Goal: Task Accomplishment & Management: Use online tool/utility

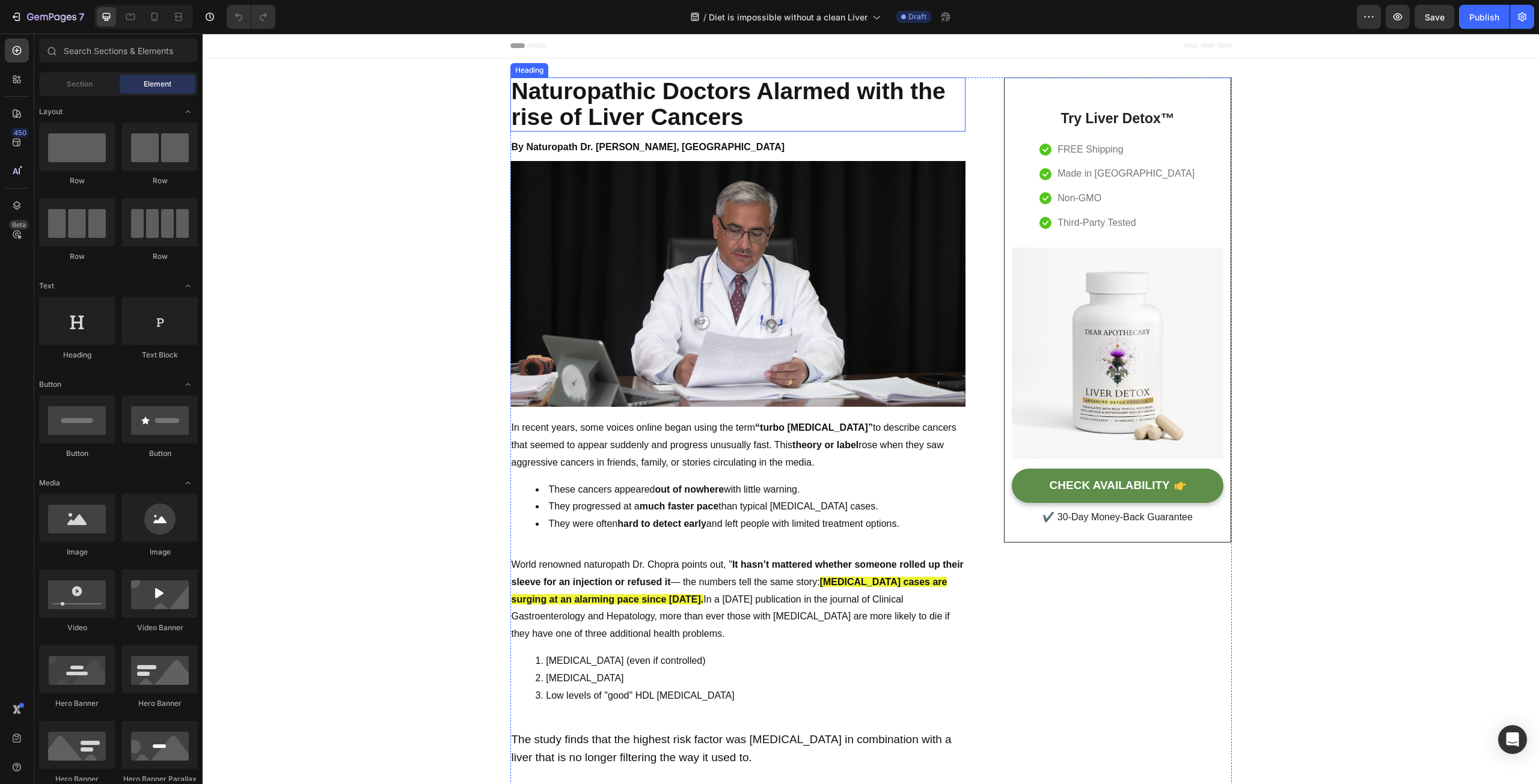
click at [525, 91] on h2 "Naturopathic Doctors Alarmed with the rise of Liver Cancers" at bounding box center [738, 104] width 455 height 54
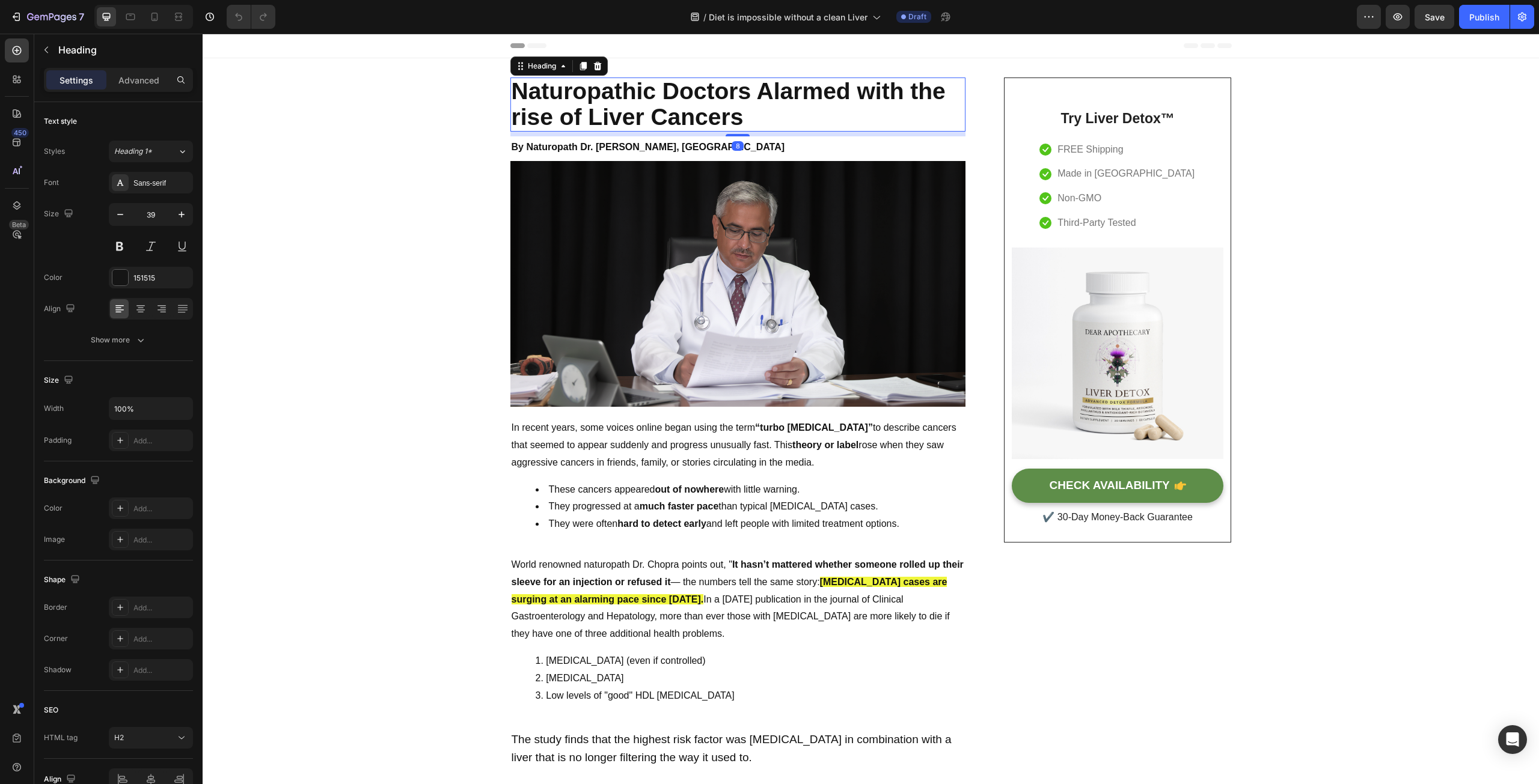
click at [532, 101] on h2 "Naturopathic Doctors Alarmed with the rise of Liver Cancers" at bounding box center [738, 104] width 455 height 54
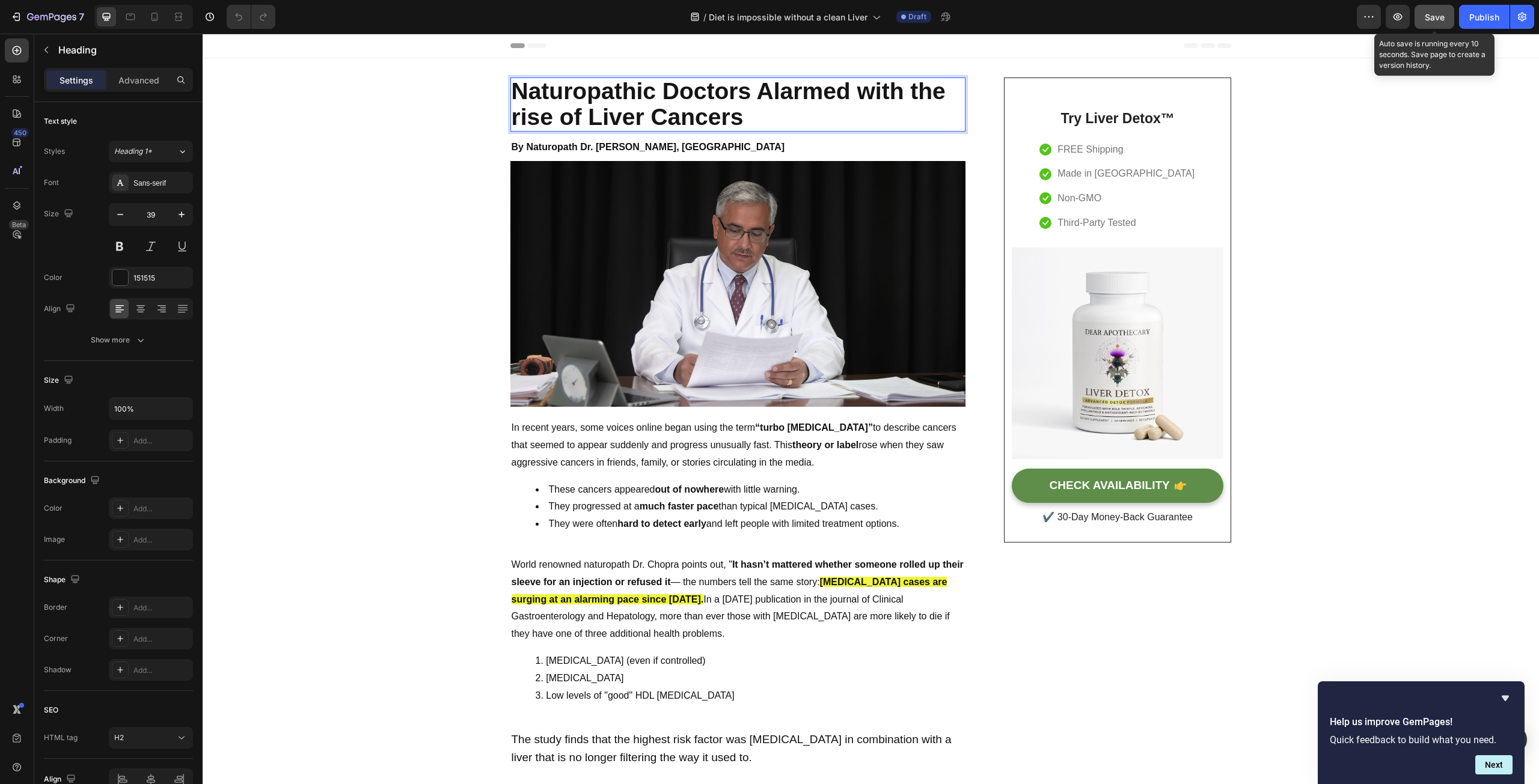
click at [1431, 17] on span "Save" at bounding box center [1435, 17] width 20 height 10
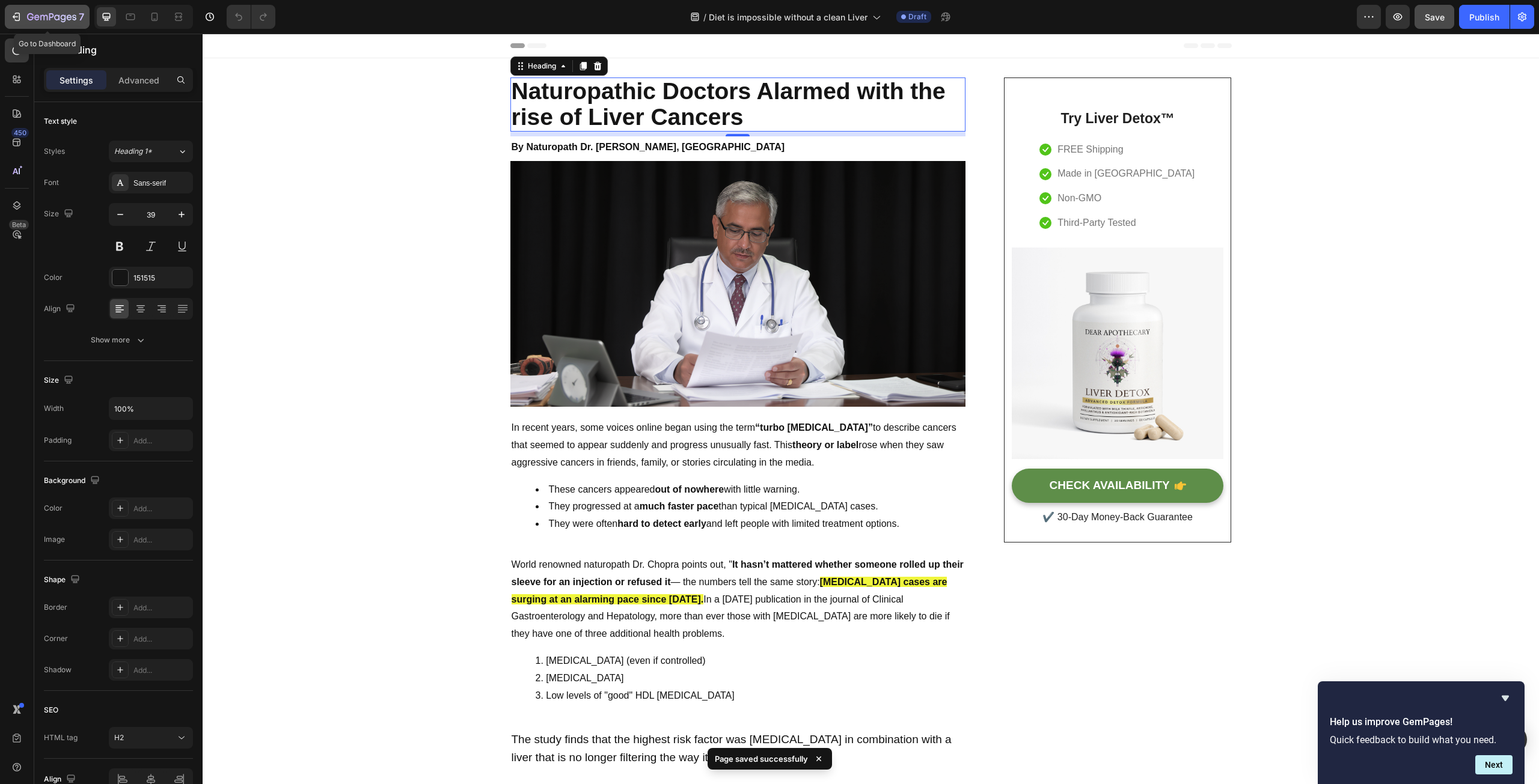
click at [16, 18] on icon "button" at bounding box center [16, 17] width 12 height 12
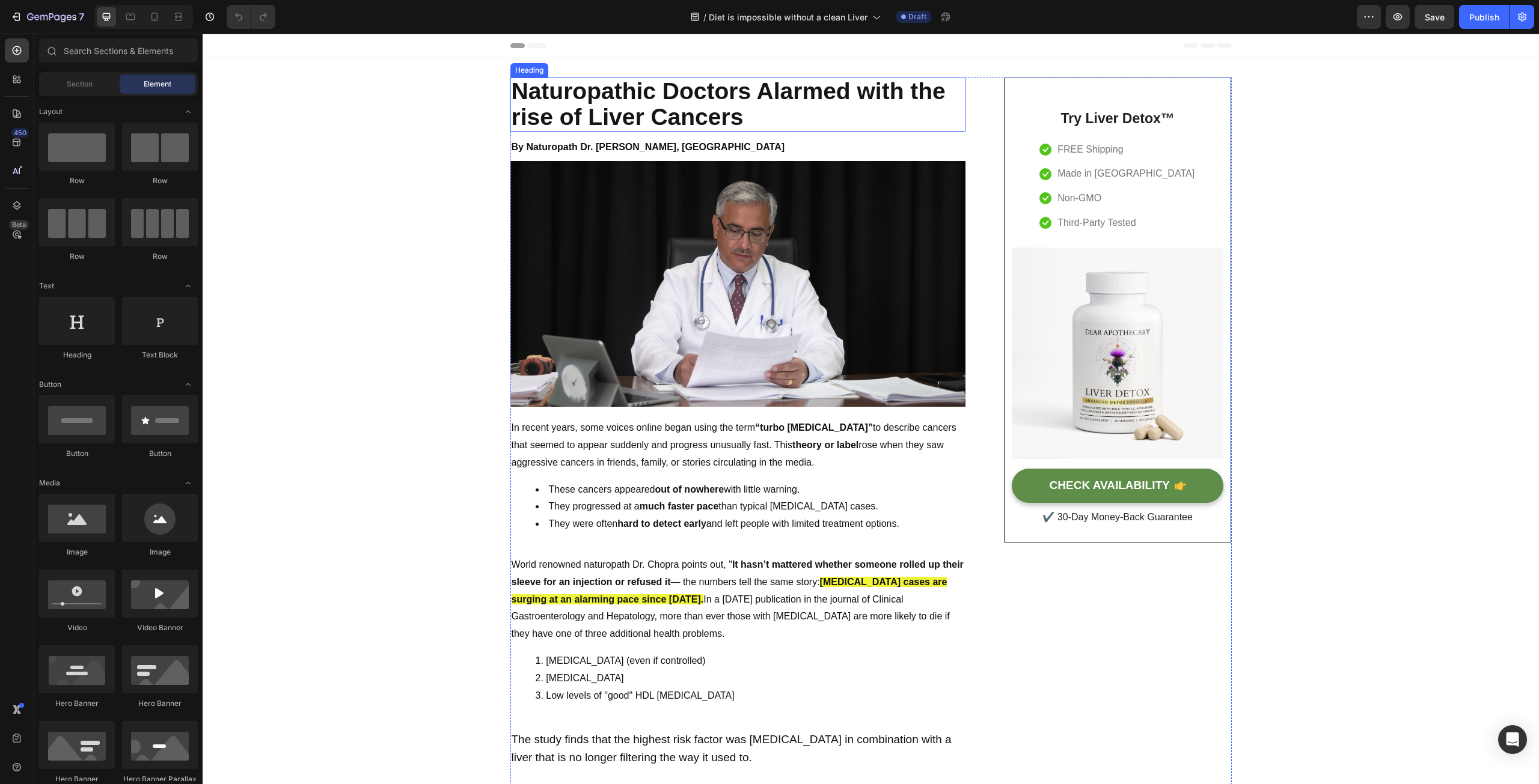
click at [545, 104] on h2 "Naturopathic Doctors Alarmed with the rise of Liver Cancers" at bounding box center [738, 104] width 455 height 54
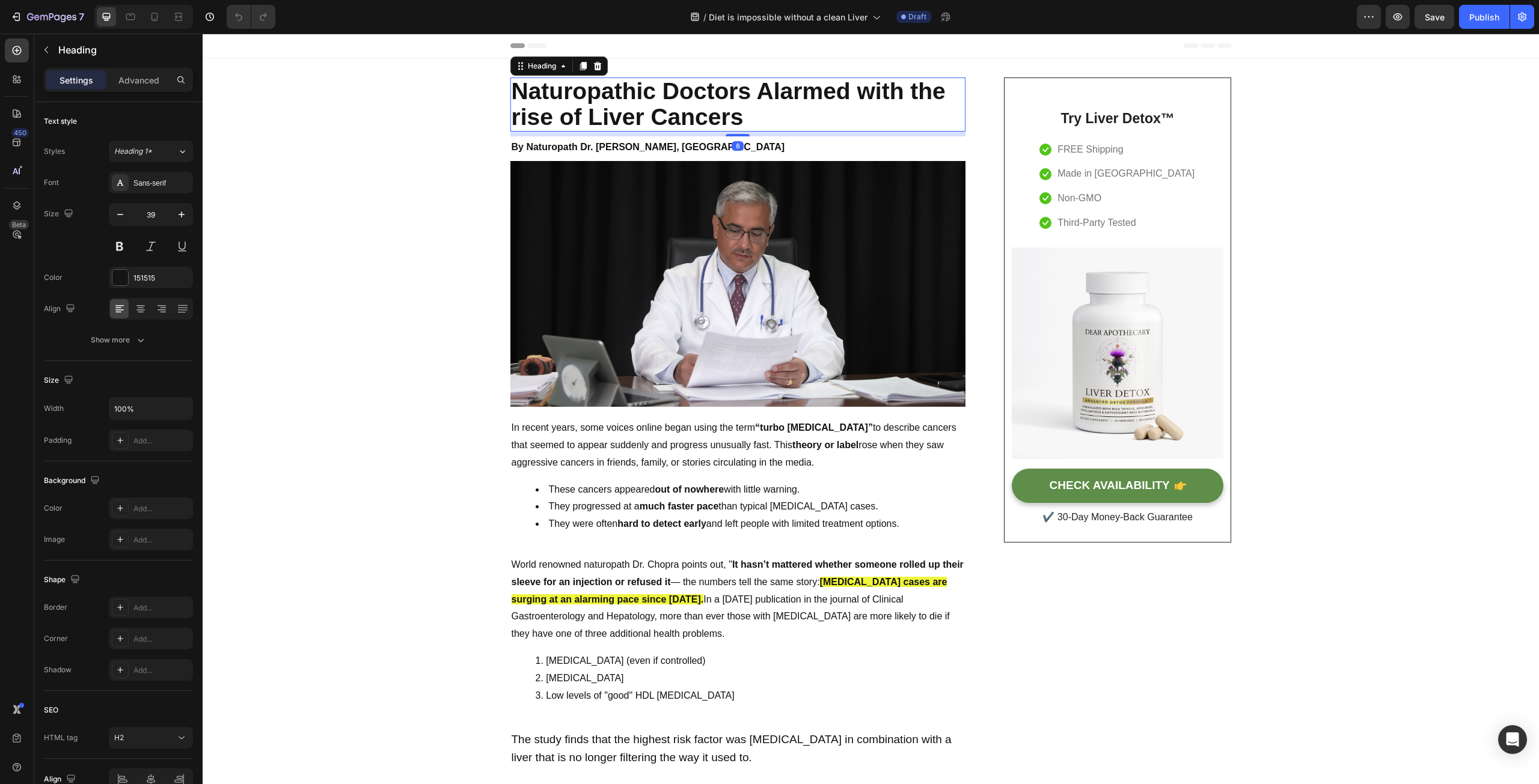
click at [545, 104] on h2 "Naturopathic Doctors Alarmed with the rise of Liver Cancers" at bounding box center [738, 104] width 455 height 54
click at [513, 87] on p "Naturopathic Doctors Alarmed with the rise of Liver Cancers" at bounding box center [737, 104] width 453 height 51
click at [769, 104] on p "Naturopathic Doctors Alarmed with the rise of Liver Cancers" at bounding box center [737, 104] width 453 height 51
click at [746, 113] on p "Naturopathic Doctors Alarmed with the rise of Liver Cancers" at bounding box center [737, 104] width 453 height 51
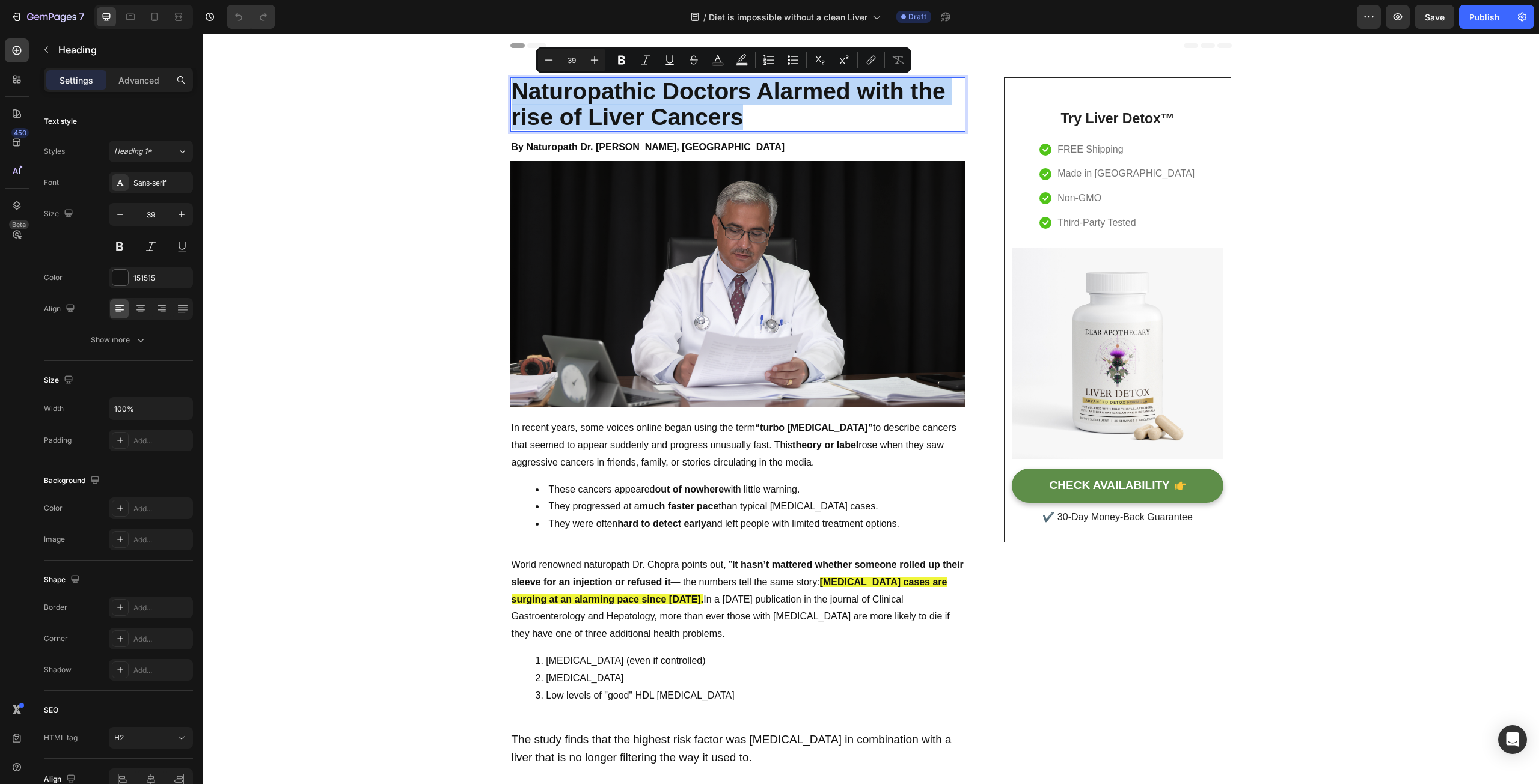
drag, startPoint x: 744, startPoint y: 117, endPoint x: 512, endPoint y: 97, distance: 232.9
click at [512, 97] on p "Naturopathic Doctors Alarmed with the rise of Liver Cancers" at bounding box center [737, 104] width 453 height 51
click at [760, 120] on p "Naturopathic Doctors Alarmed with the rise of Liver Cancers" at bounding box center [737, 104] width 453 height 51
drag, startPoint x: 761, startPoint y: 117, endPoint x: 515, endPoint y: 95, distance: 247.0
click at [515, 95] on p "Naturopathic Doctors Alarmed with the rise of Liver Cancers" at bounding box center [737, 104] width 453 height 51
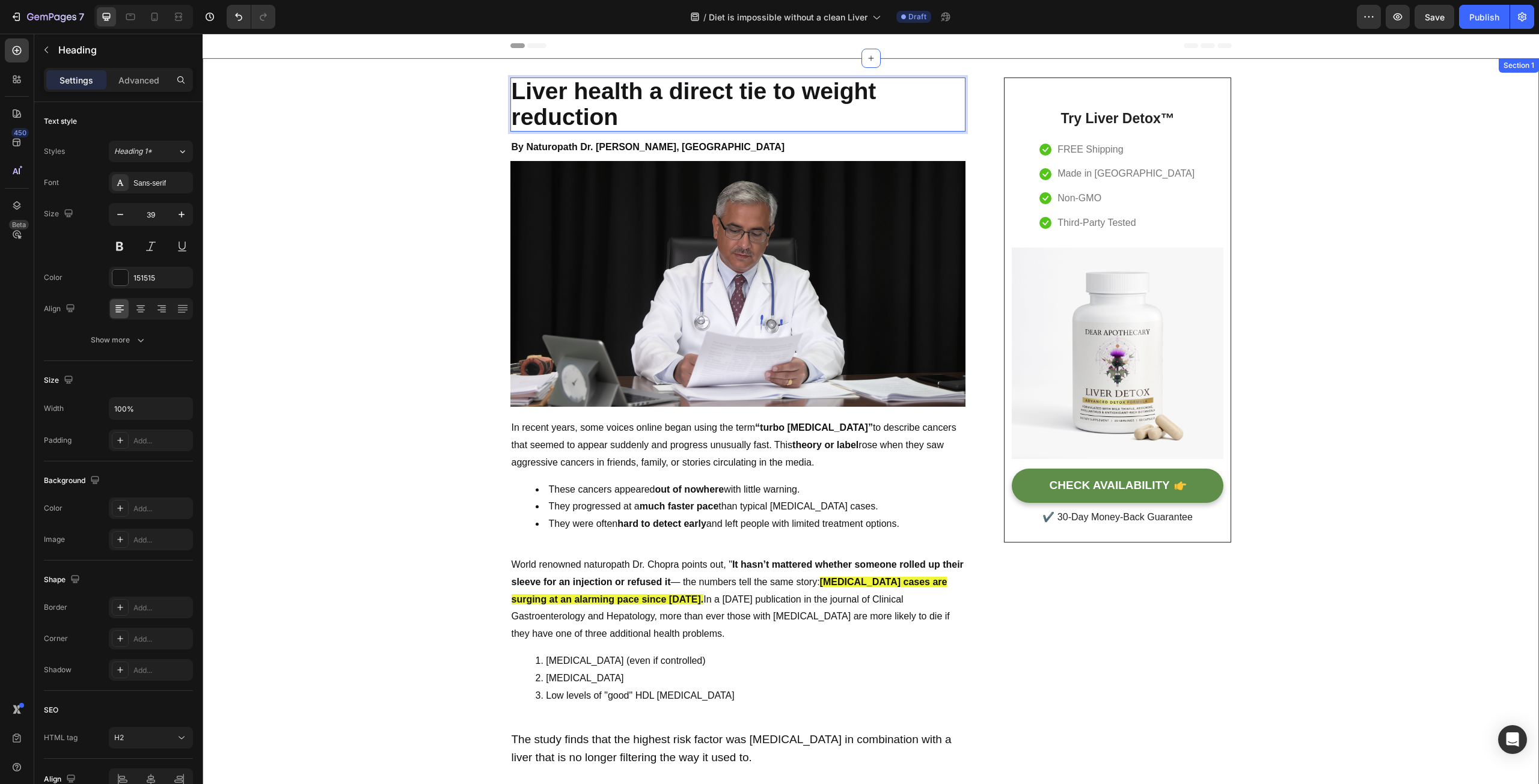
click at [581, 108] on p "Liver health a direct tie to weight reduction" at bounding box center [737, 104] width 453 height 51
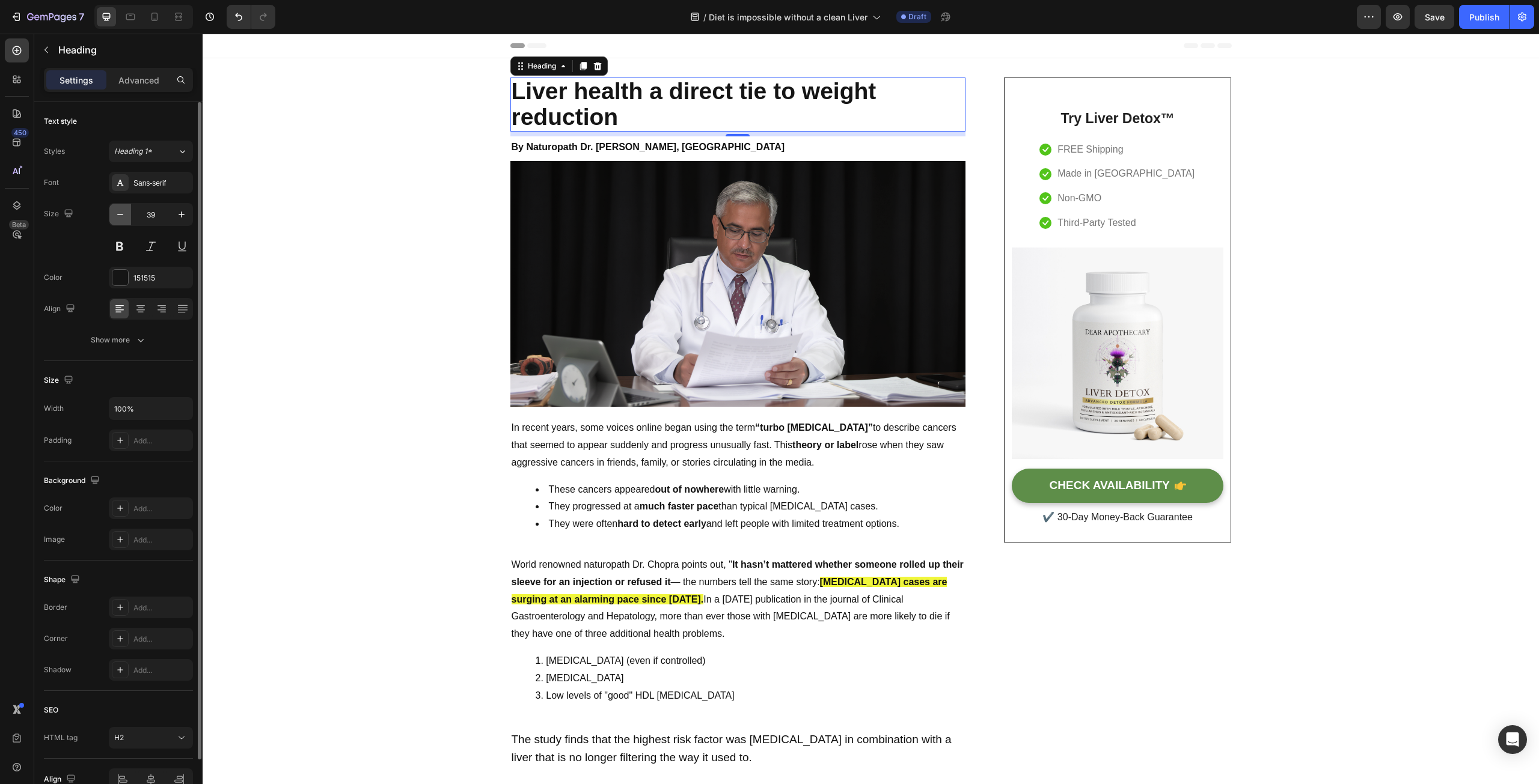
click at [127, 222] on button "button" at bounding box center [120, 214] width 22 height 22
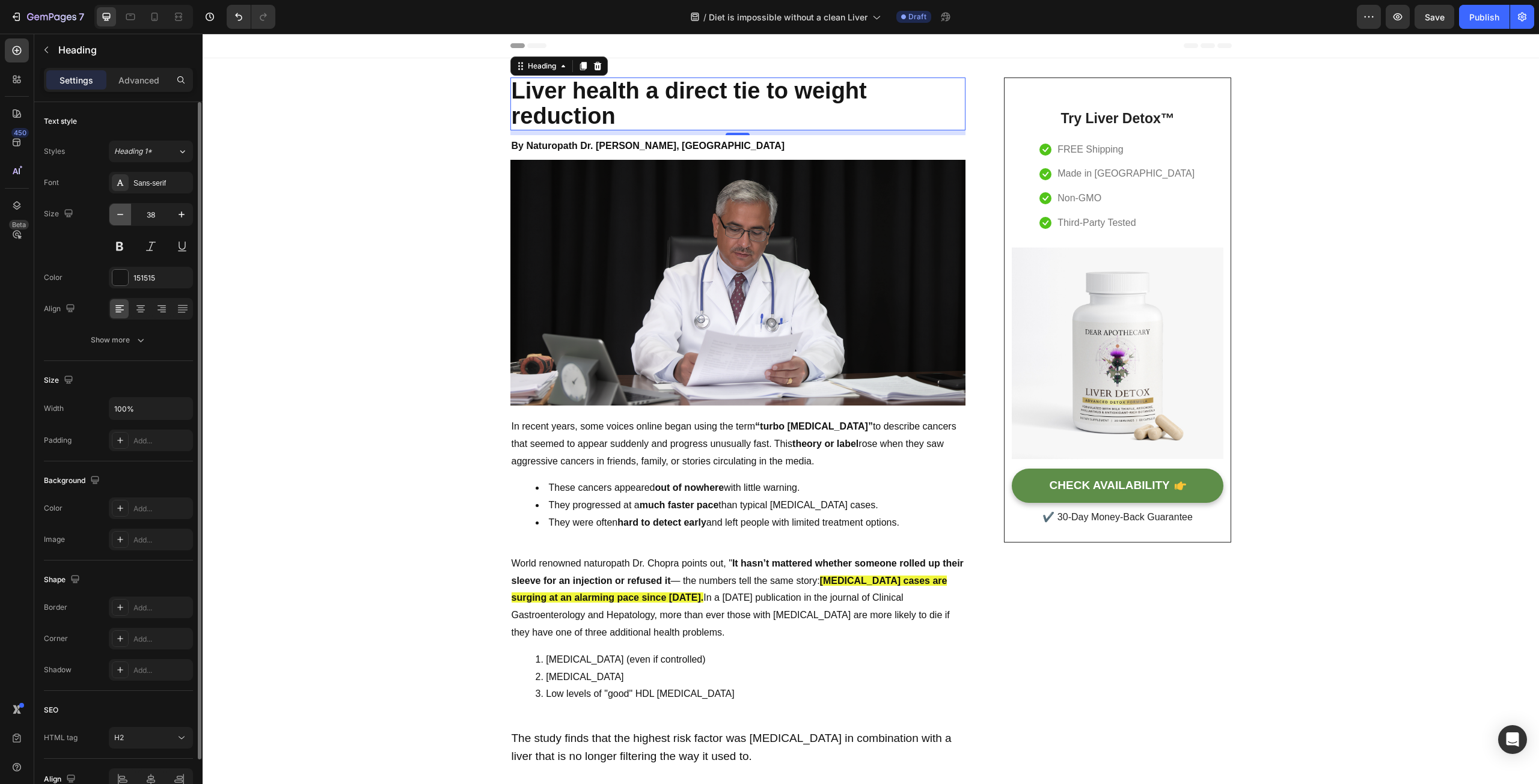
click at [127, 222] on button "button" at bounding box center [120, 214] width 22 height 22
type input "36"
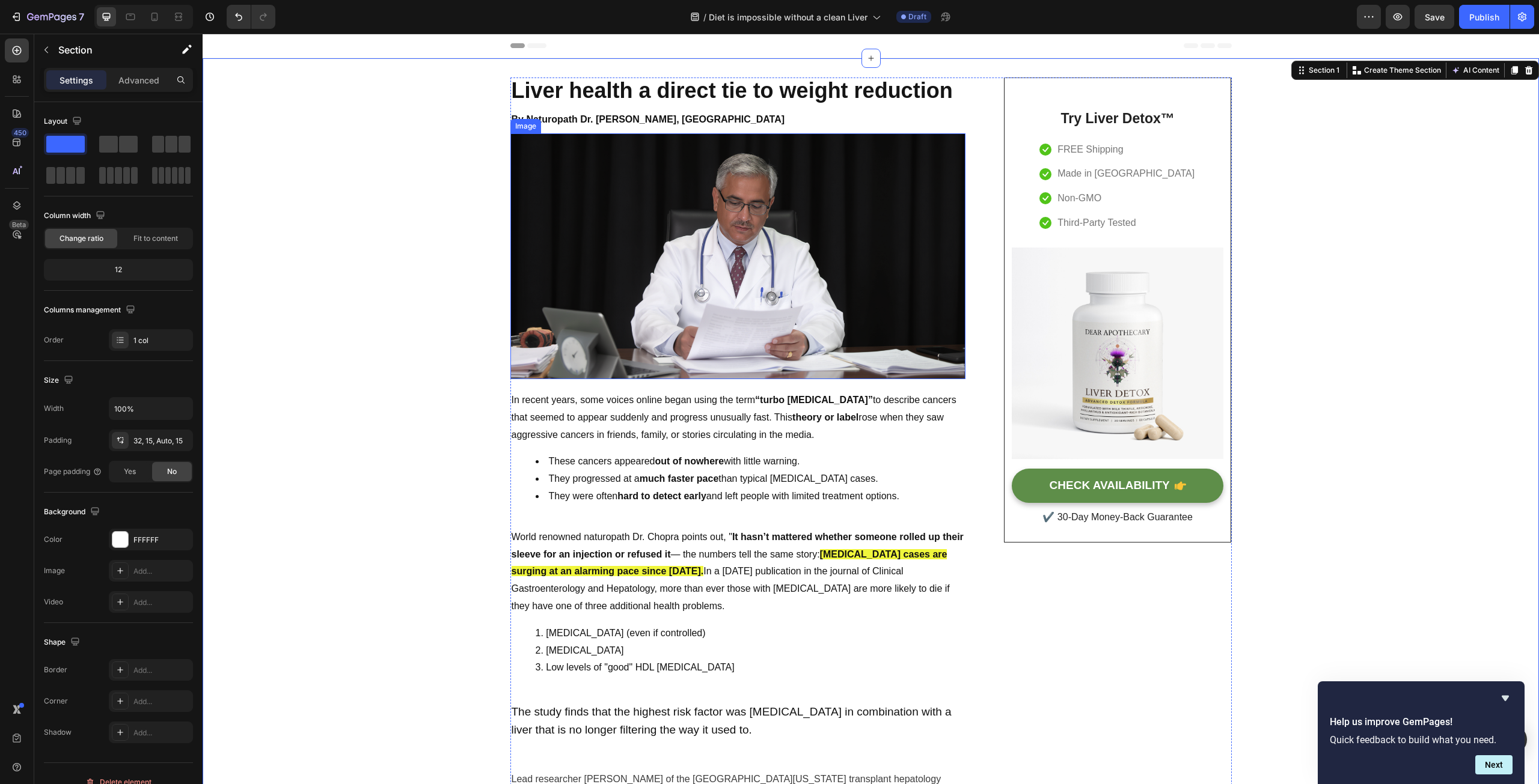
click at [724, 231] on img at bounding box center [738, 256] width 455 height 246
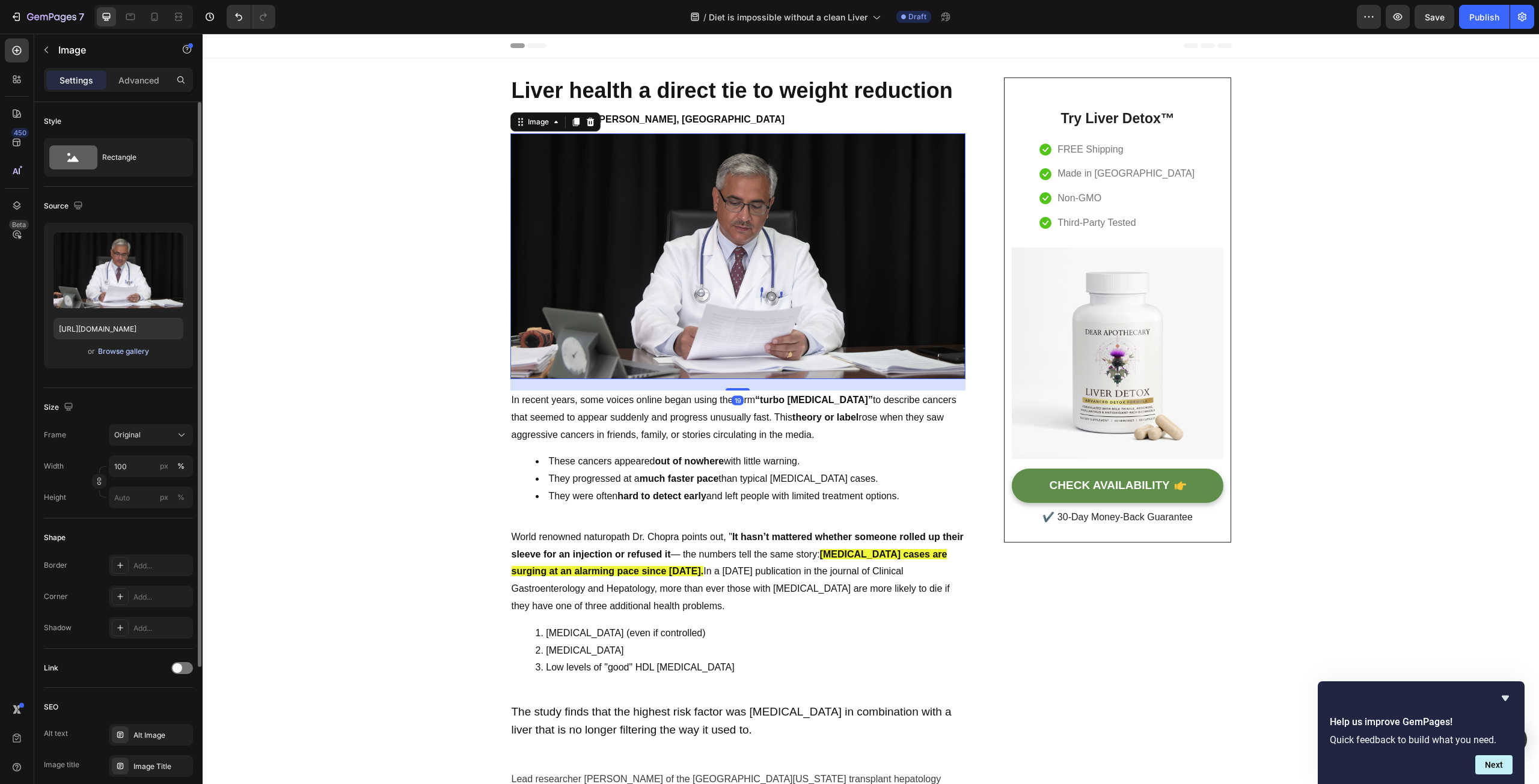
click at [126, 350] on div "Browse gallery" at bounding box center [123, 351] width 51 height 11
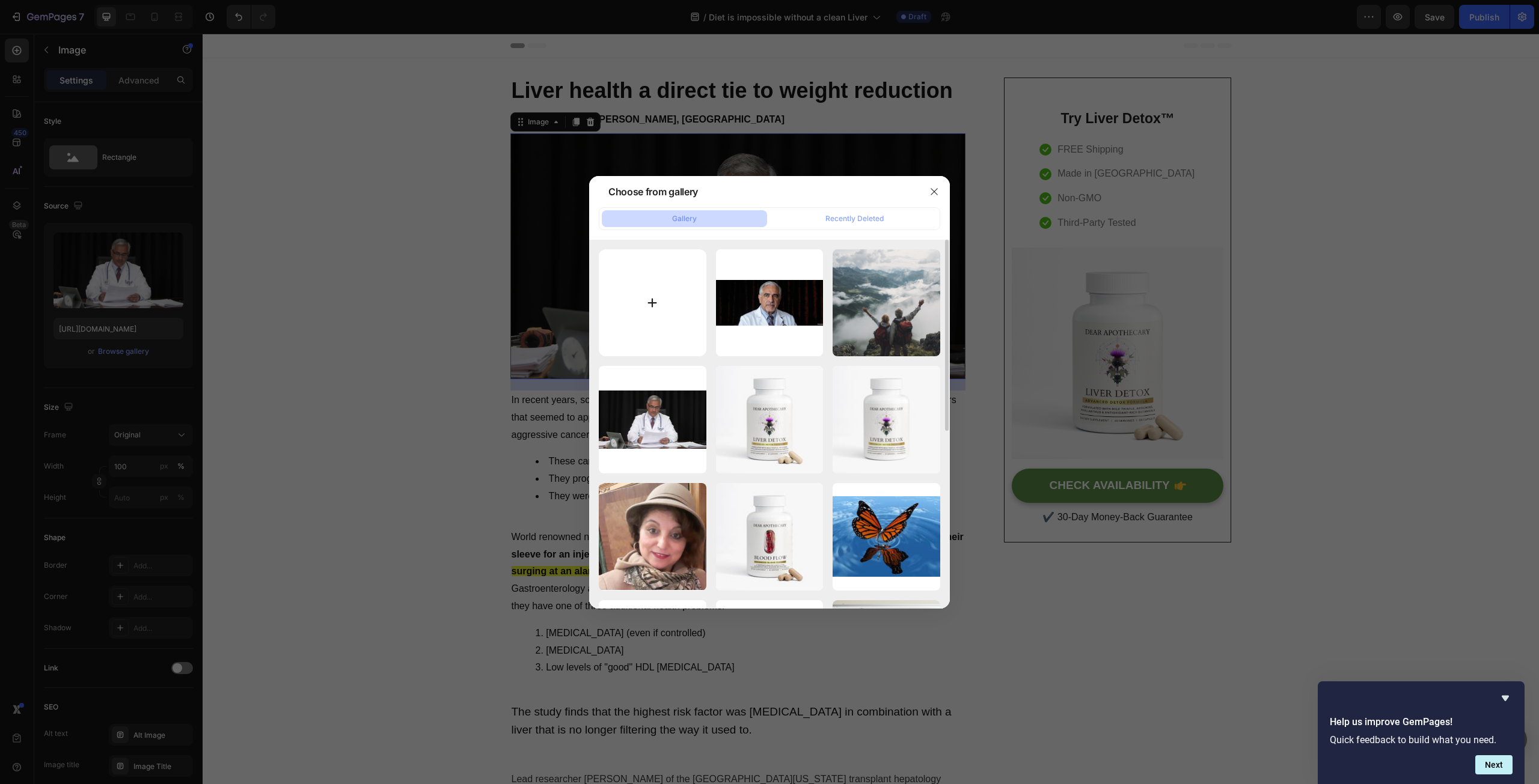
click at [683, 319] on input "file" at bounding box center [652, 303] width 108 height 108
type input "C:\fakepath\71247583-b5d7-43ee-9247-4666dc7fde46.png"
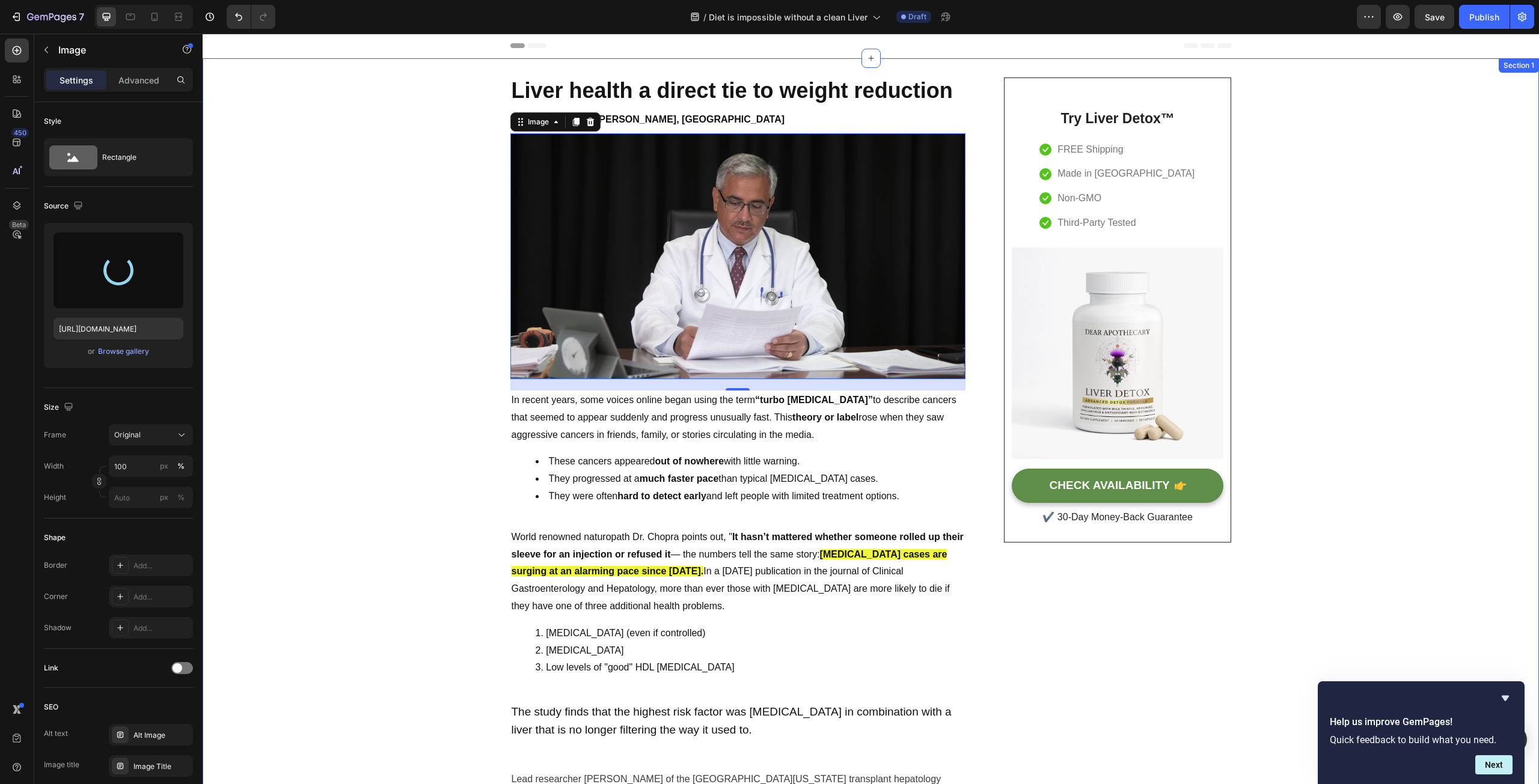
type input "https://cdn.shopify.com/s/files/1/0597/0834/2315/files/gempages_585205997644022…"
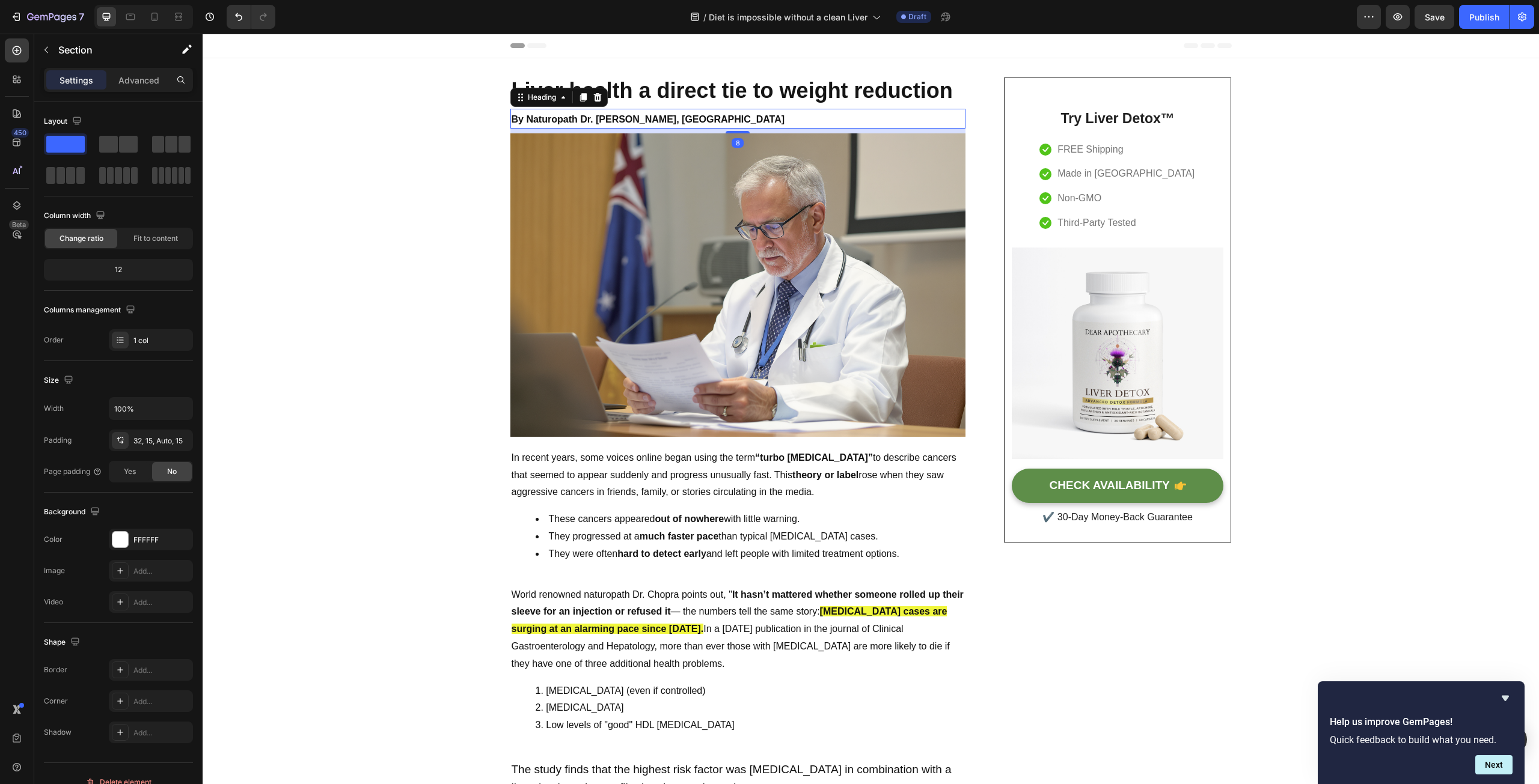
click at [587, 119] on strong "By Naturopath Dr. [PERSON_NAME], [GEOGRAPHIC_DATA]" at bounding box center [648, 119] width 274 height 10
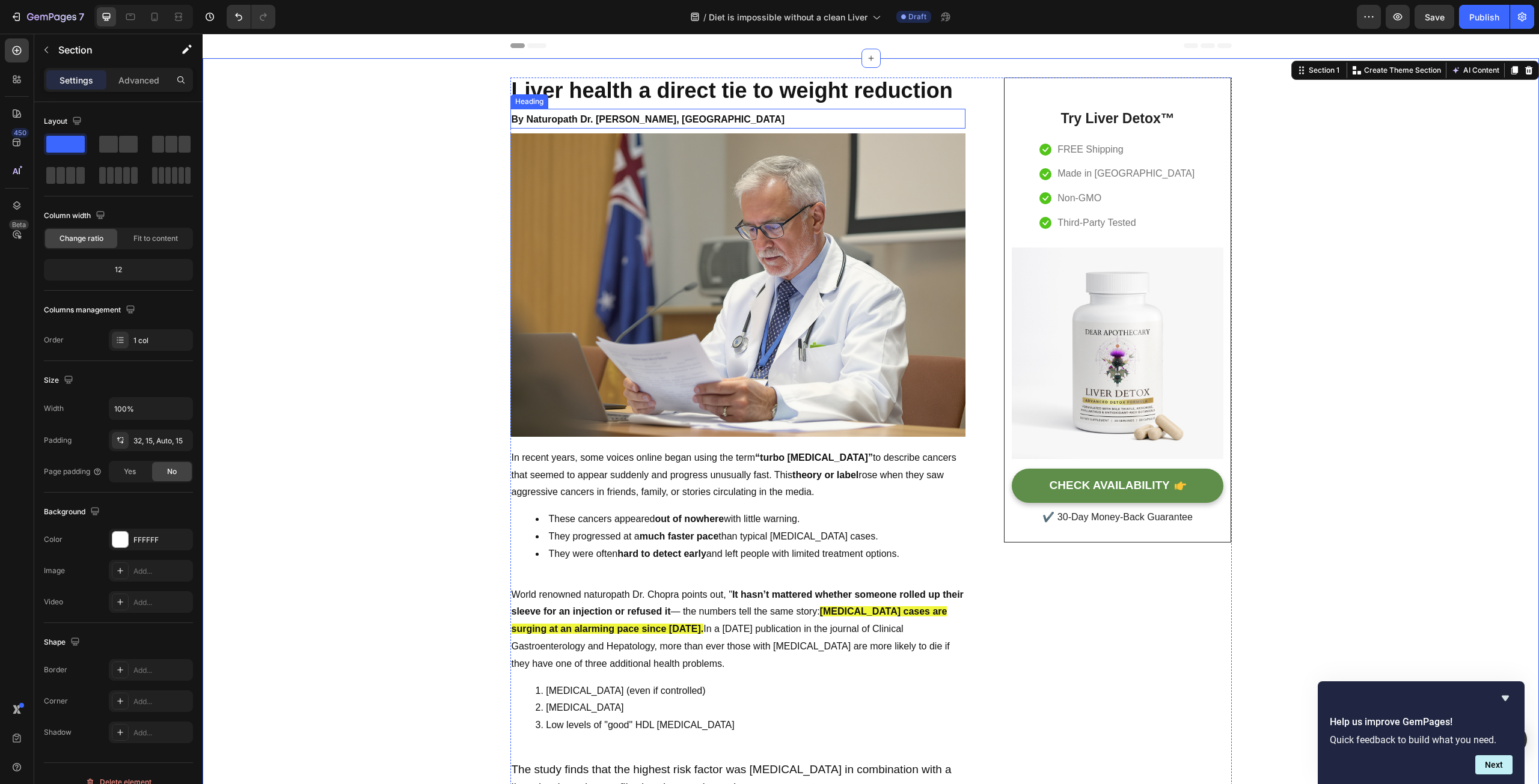
click at [605, 116] on strong "By Naturopath Dr. [PERSON_NAME], [GEOGRAPHIC_DATA]" at bounding box center [648, 119] width 274 height 10
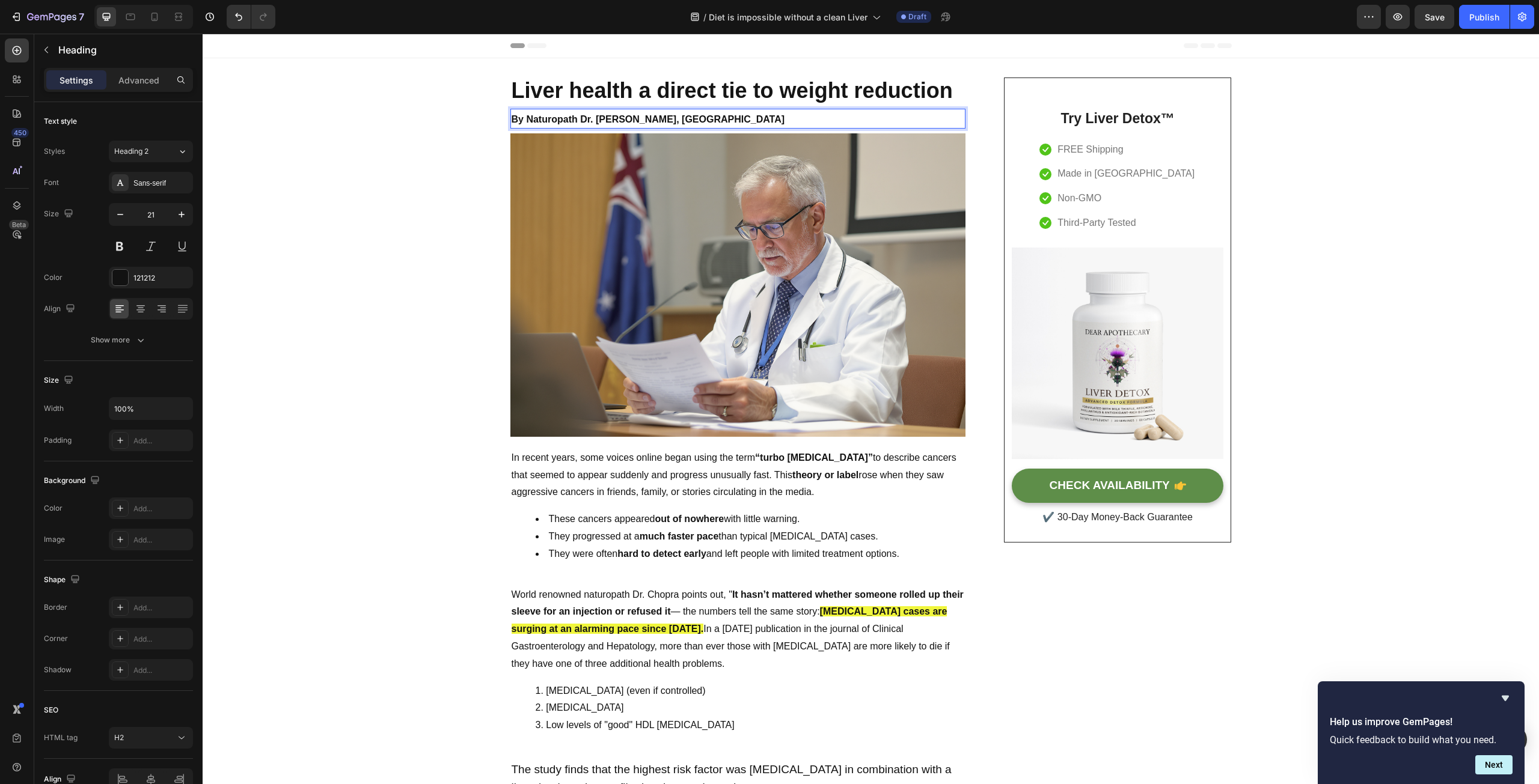
click at [605, 116] on strong "By Naturopath Dr. [PERSON_NAME], [GEOGRAPHIC_DATA]" at bounding box center [648, 119] width 274 height 10
click at [627, 116] on strong "By Naturopath Dr. Larry Chopra, ND" at bounding box center [640, 119] width 258 height 10
click at [667, 93] on p "Liver health a direct tie to weight reduction" at bounding box center [737, 90] width 453 height 24
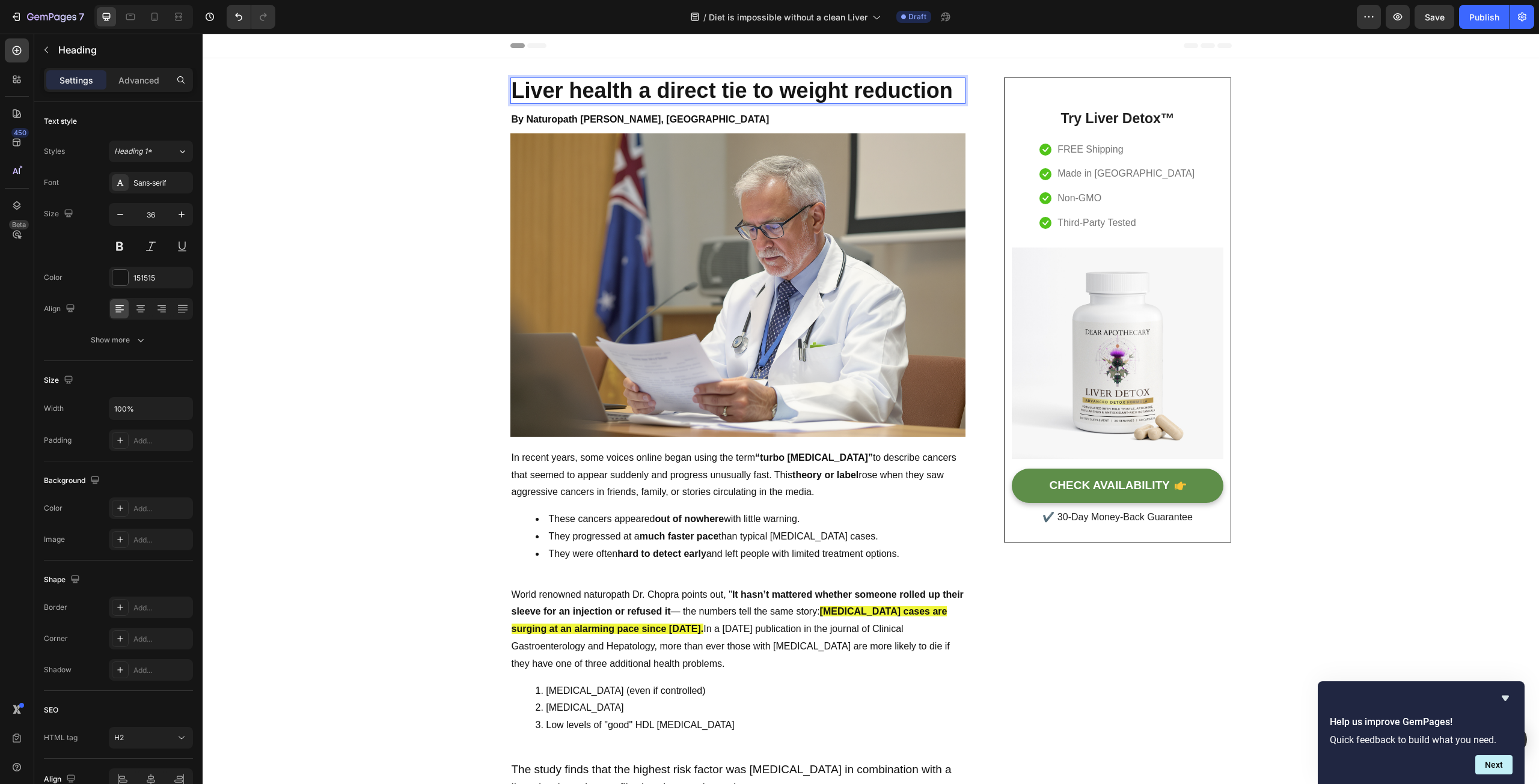
click at [640, 97] on p "Liver health a direct tie to weight reduction" at bounding box center [737, 90] width 453 height 24
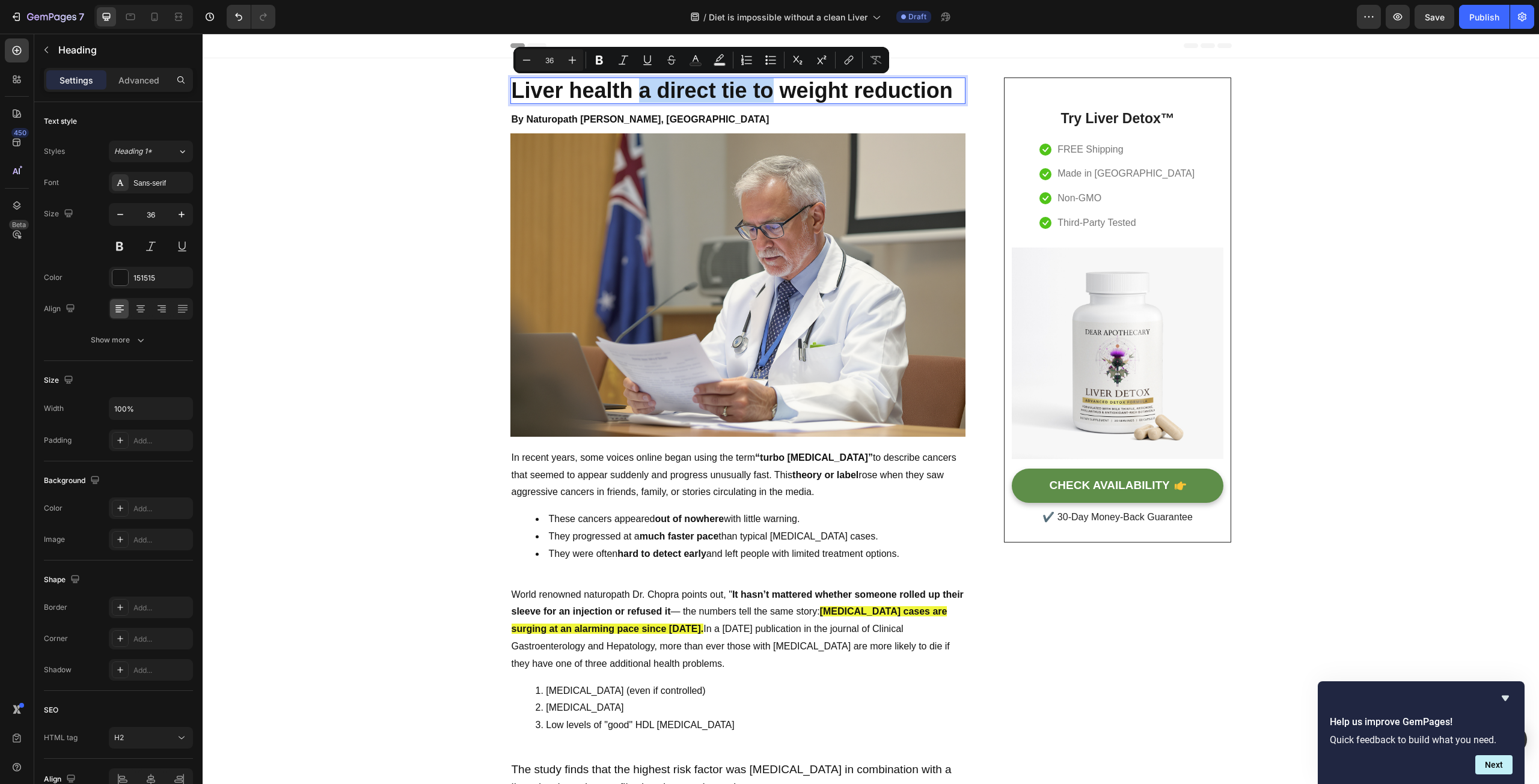
drag, startPoint x: 639, startPoint y: 96, endPoint x: 765, endPoint y: 96, distance: 126.0
click at [765, 96] on p "Liver health a direct tie to weight reduction" at bounding box center [737, 90] width 453 height 24
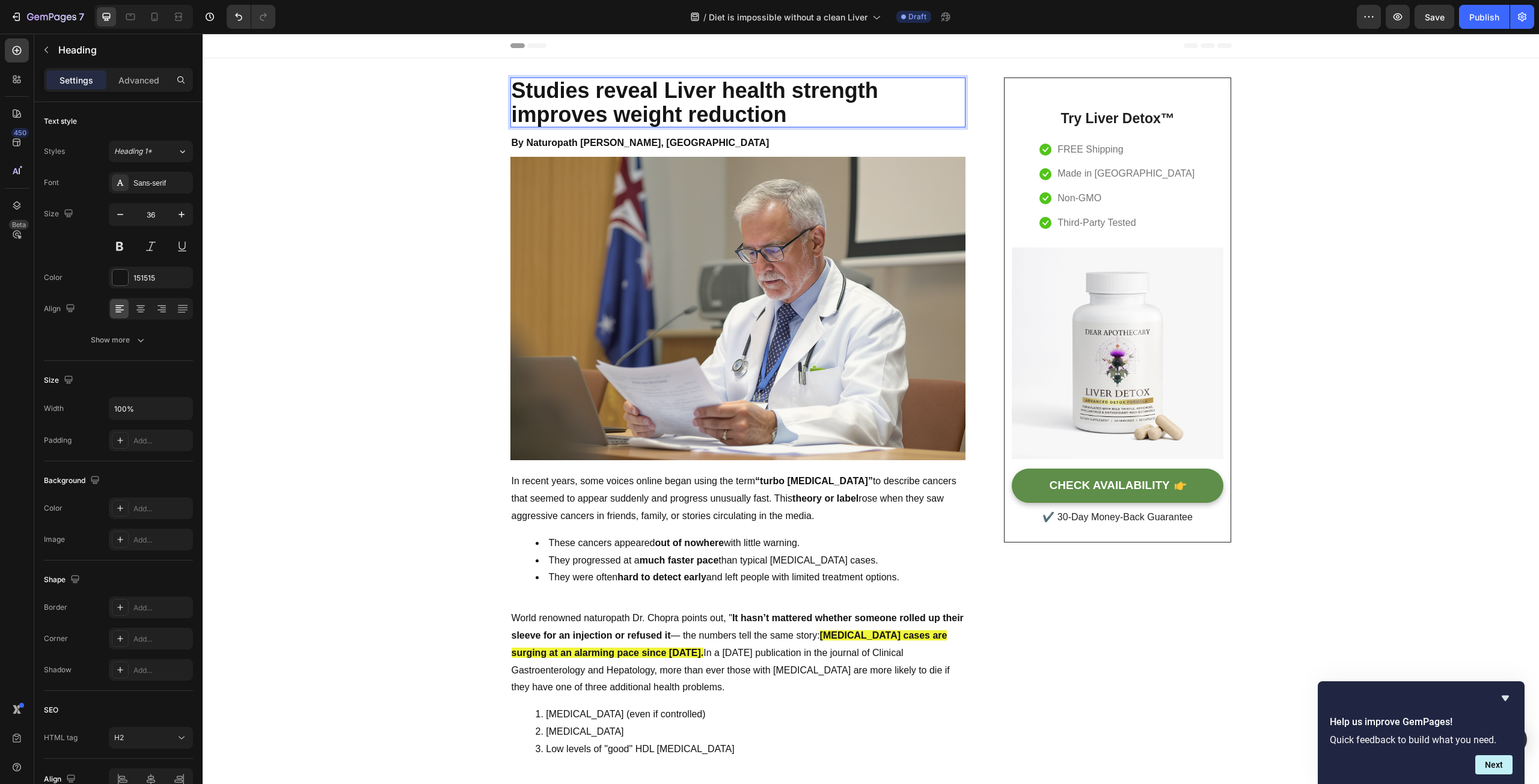
click at [765, 96] on p "Studies reveal Liver health strength improves weight reduction" at bounding box center [737, 102] width 453 height 47
click at [813, 93] on p "Studies reveal Liver strength improves weight reduction" at bounding box center [737, 102] width 453 height 47
click at [834, 95] on p "Studies reveal Liver strength improves weight reduction" at bounding box center [737, 102] width 453 height 47
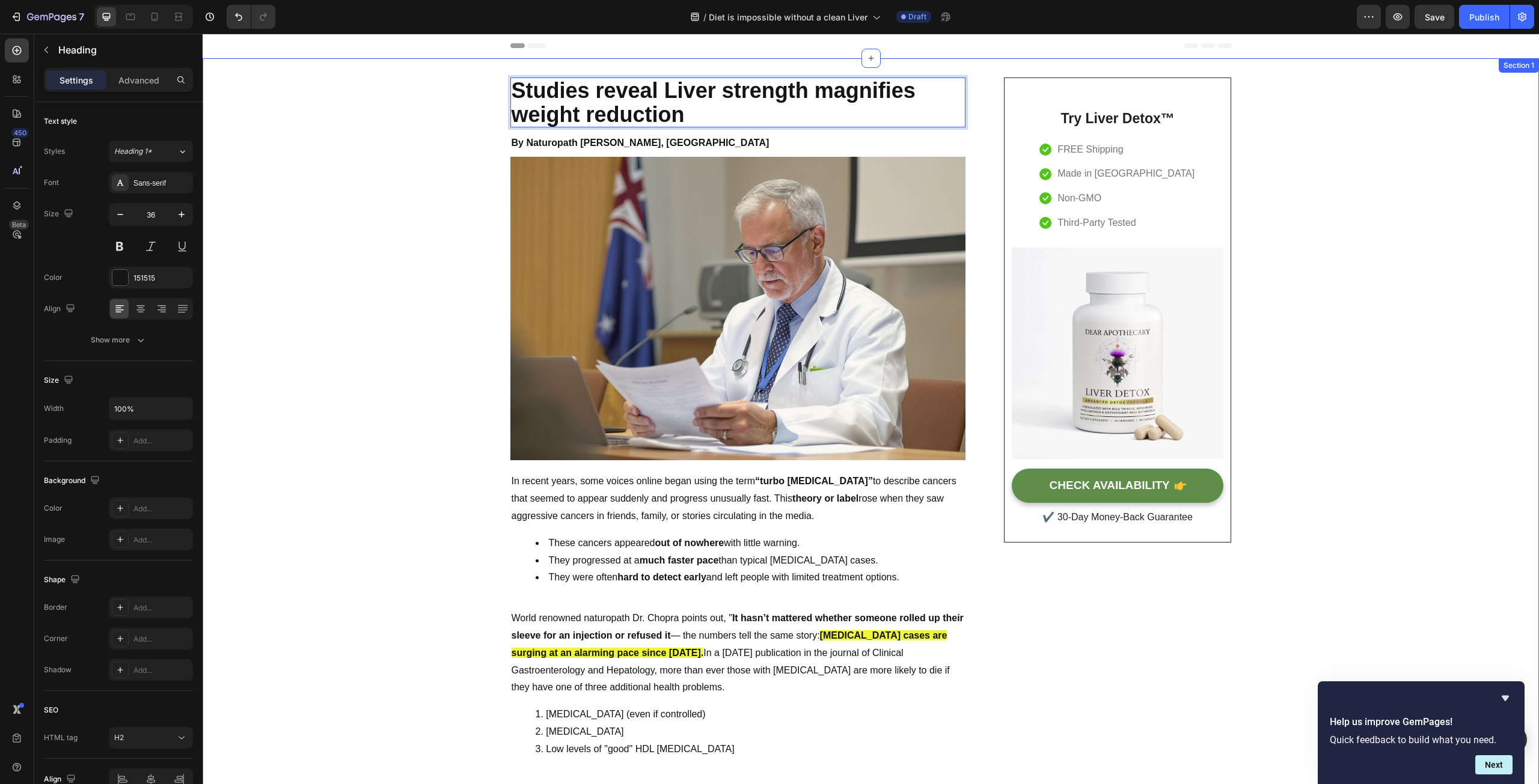
click at [717, 90] on p "Studies reveal Liver strength magnifies weight reduction" at bounding box center [737, 102] width 453 height 47
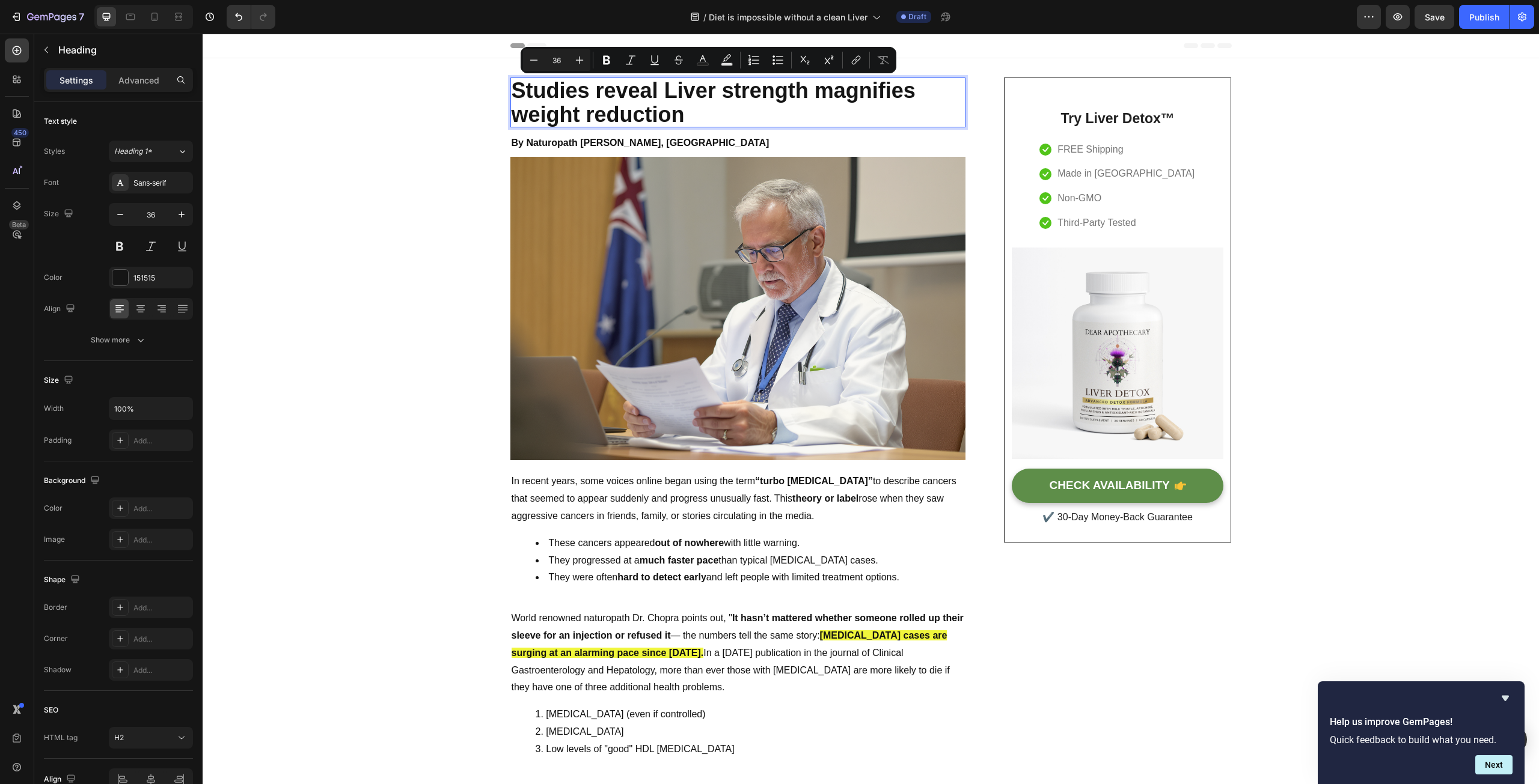
drag, startPoint x: 688, startPoint y: 114, endPoint x: 512, endPoint y: 89, distance: 177.8
click at [512, 89] on p "Studies reveal Liver strength magnifies weight reduction" at bounding box center [737, 102] width 453 height 47
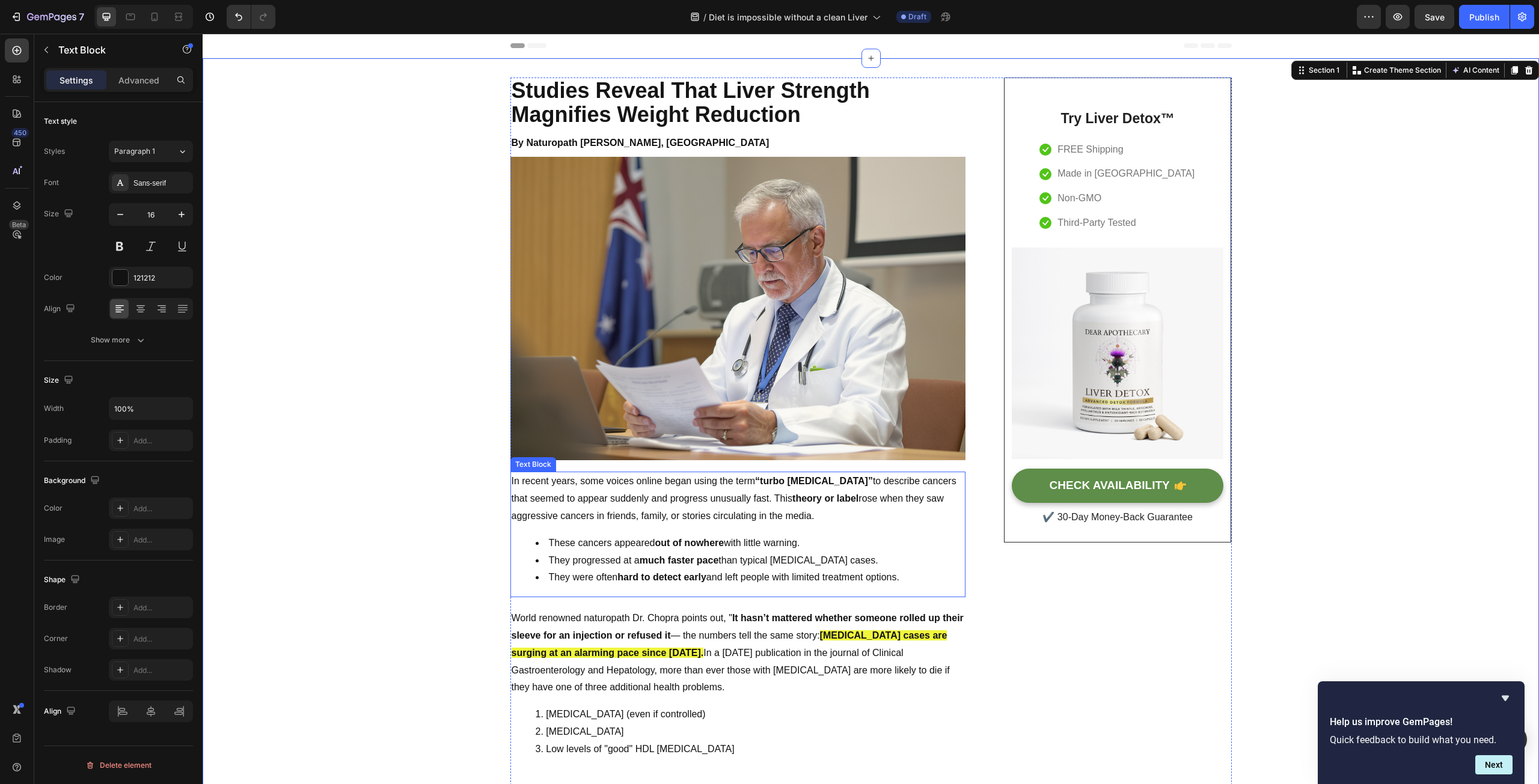
click at [664, 513] on p "In recent years, some voices online began using the term “turbo cancer” to desc…" at bounding box center [737, 499] width 453 height 51
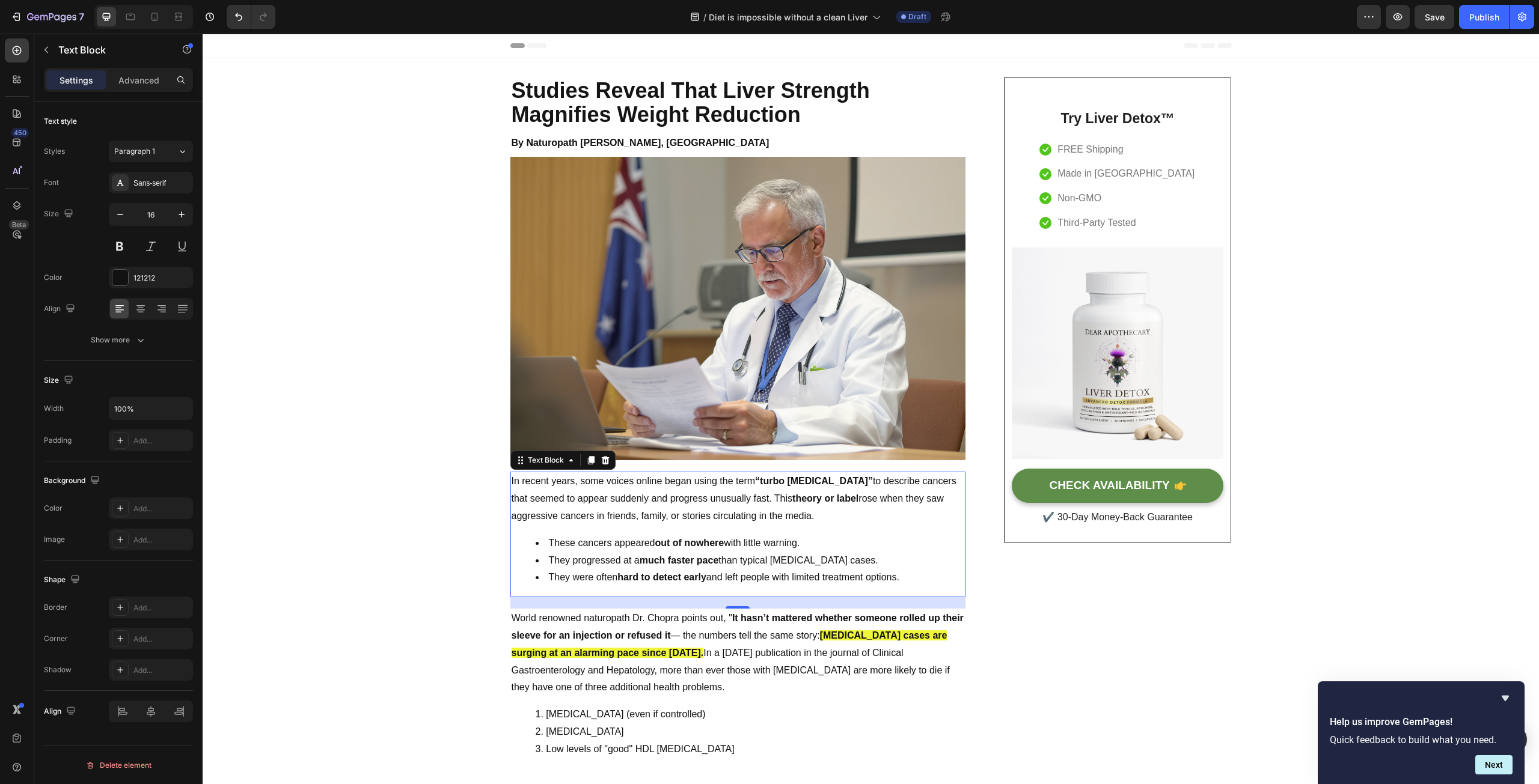
click at [914, 581] on li "They were often hard to detect early and left people with limited treatment opt…" at bounding box center [750, 577] width 429 height 17
drag, startPoint x: 825, startPoint y: 553, endPoint x: 506, endPoint y: 478, distance: 327.7
click at [511, 478] on div "In recent years, some voices online began using the term “turbo cancer” to desc…" at bounding box center [738, 534] width 455 height 126
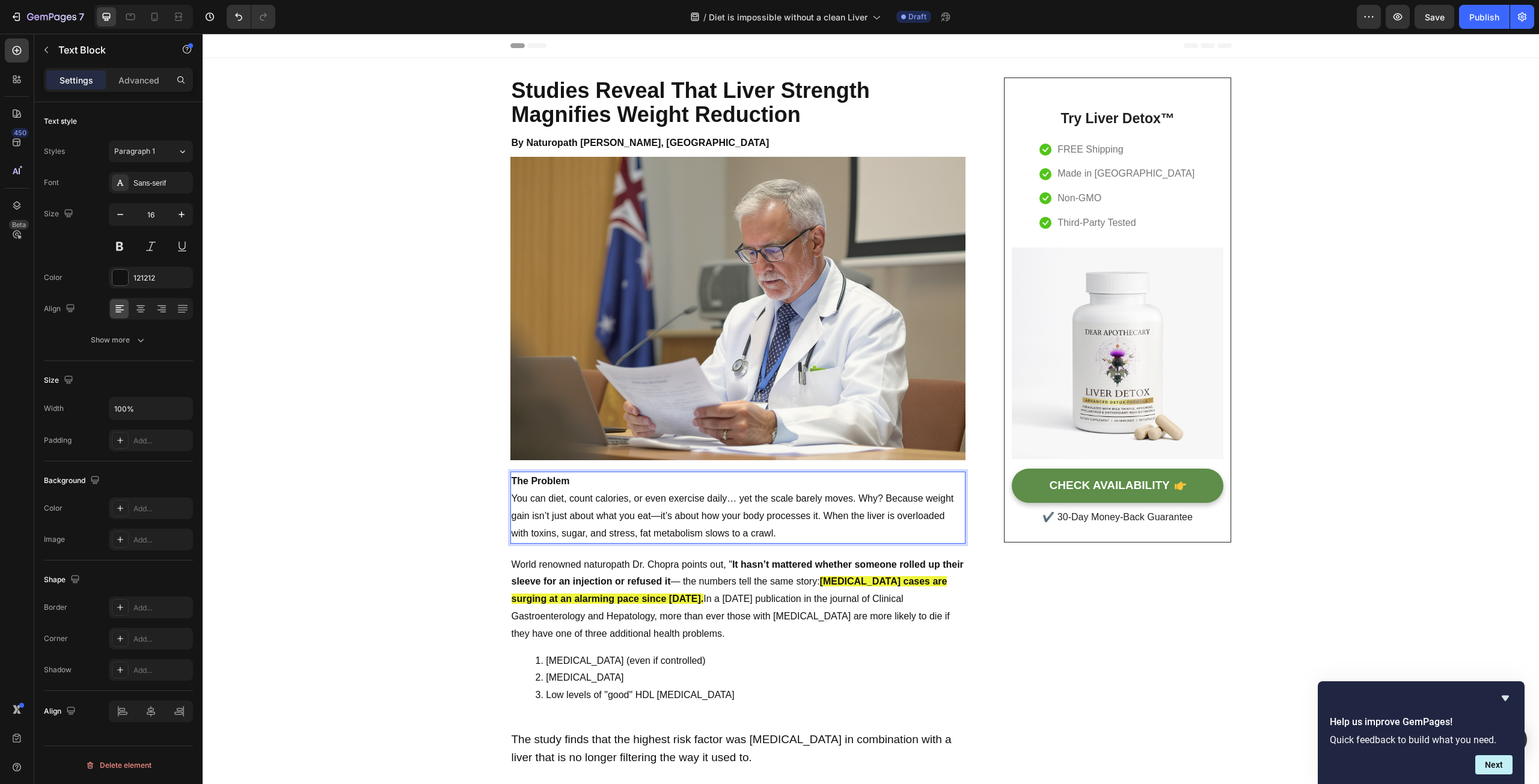
click at [597, 479] on p "The Problem" at bounding box center [737, 481] width 453 height 17
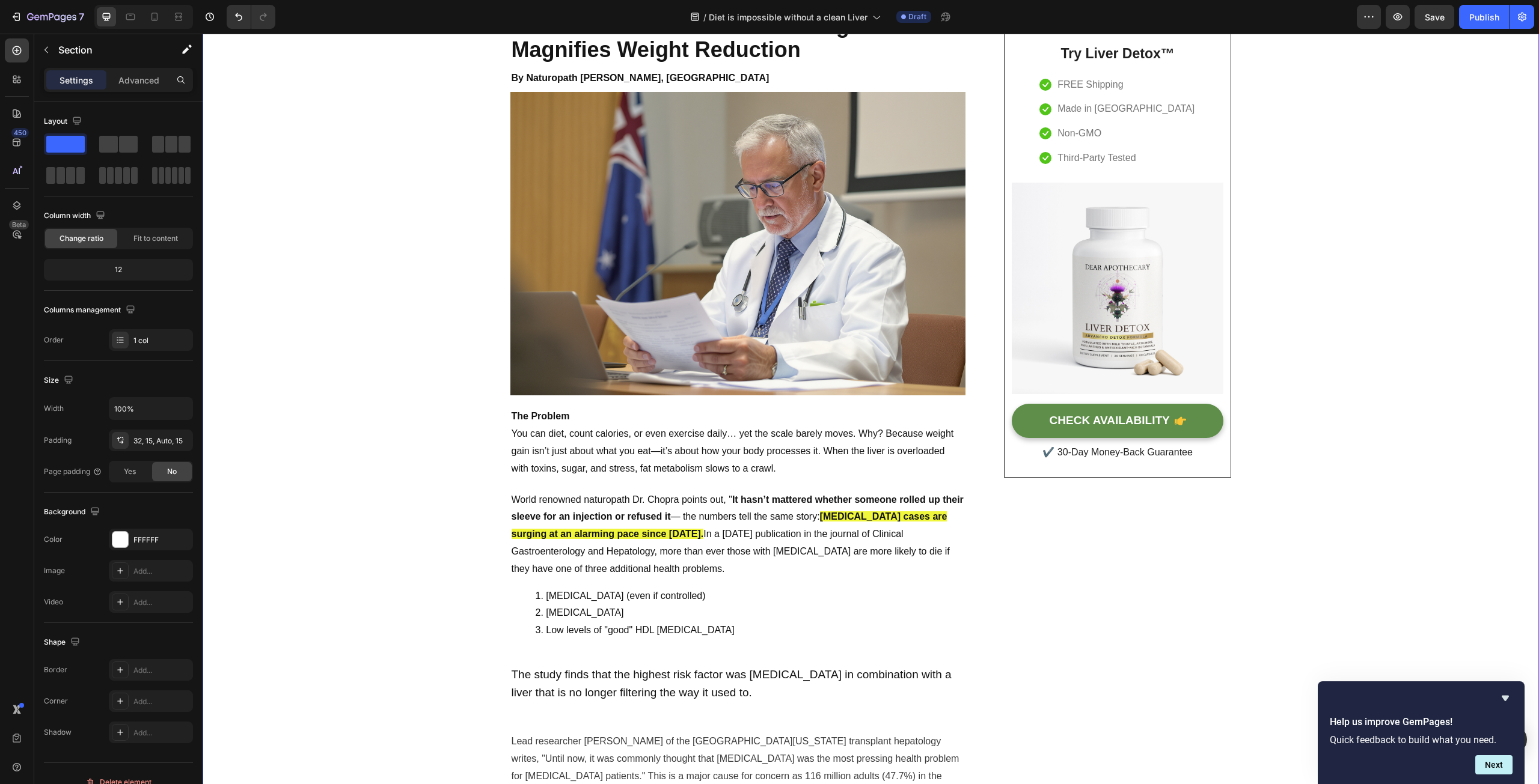
scroll to position [60, 0]
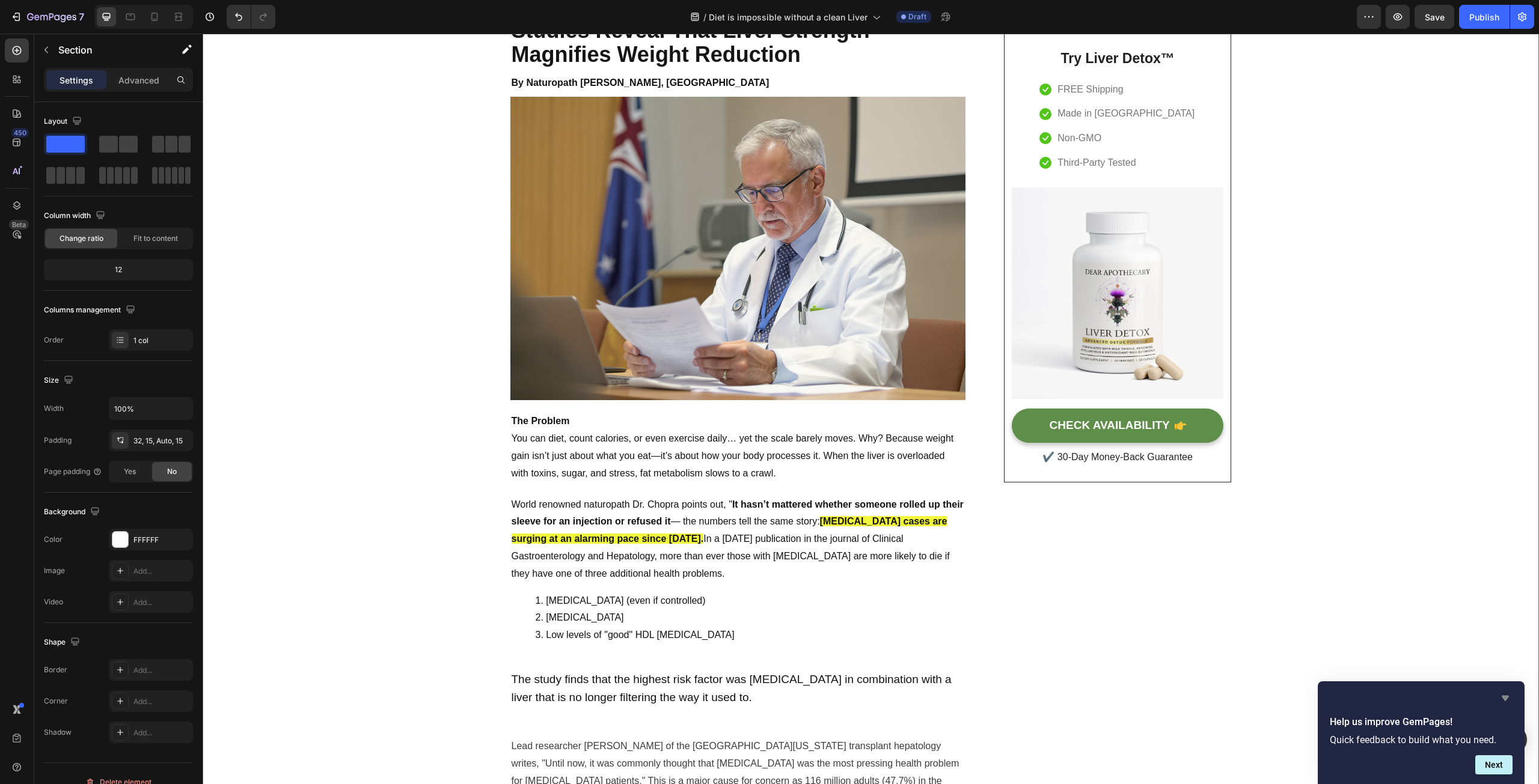
click at [1508, 697] on icon "Hide survey" at bounding box center [1505, 698] width 7 height 6
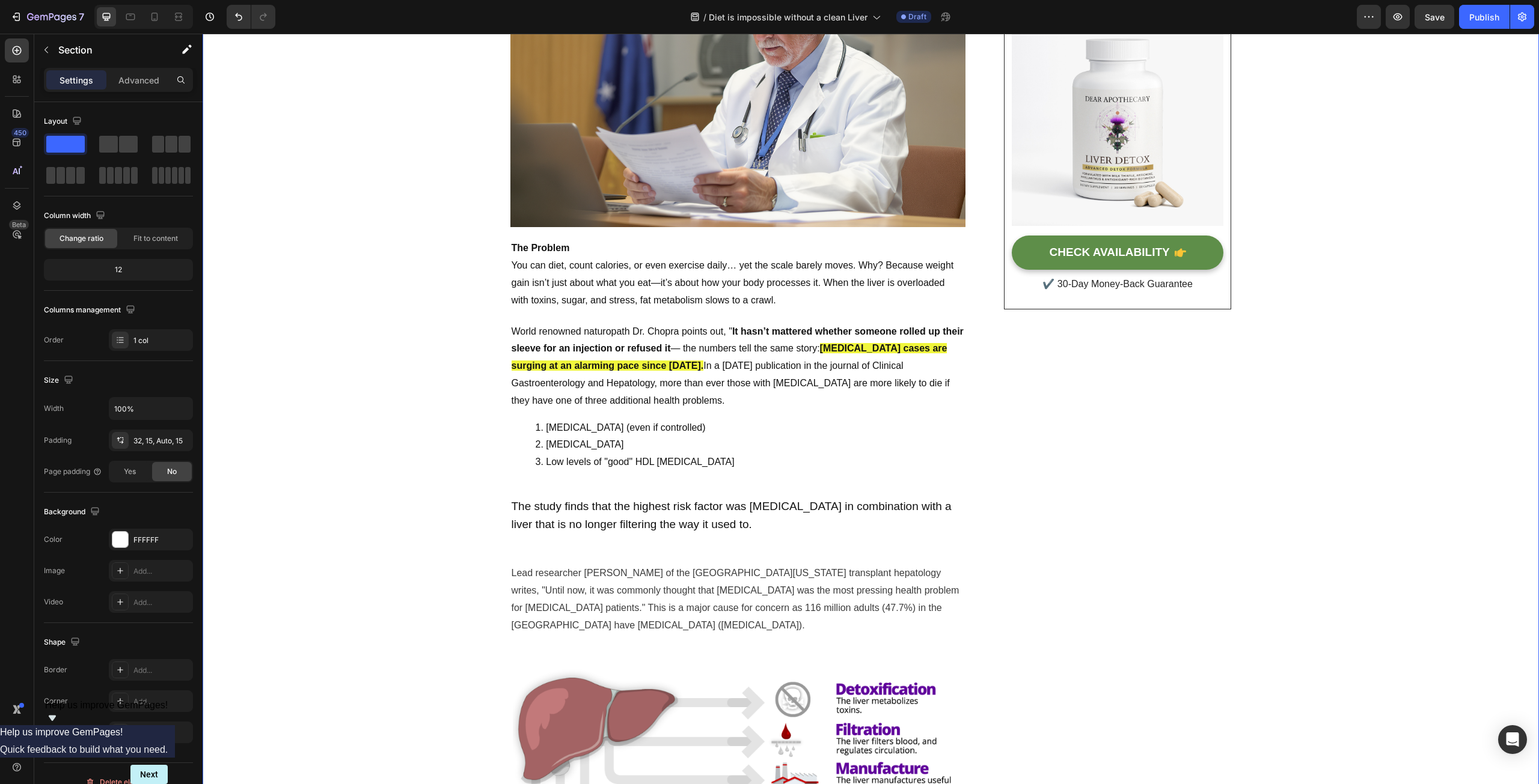
scroll to position [241, 0]
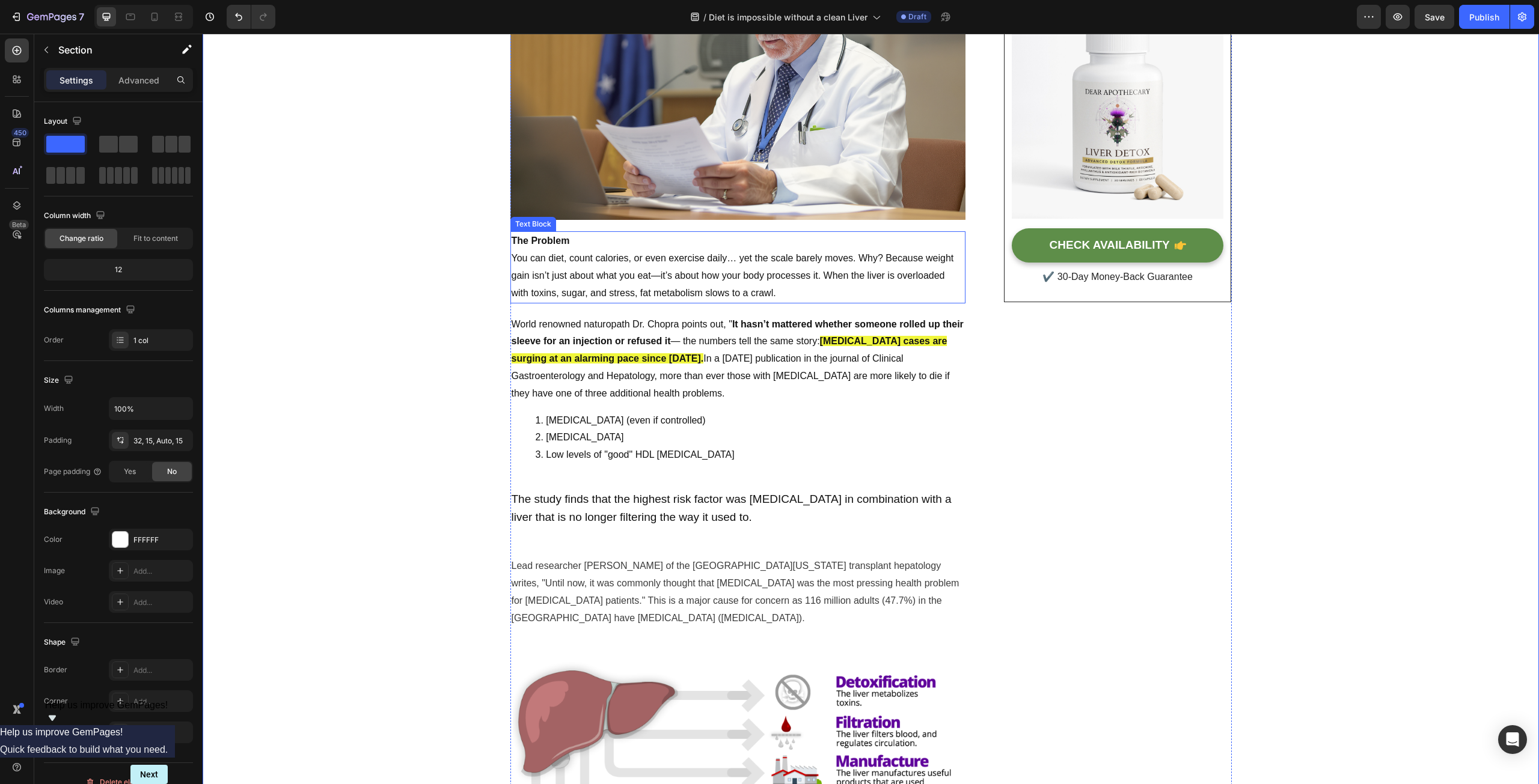
click at [596, 281] on p "You can diet, count calories, or even exercise daily… yet the scale barely move…" at bounding box center [737, 275] width 453 height 51
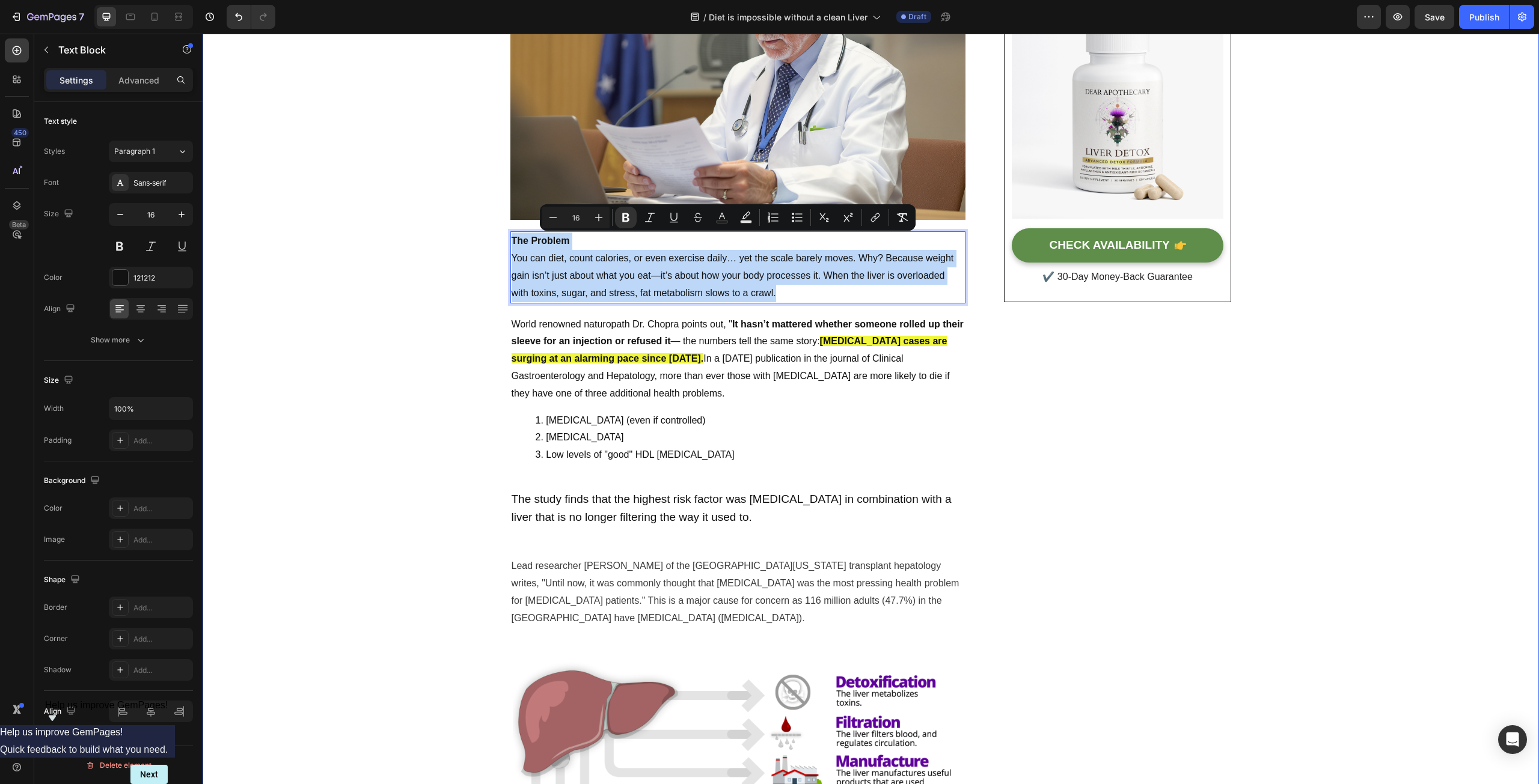
drag, startPoint x: 796, startPoint y: 293, endPoint x: 491, endPoint y: 241, distance: 309.4
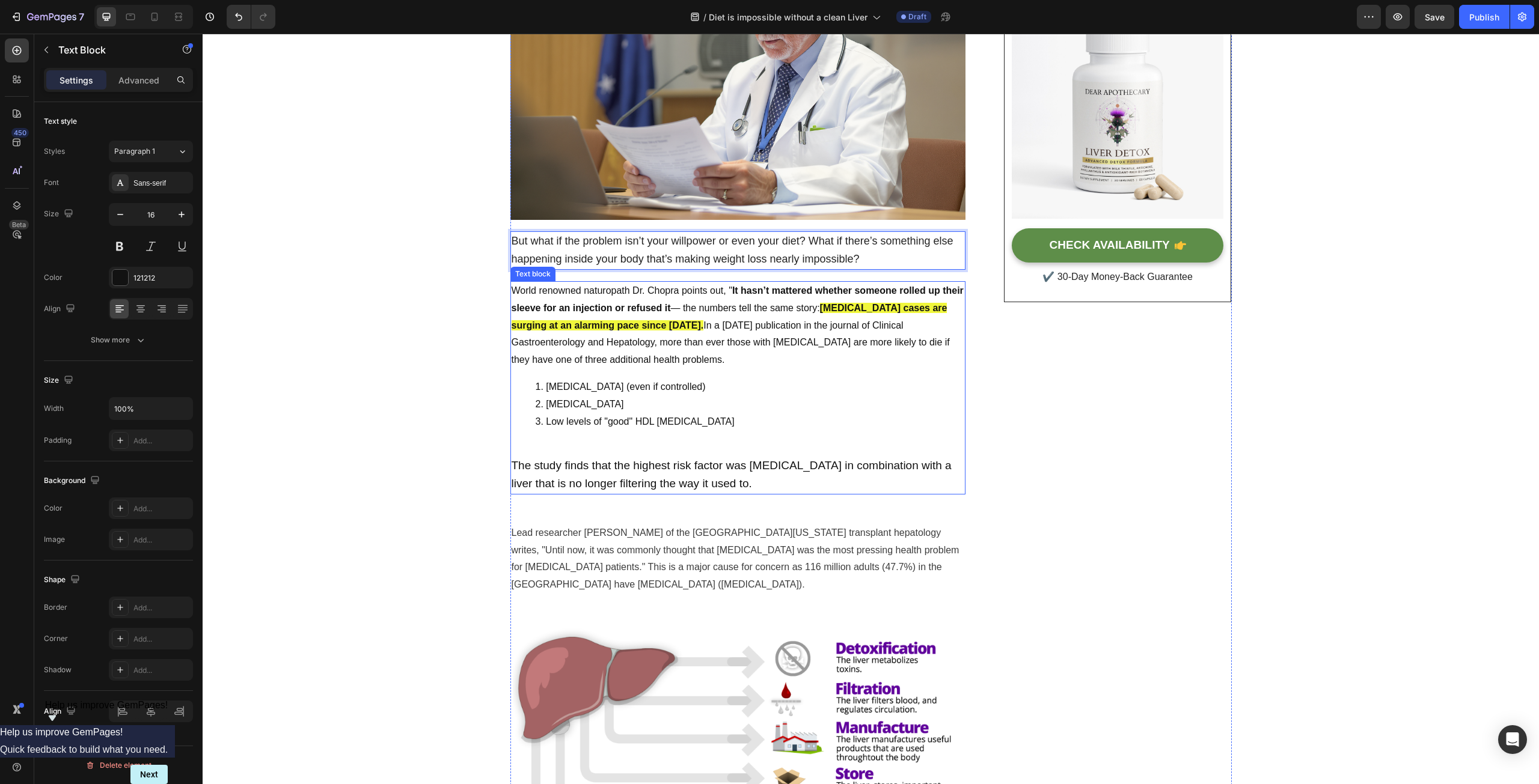
click at [700, 336] on p "World renowned naturopath Dr. Chopra points out, " It hasn’t mattered whether s…" at bounding box center [737, 325] width 453 height 87
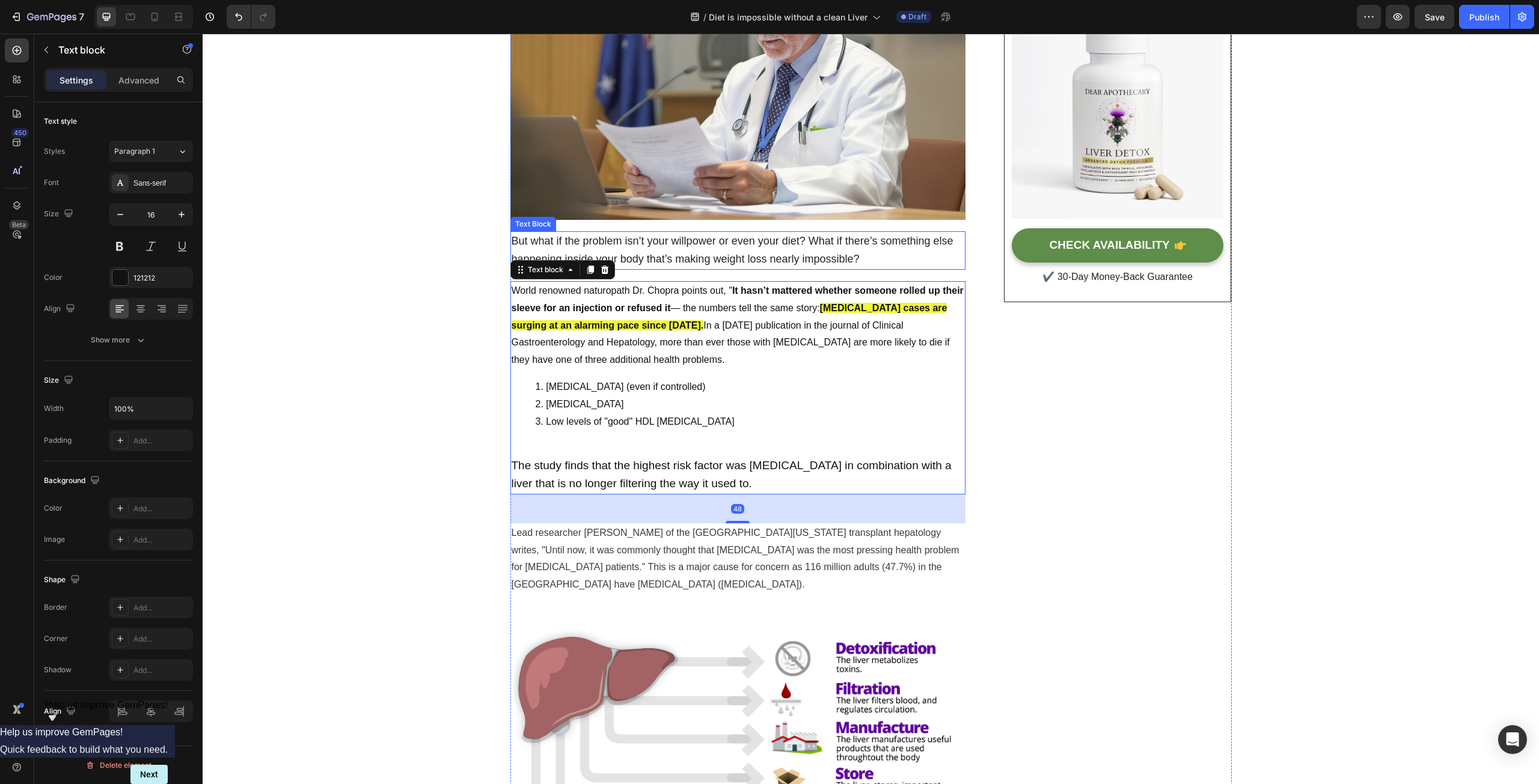
click at [671, 245] on span "But what if the problem isn’t your willpower or even your diet? What if there’s…" at bounding box center [732, 250] width 442 height 30
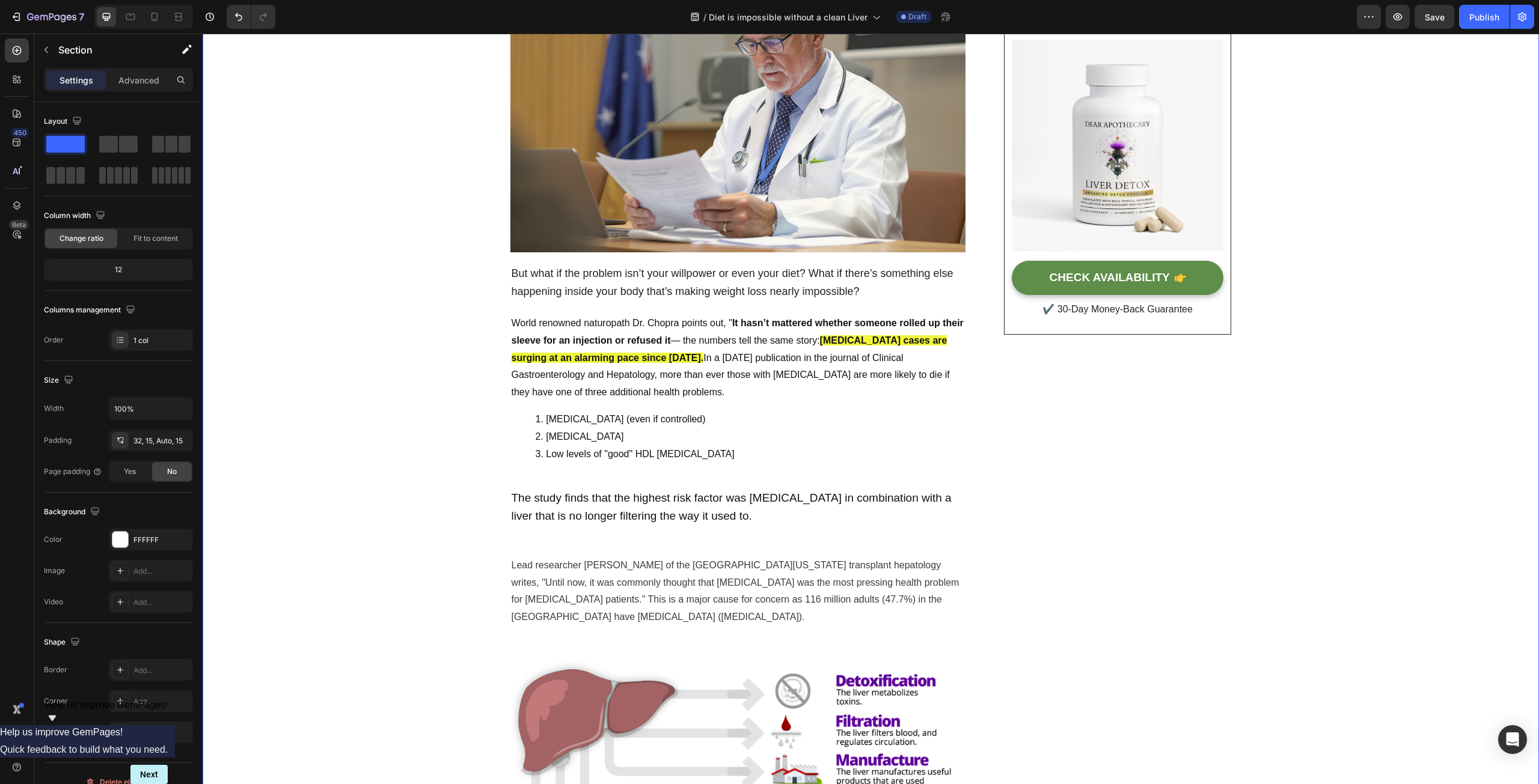
scroll to position [180, 0]
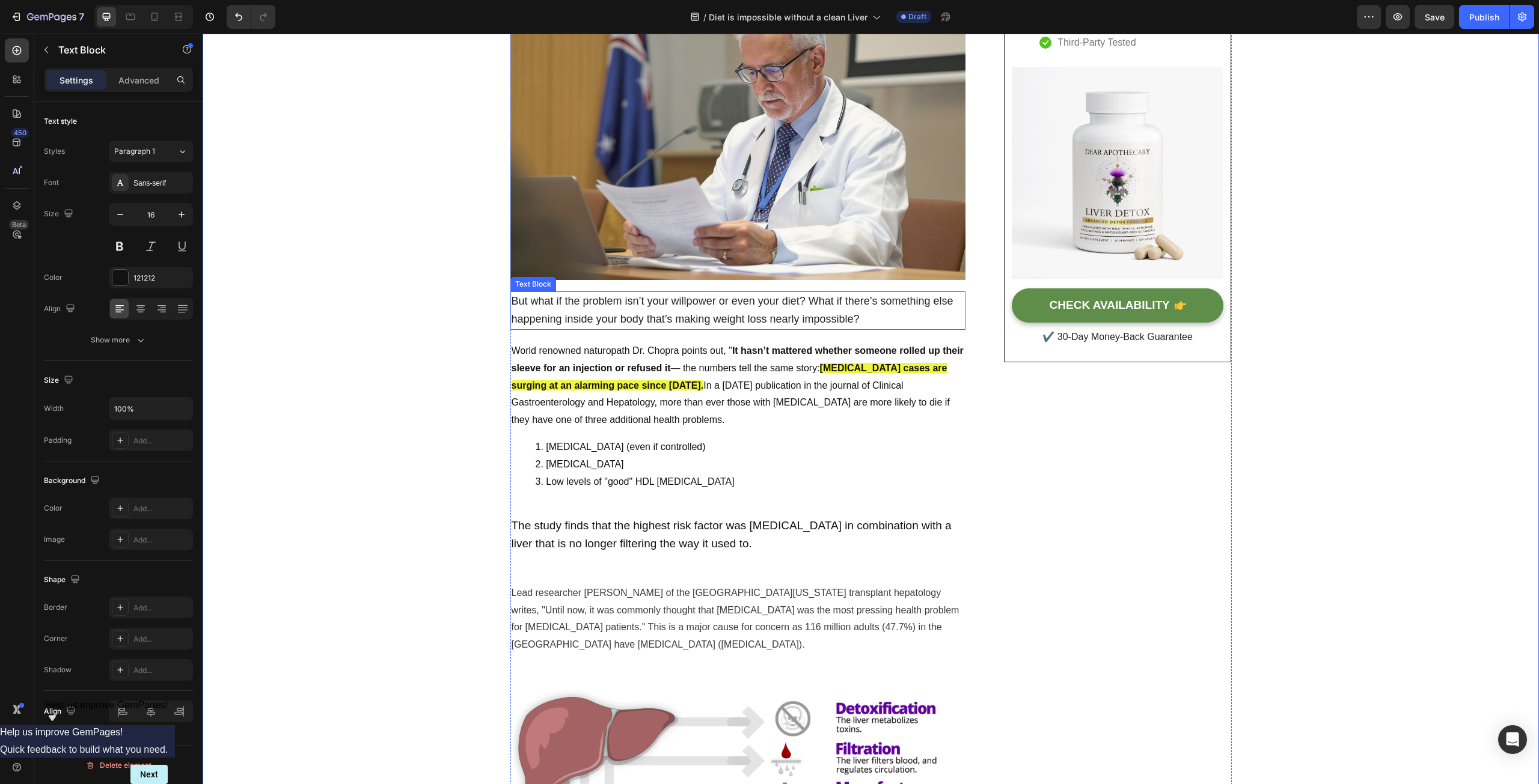
click at [629, 316] on span "But what if the problem isn’t your willpower or even your diet? What if there’s…" at bounding box center [732, 310] width 442 height 30
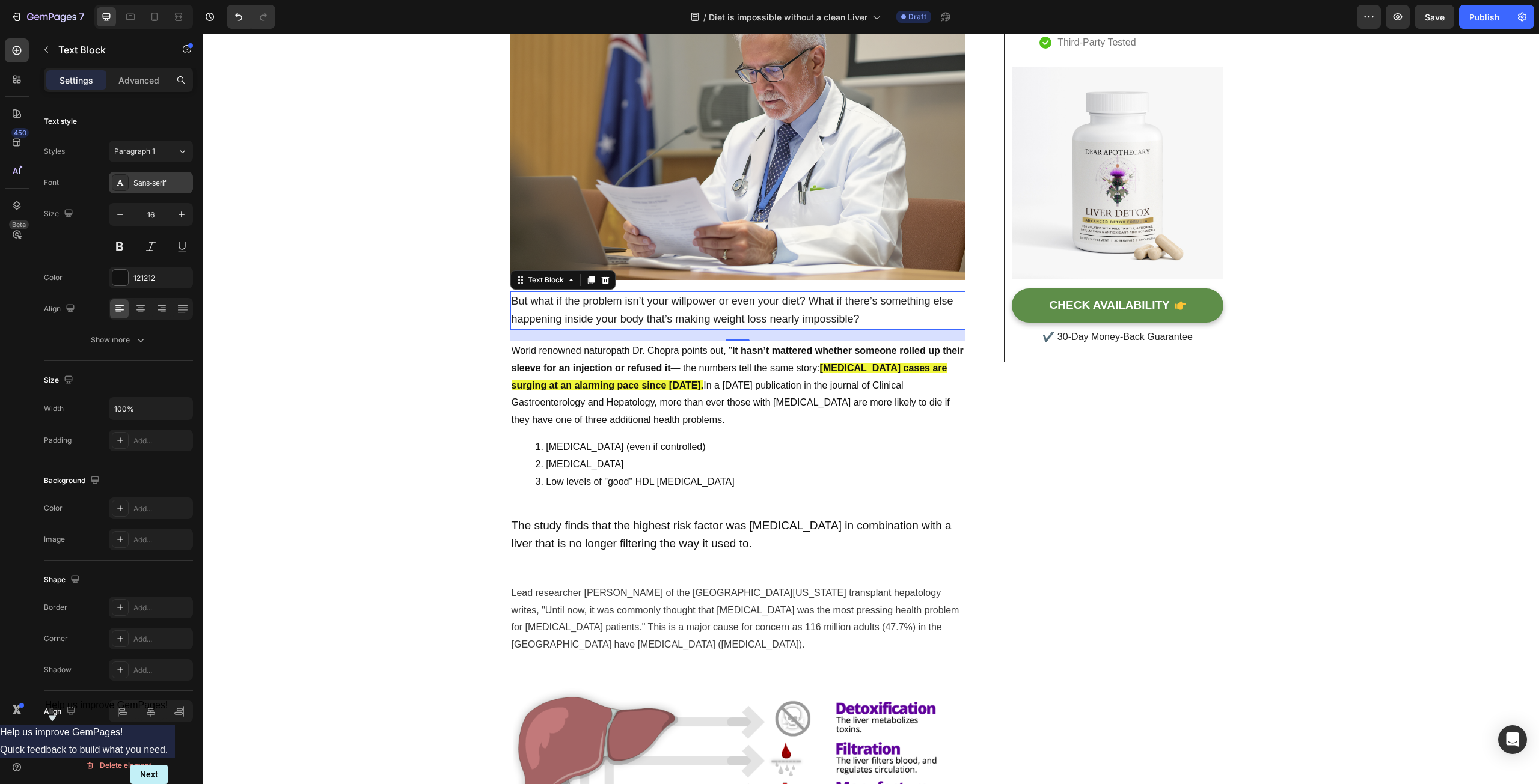
click at [155, 190] on div "Sans-serif" at bounding box center [151, 183] width 84 height 22
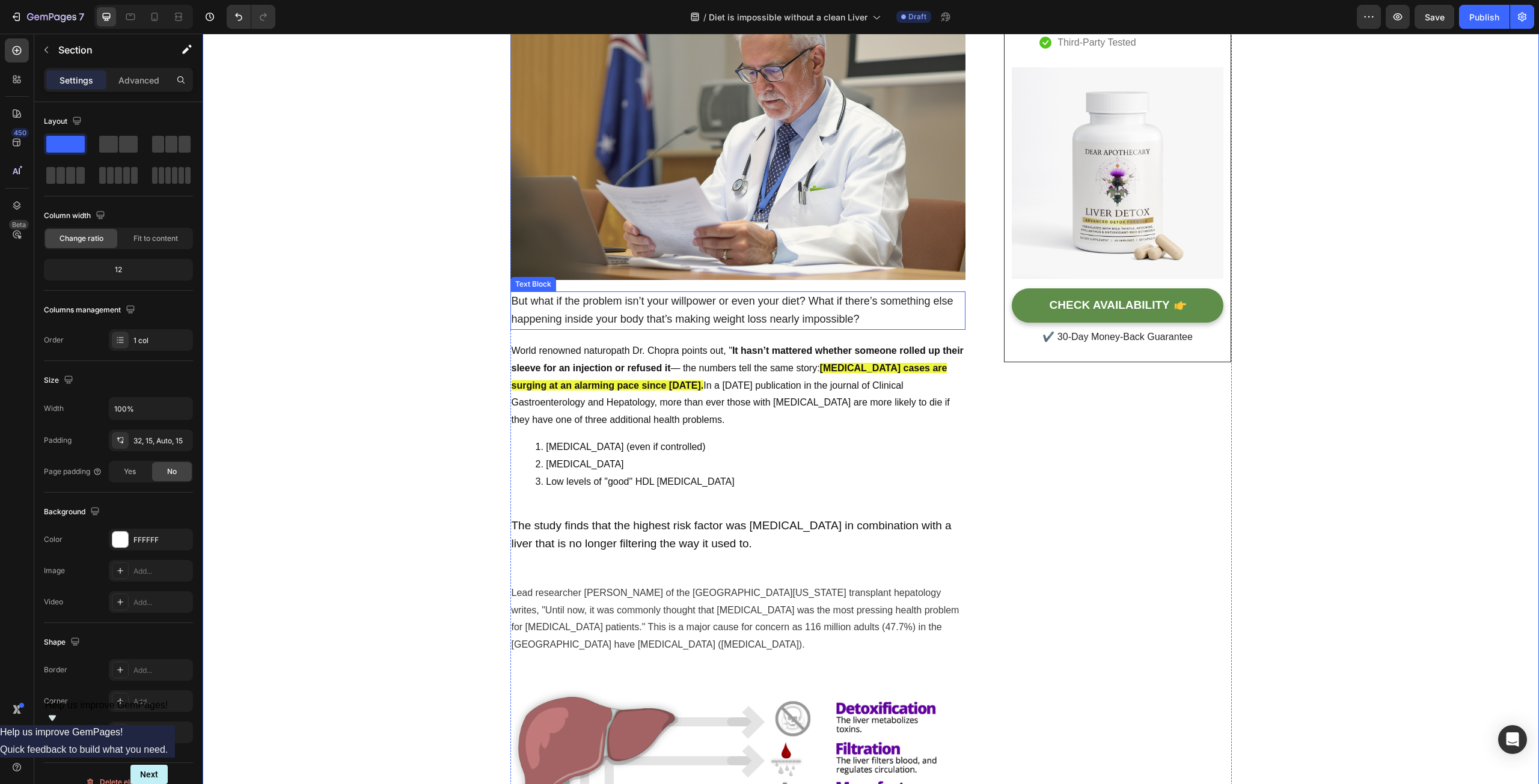
click at [583, 304] on span "But what if the problem isn’t your willpower or even your diet? What if there’s…" at bounding box center [732, 310] width 442 height 30
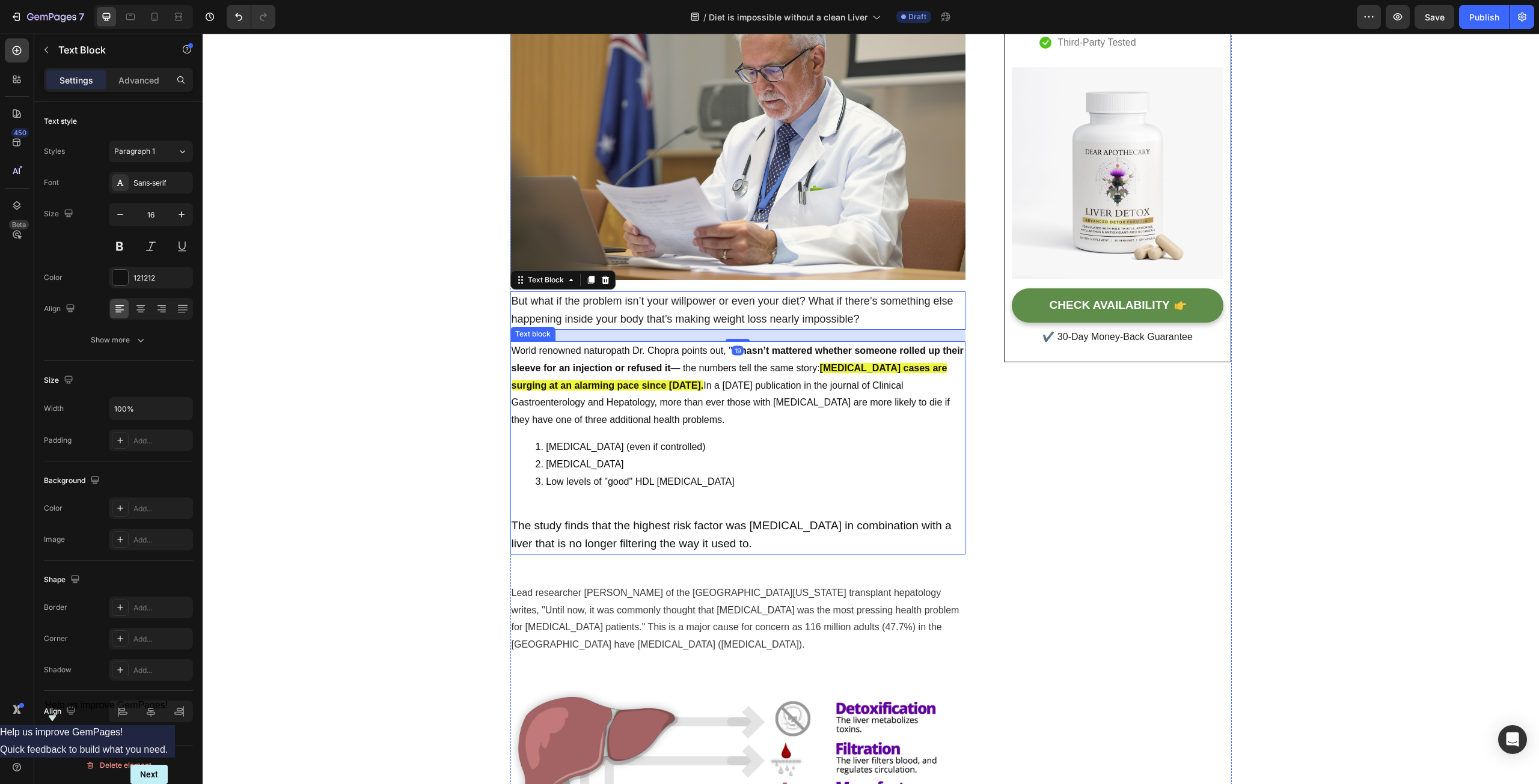
click at [625, 381] on strong "[MEDICAL_DATA] cases are surging at an alarming pace since [DATE]." at bounding box center [729, 376] width 436 height 27
click at [621, 309] on p "But what if the problem isn’t your willpower or even your diet? What if there’s…" at bounding box center [737, 311] width 453 height 36
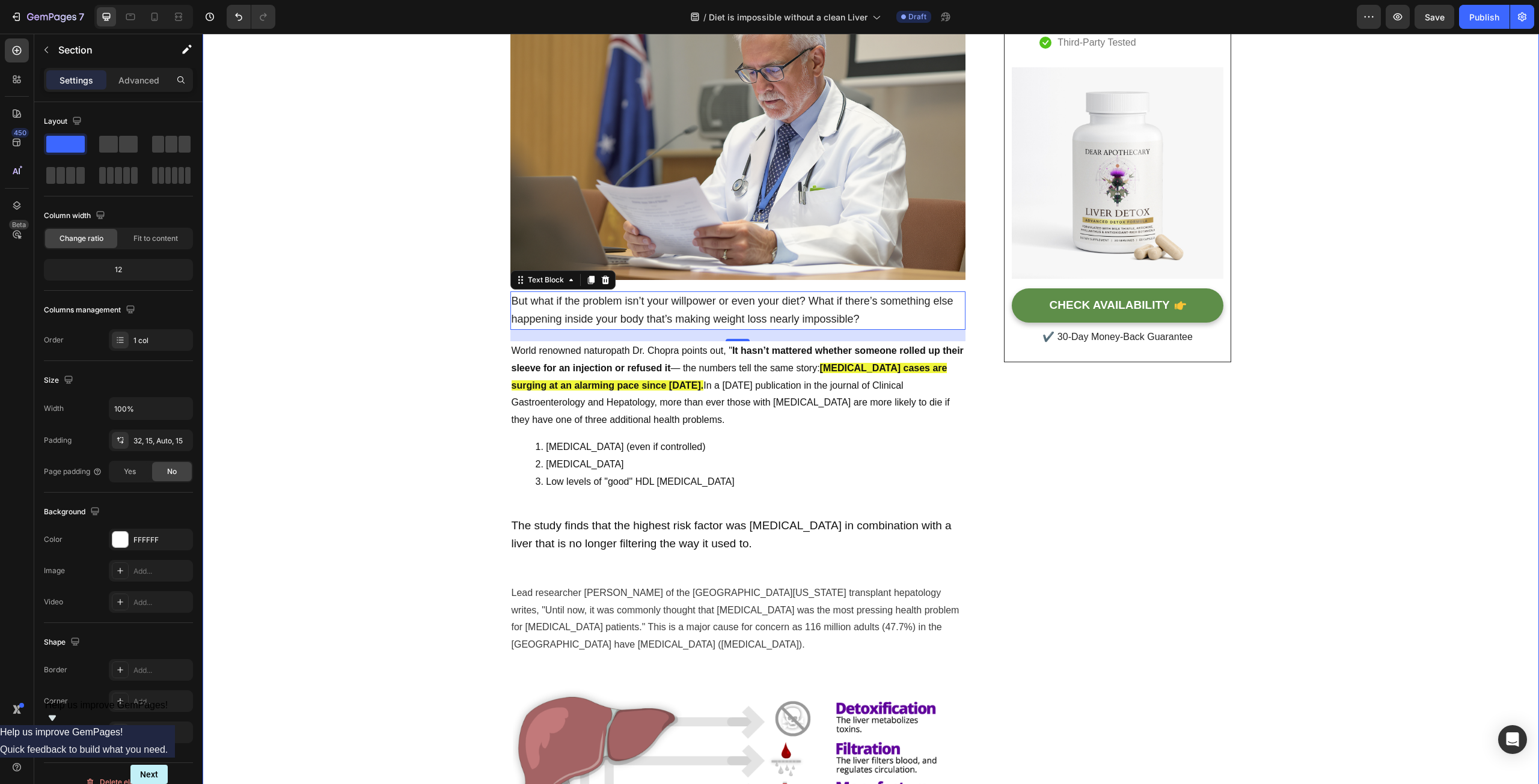
click at [590, 314] on span "But what if the problem isn’t your willpower or even your diet? What if there’s…" at bounding box center [732, 310] width 442 height 30
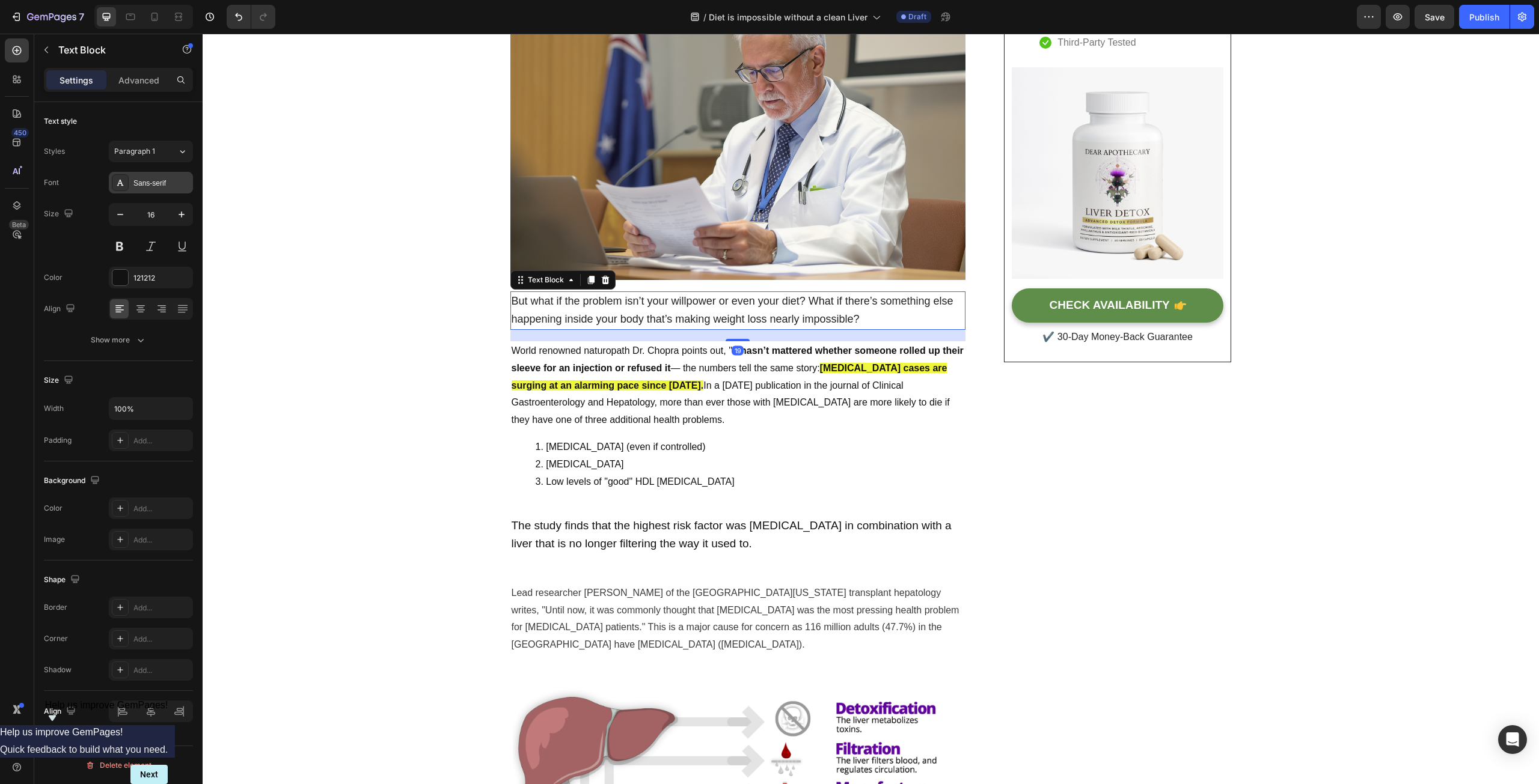
click at [159, 175] on div "Sans-serif" at bounding box center [151, 183] width 84 height 22
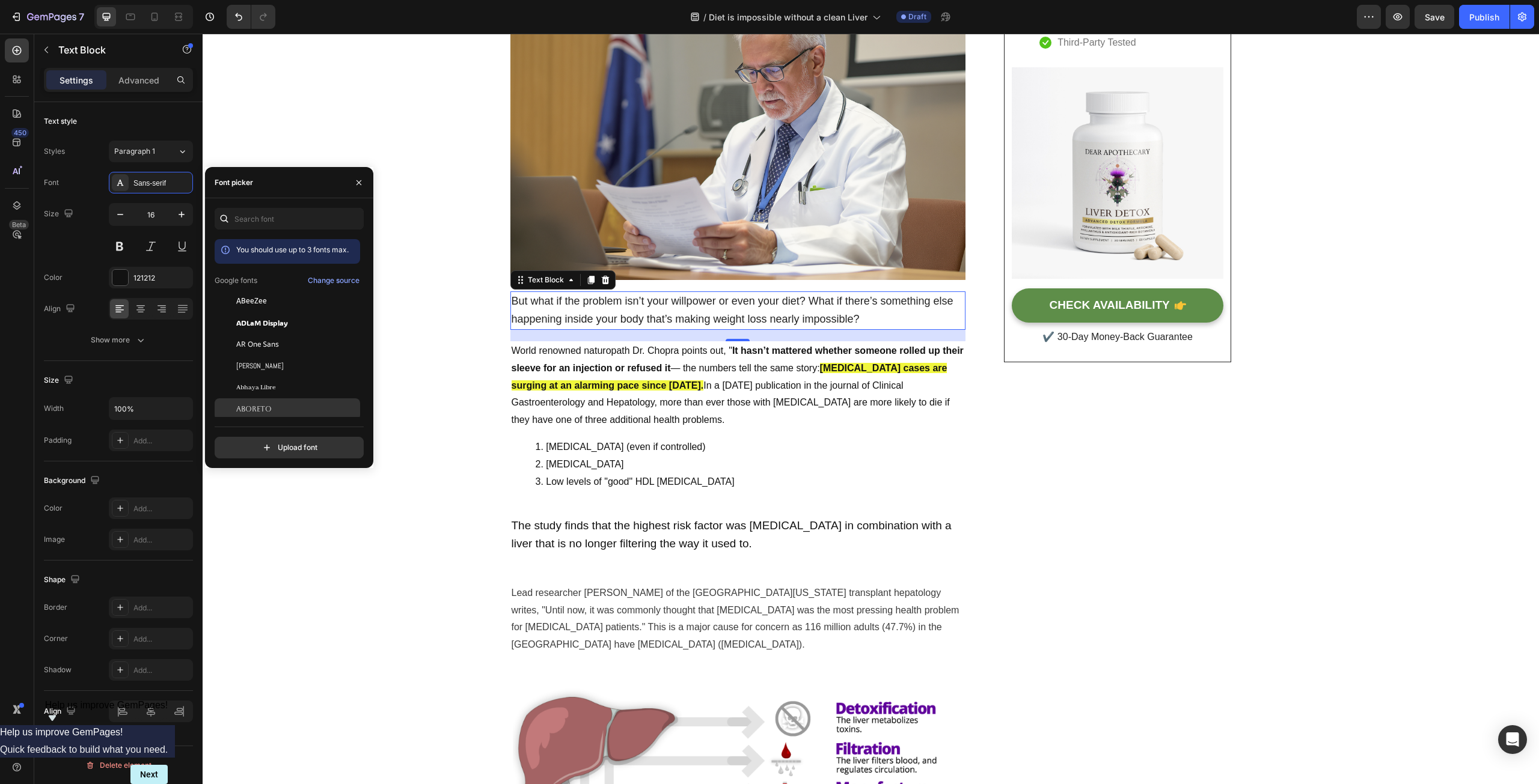
click at [272, 409] on div "Aboreto" at bounding box center [296, 409] width 122 height 11
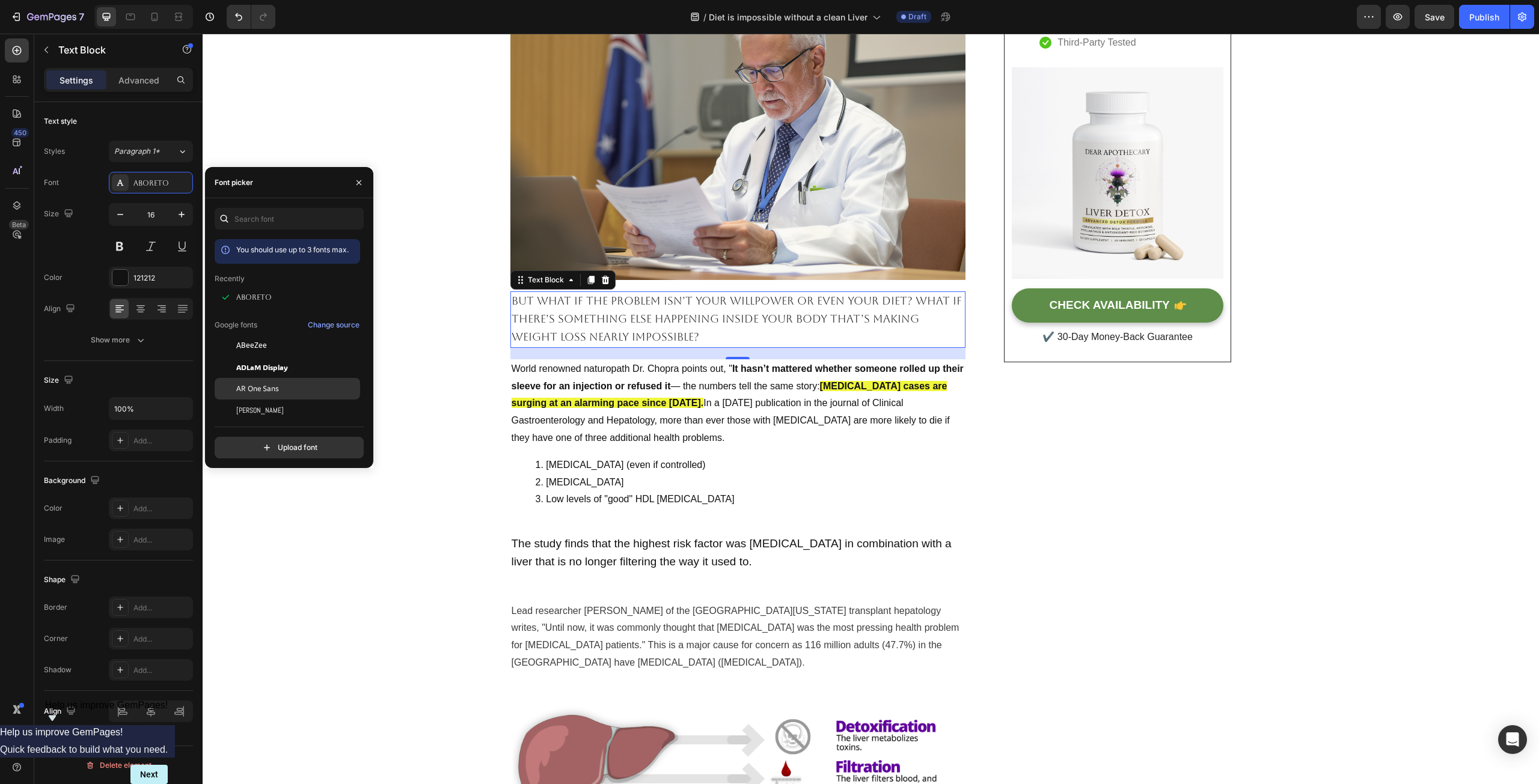
click at [276, 388] on span "AR One Sans" at bounding box center [257, 388] width 43 height 11
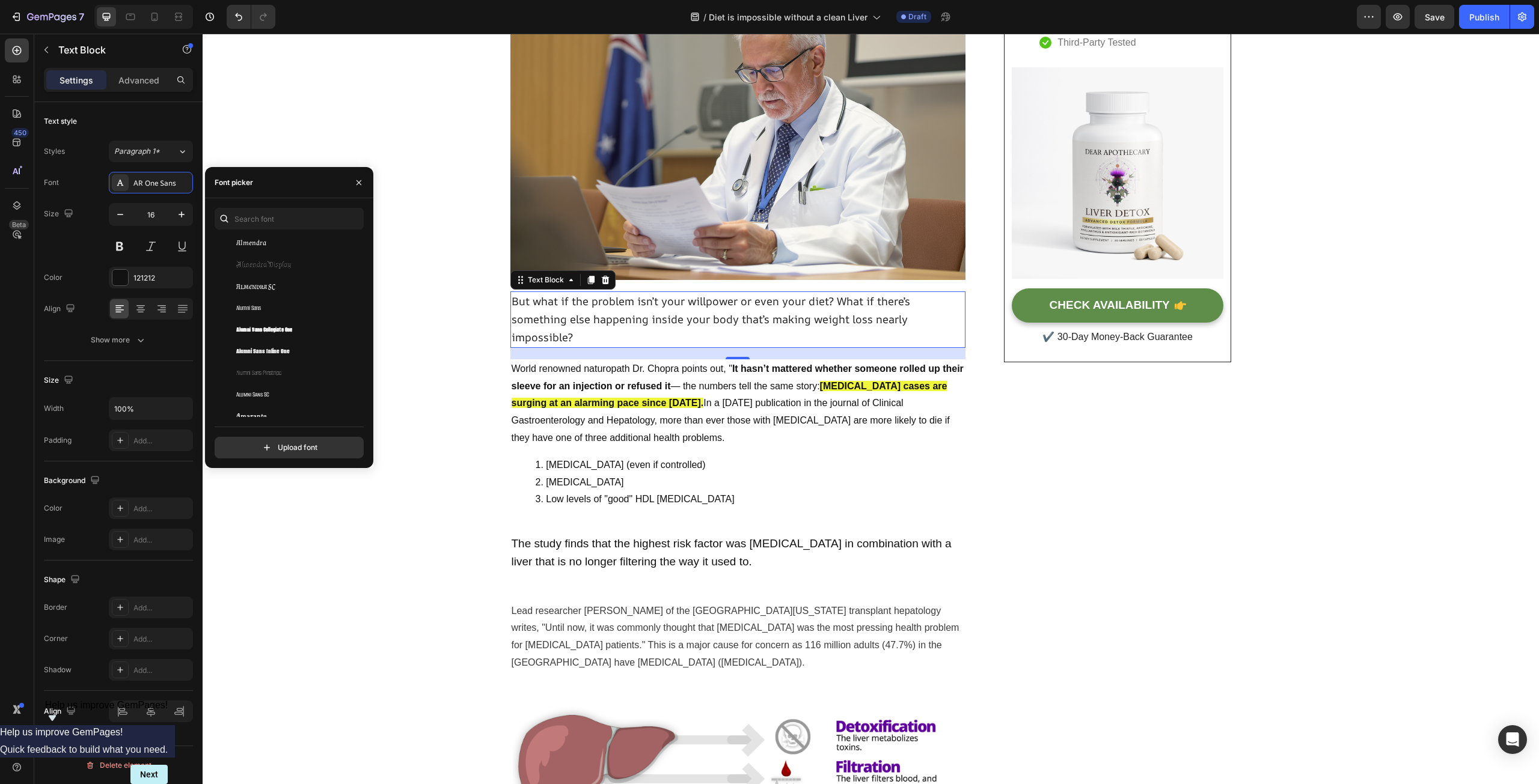
scroll to position [1202, 0]
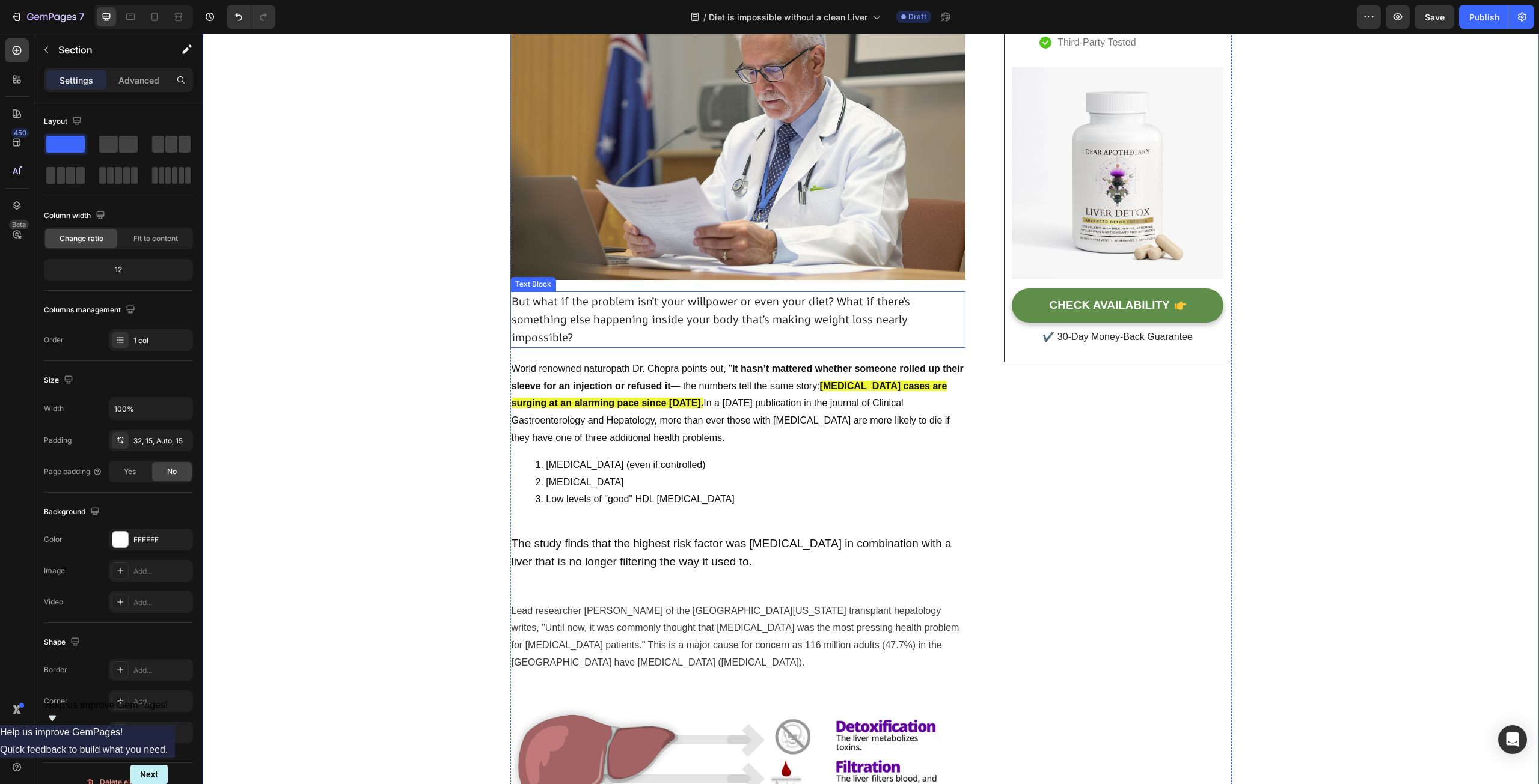
click at [650, 318] on span "But what if the problem isn’t your willpower or even your diet? What if there’s…" at bounding box center [711, 318] width 399 height 50
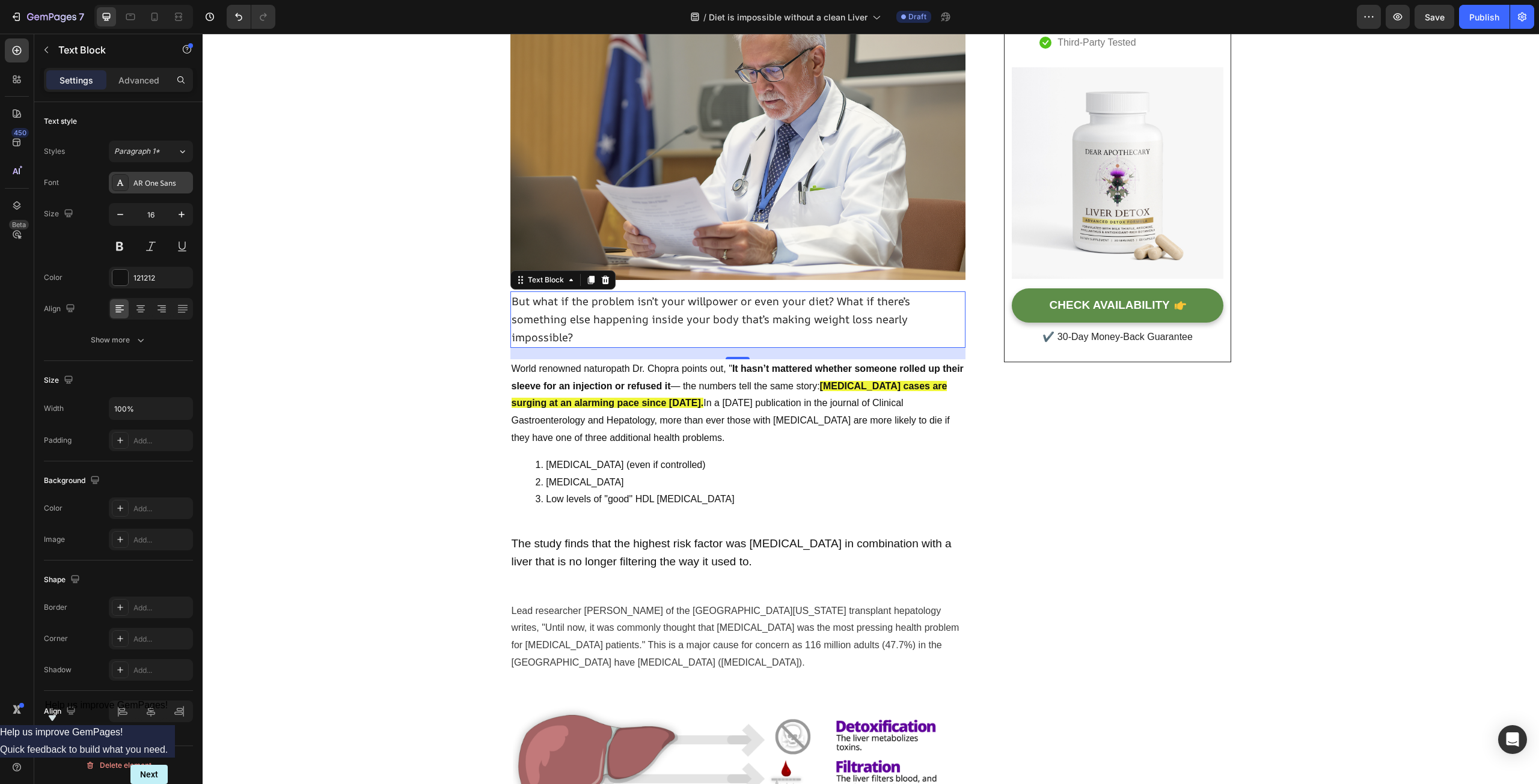
click at [156, 187] on div "AR One Sans" at bounding box center [161, 183] width 56 height 11
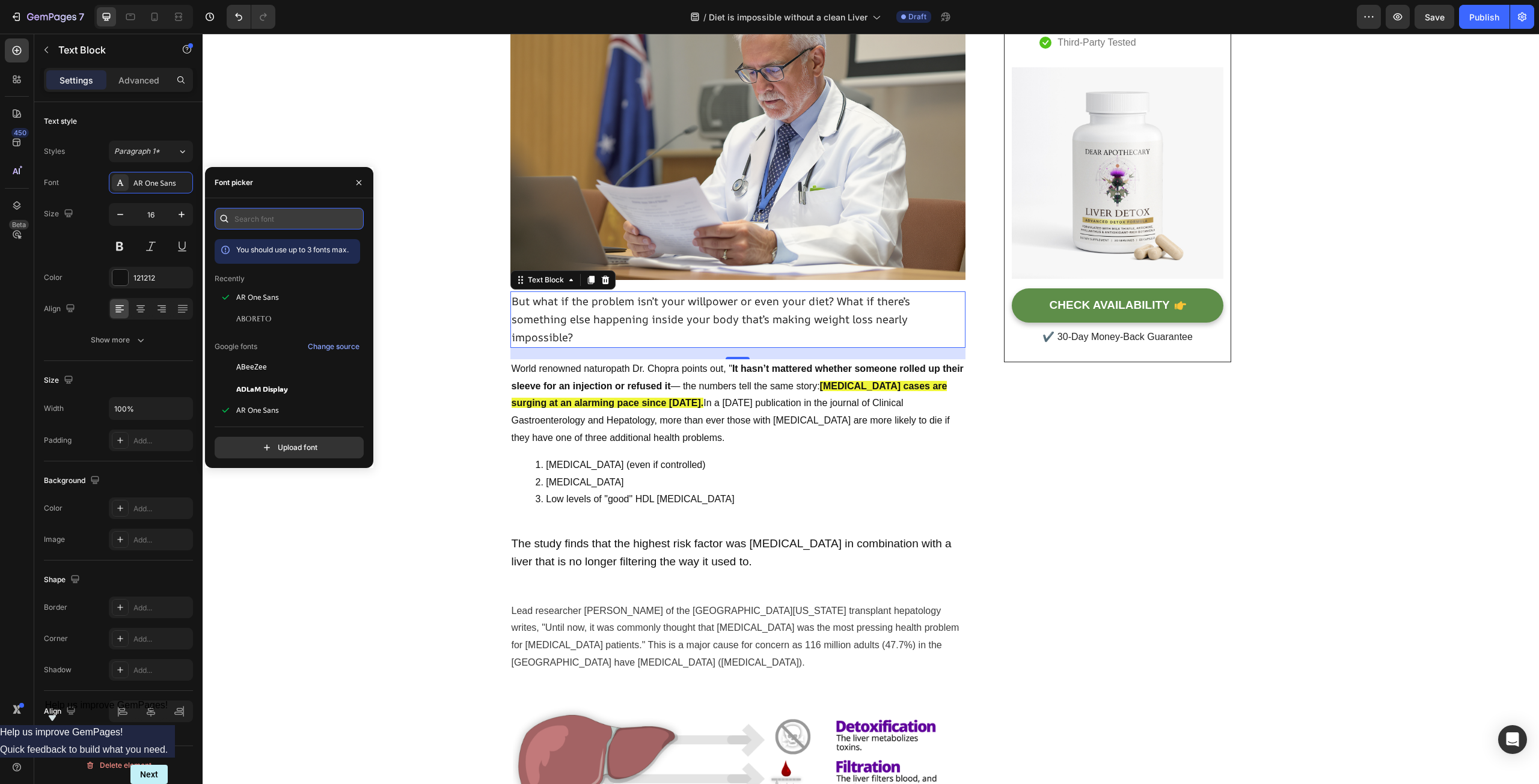
click at [275, 218] on input "text" at bounding box center [289, 218] width 149 height 22
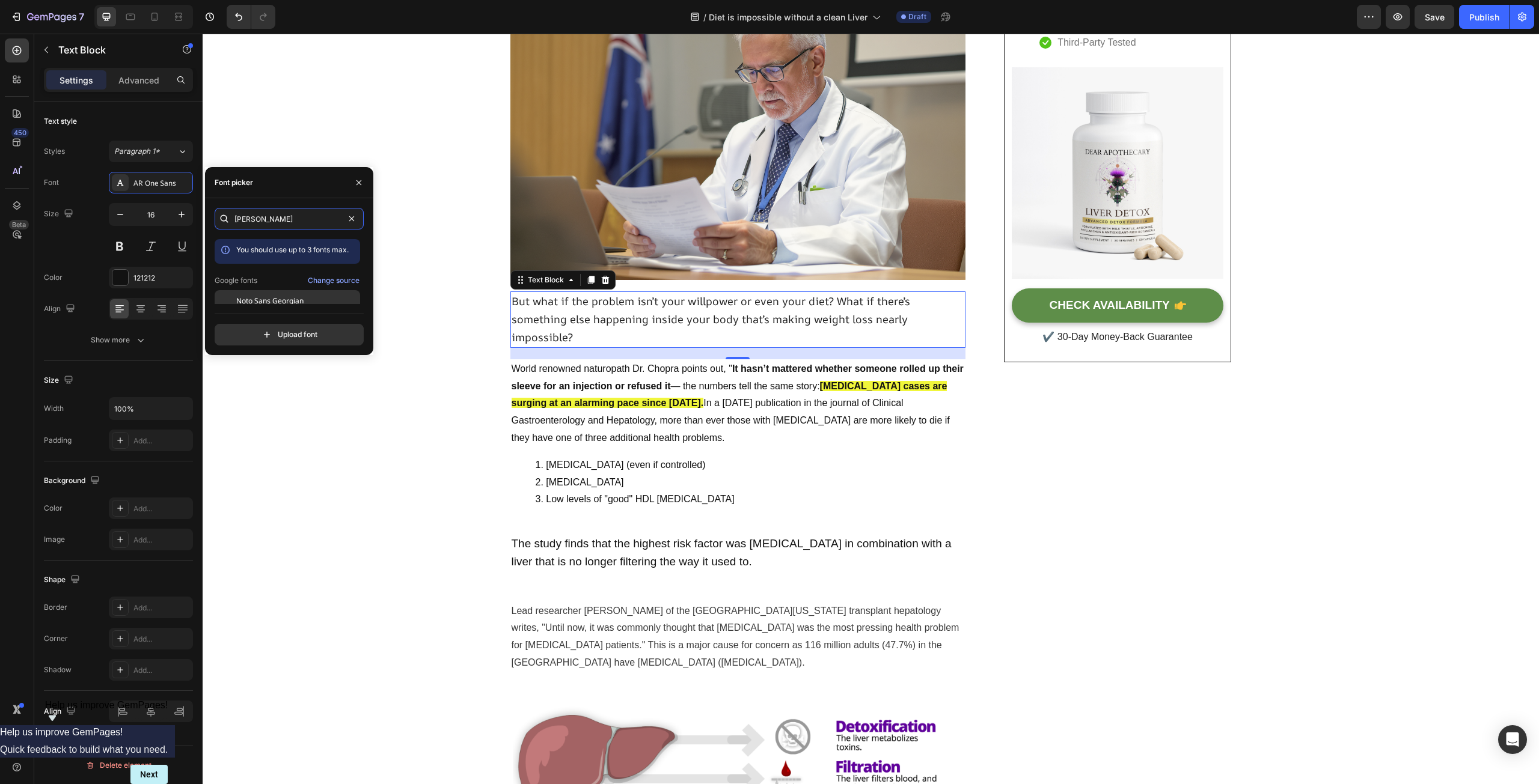
type input "georg"
click at [261, 299] on span "Noto Sans Georgian" at bounding box center [269, 300] width 67 height 11
click at [304, 342] on input "file" at bounding box center [314, 334] width 300 height 21
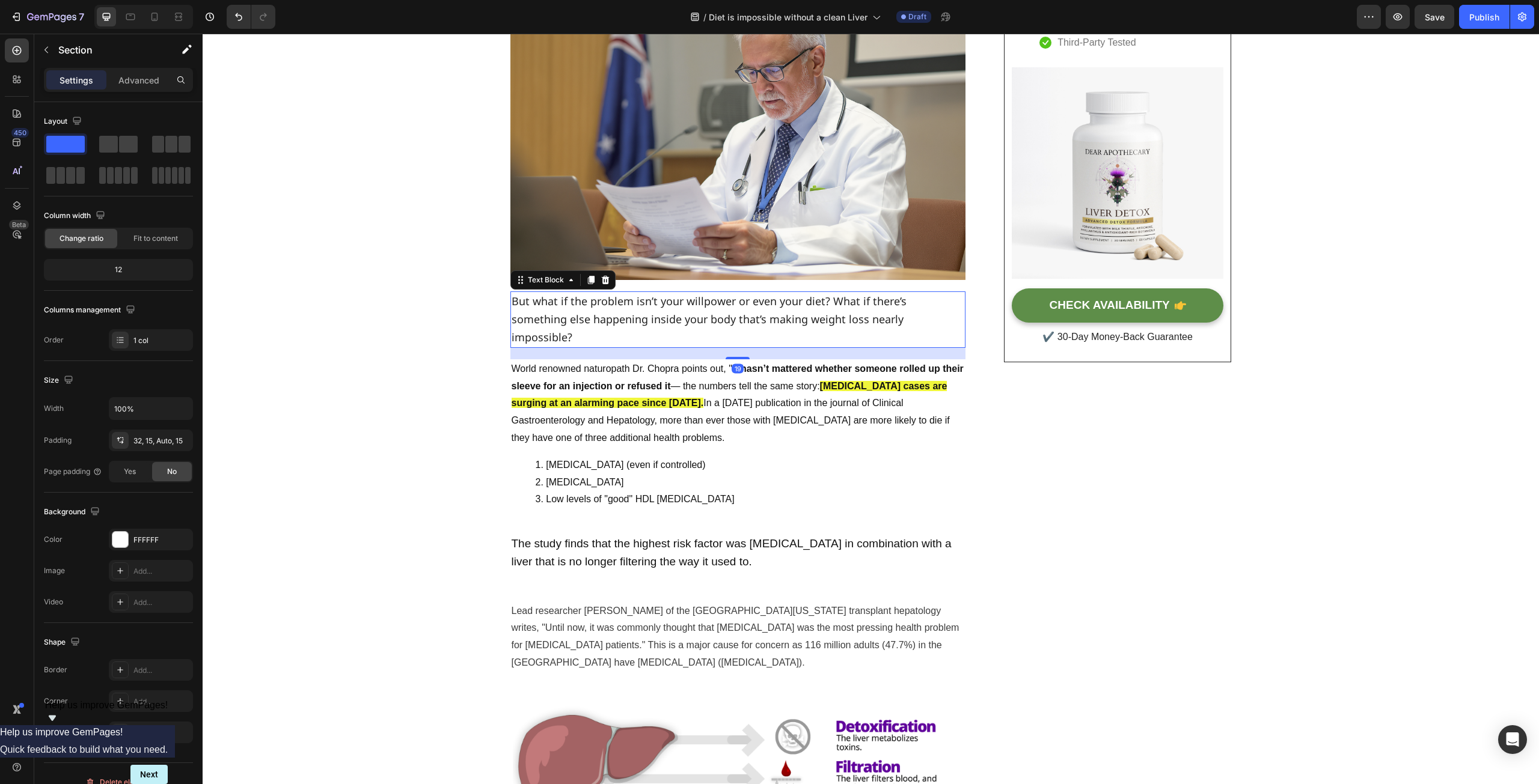
click at [645, 299] on span "But what if the problem isn’t your willpower or even your diet? What if there’s…" at bounding box center [708, 318] width 395 height 50
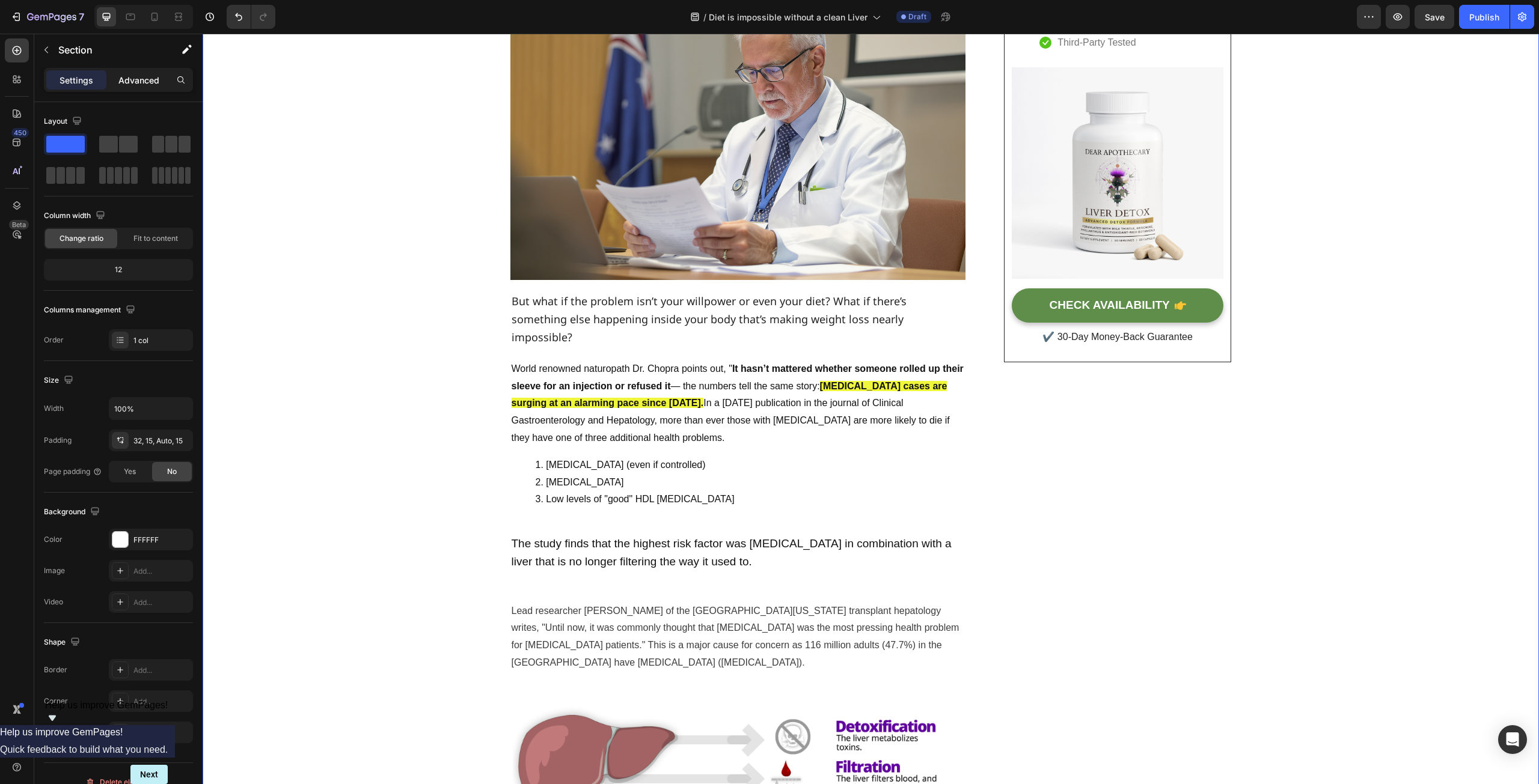
click at [139, 87] on div "Advanced" at bounding box center [138, 79] width 60 height 19
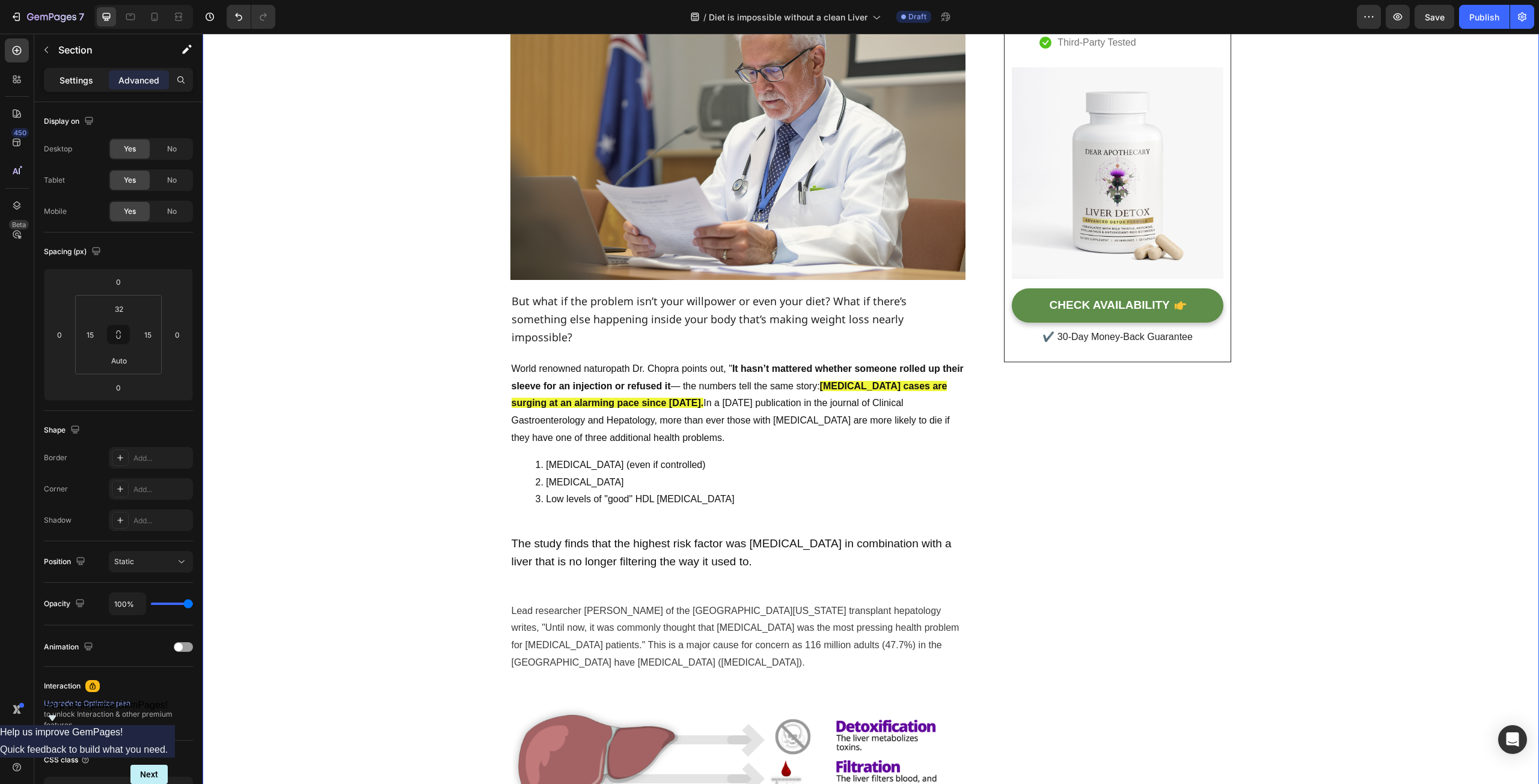
click at [84, 86] on p "Settings" at bounding box center [76, 79] width 34 height 12
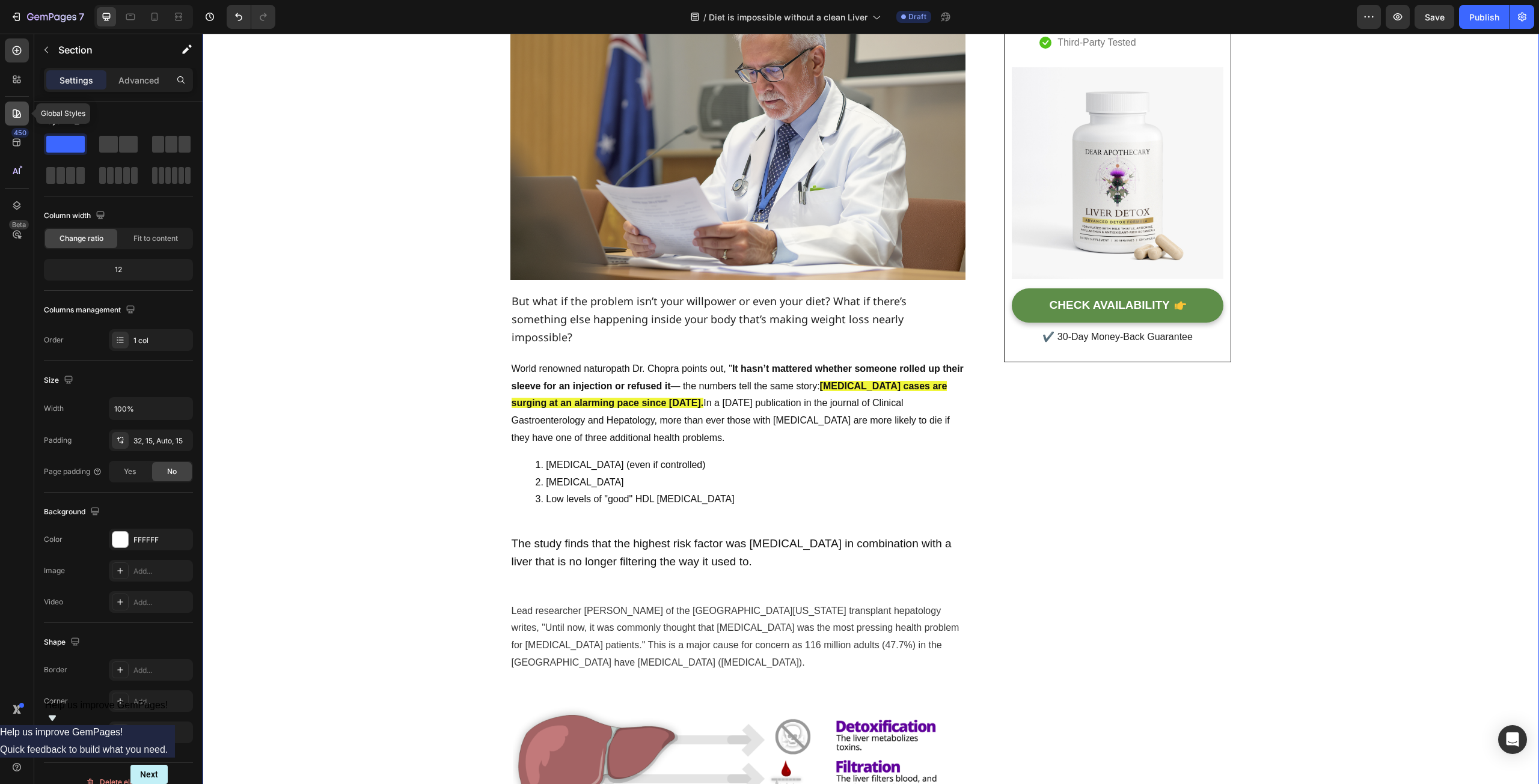
click at [17, 111] on icon at bounding box center [17, 113] width 12 height 12
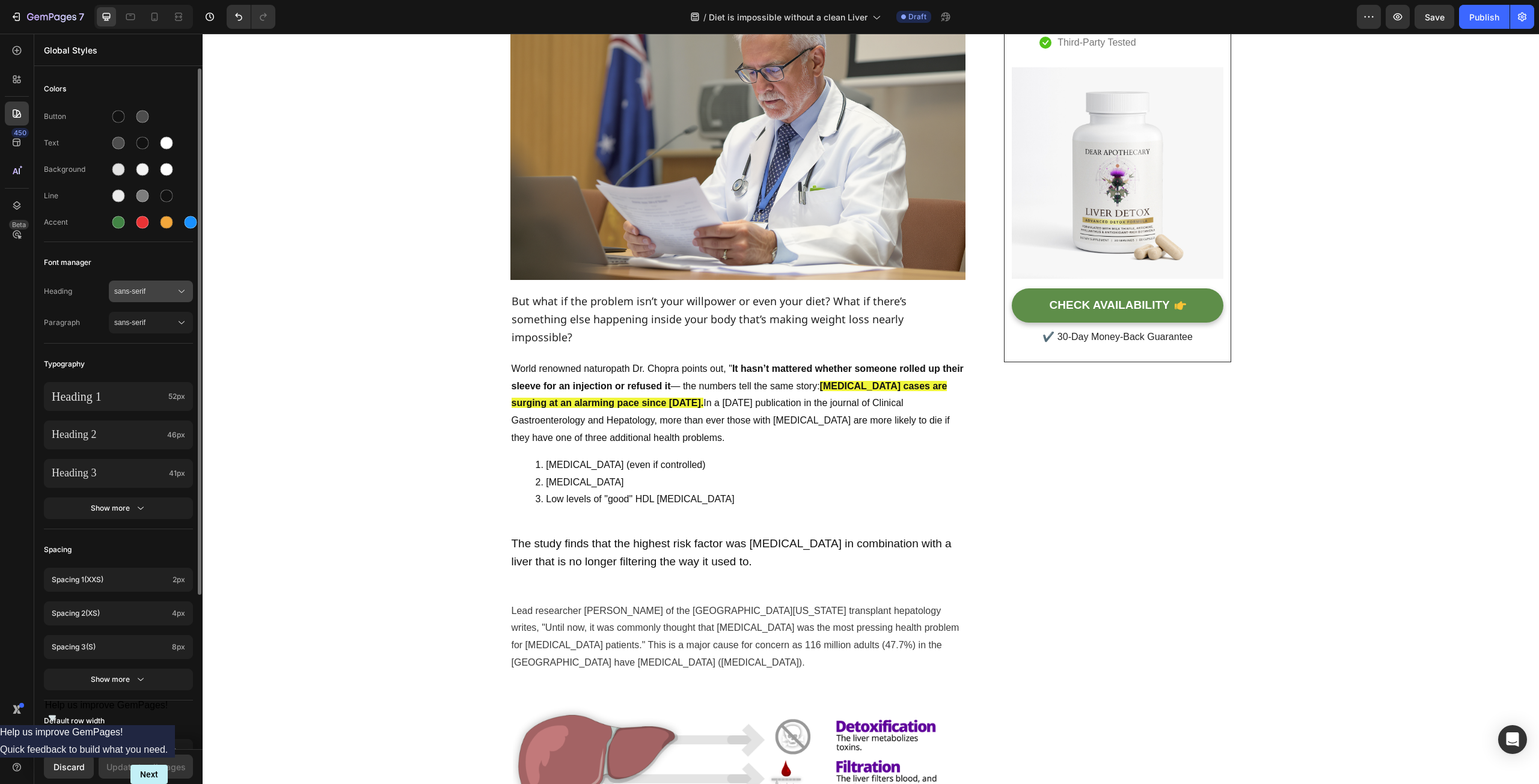
click at [133, 298] on button "sans-serif" at bounding box center [151, 291] width 84 height 22
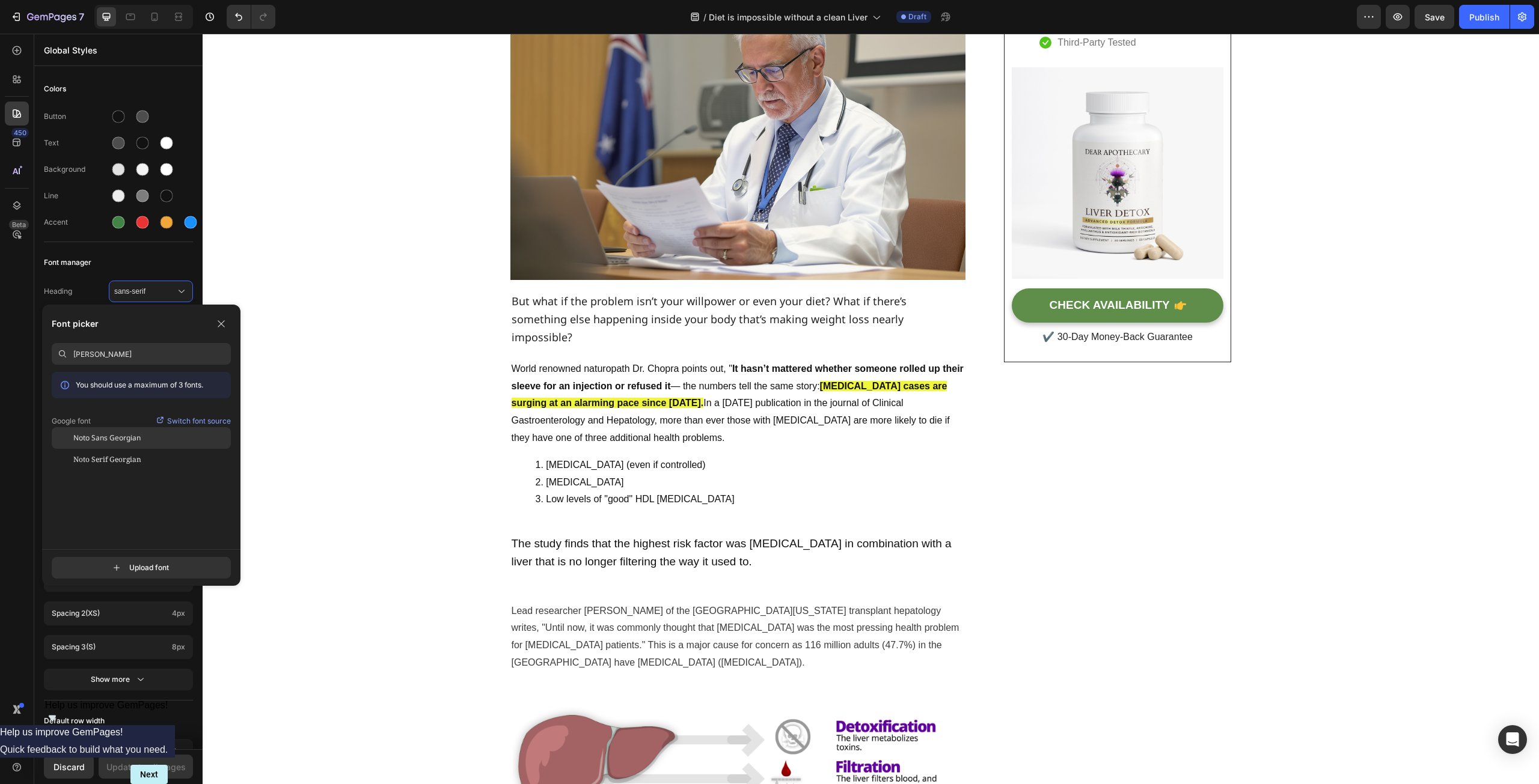
type input "georg"
click at [133, 444] on div "Noto Sans Georgian" at bounding box center [141, 437] width 179 height 22
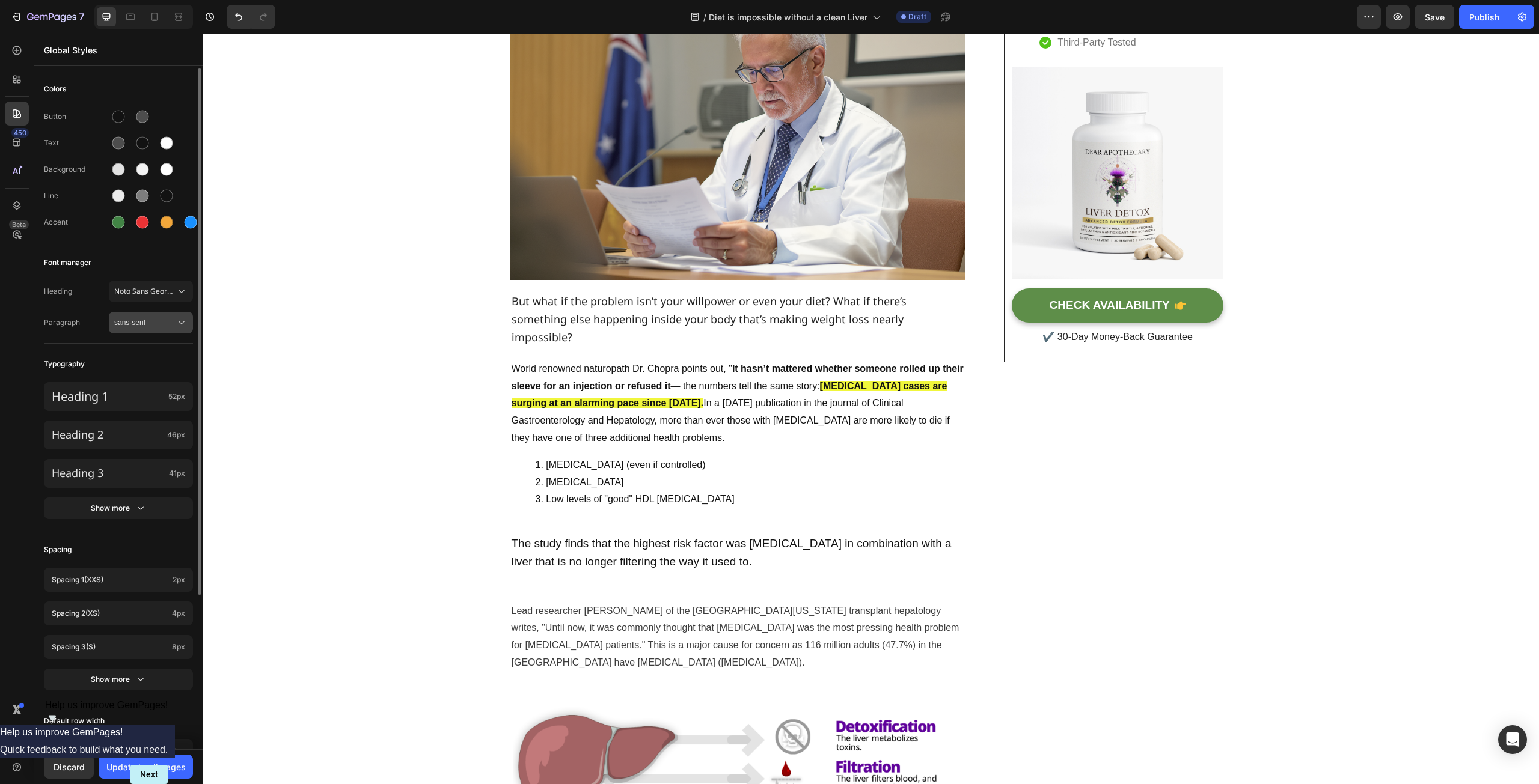
click at [143, 324] on span "sans-serif" at bounding box center [145, 323] width 61 height 11
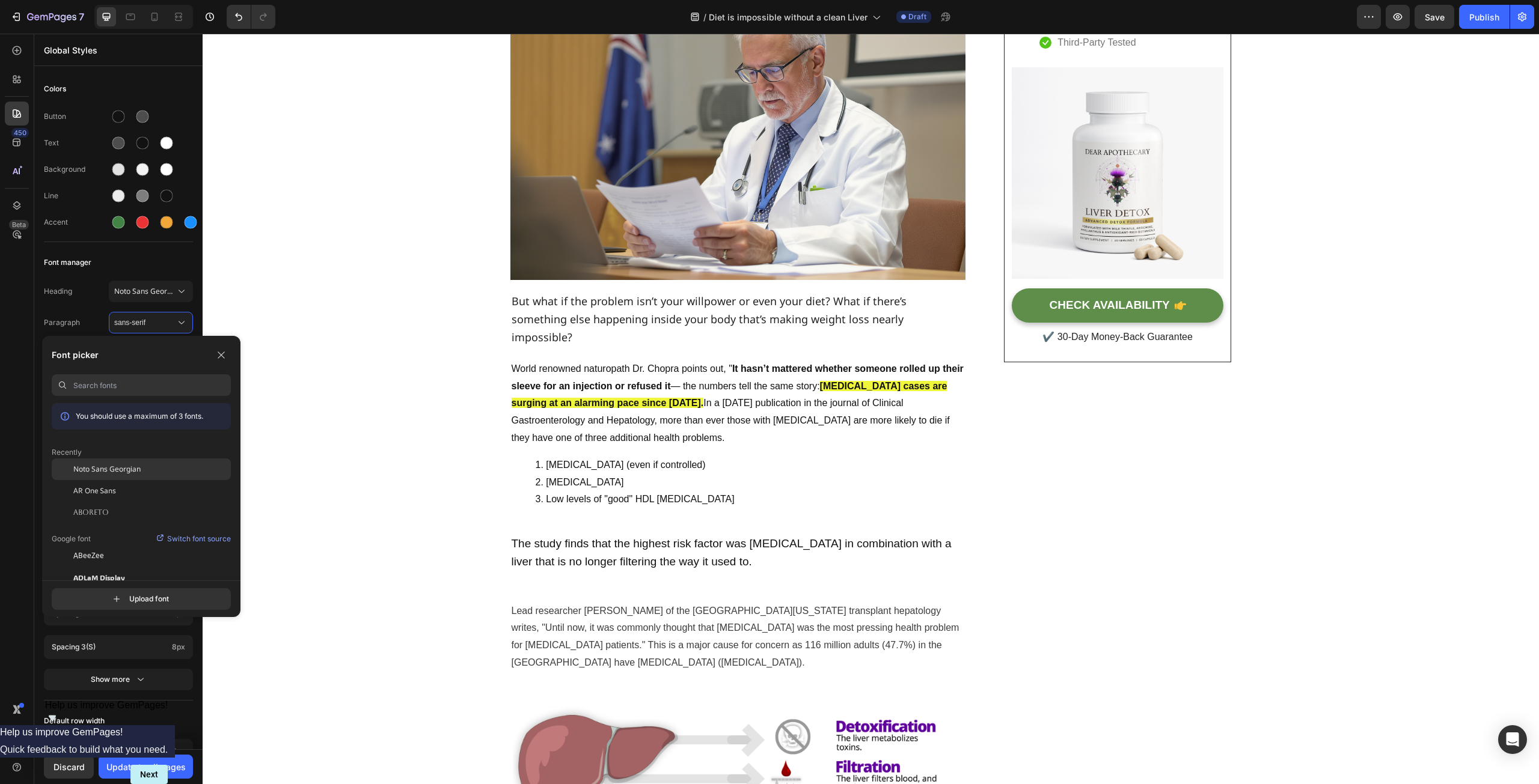
click at [122, 466] on span "Noto Sans Georgian" at bounding box center [107, 469] width 67 height 11
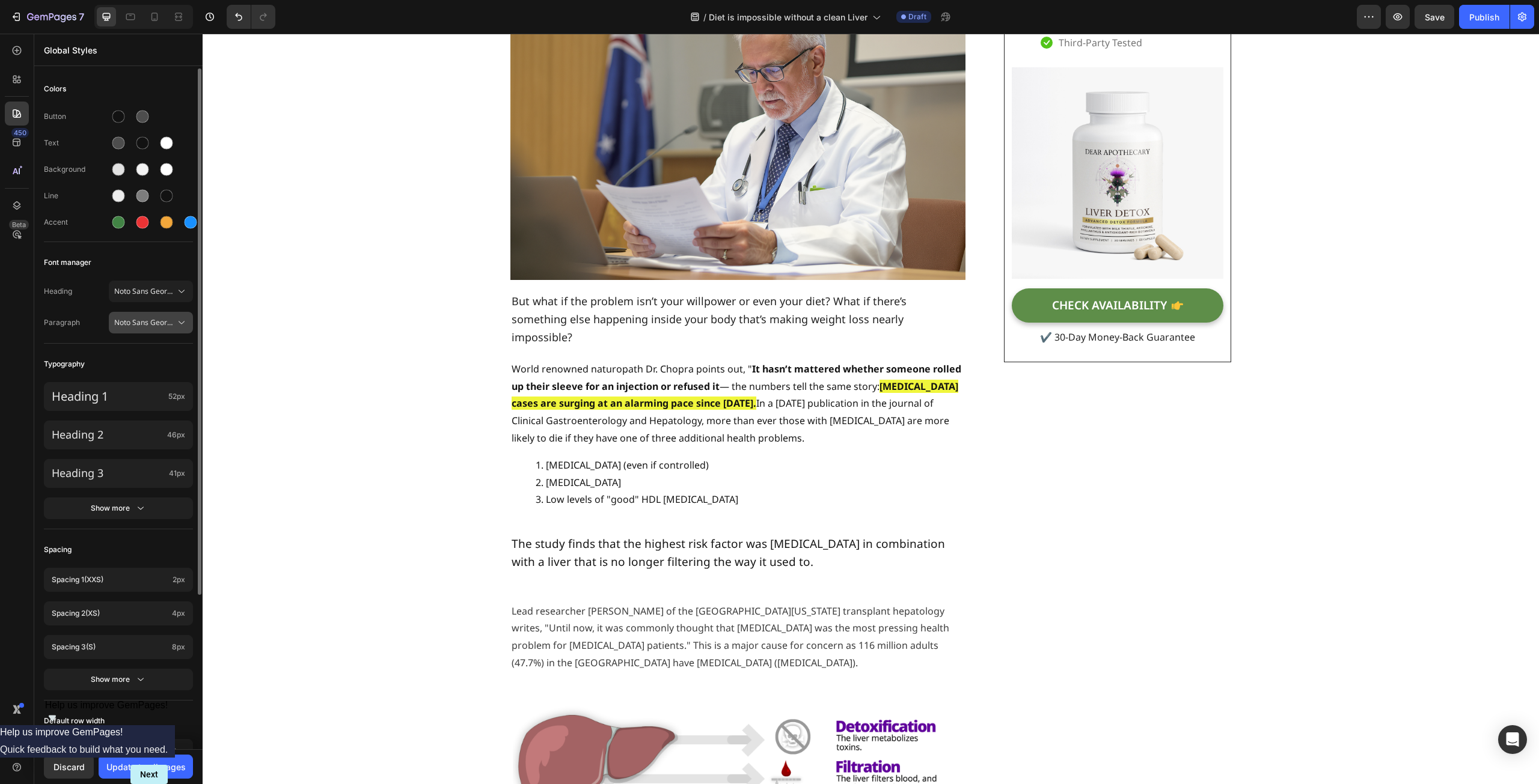
click at [142, 323] on span "Noto Sans Georgian" at bounding box center [145, 323] width 61 height 11
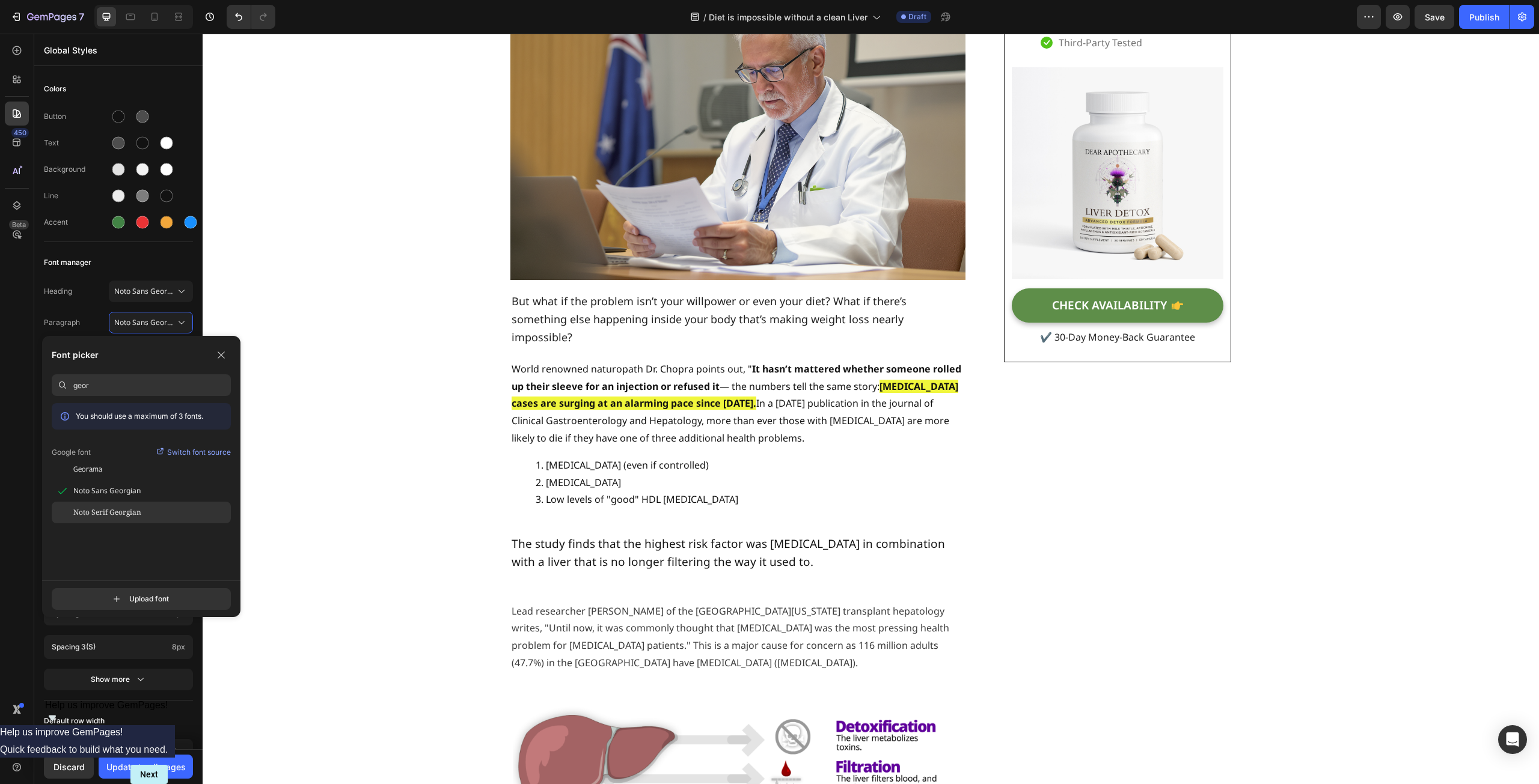
type input "geor"
click at [108, 514] on span "Noto Serif Georgian" at bounding box center [108, 512] width 68 height 11
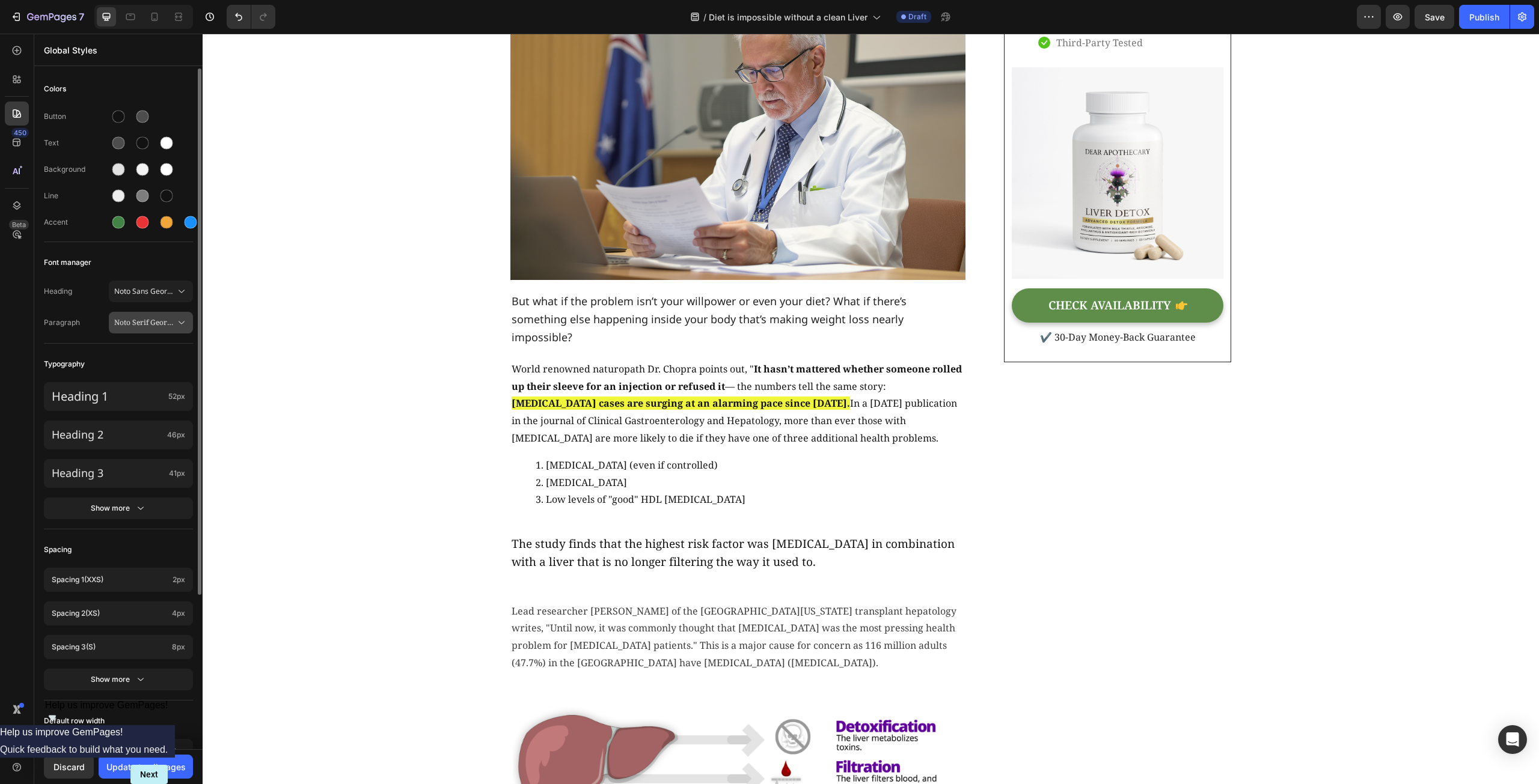
click at [144, 318] on span "Noto Serif Georgian" at bounding box center [145, 323] width 61 height 11
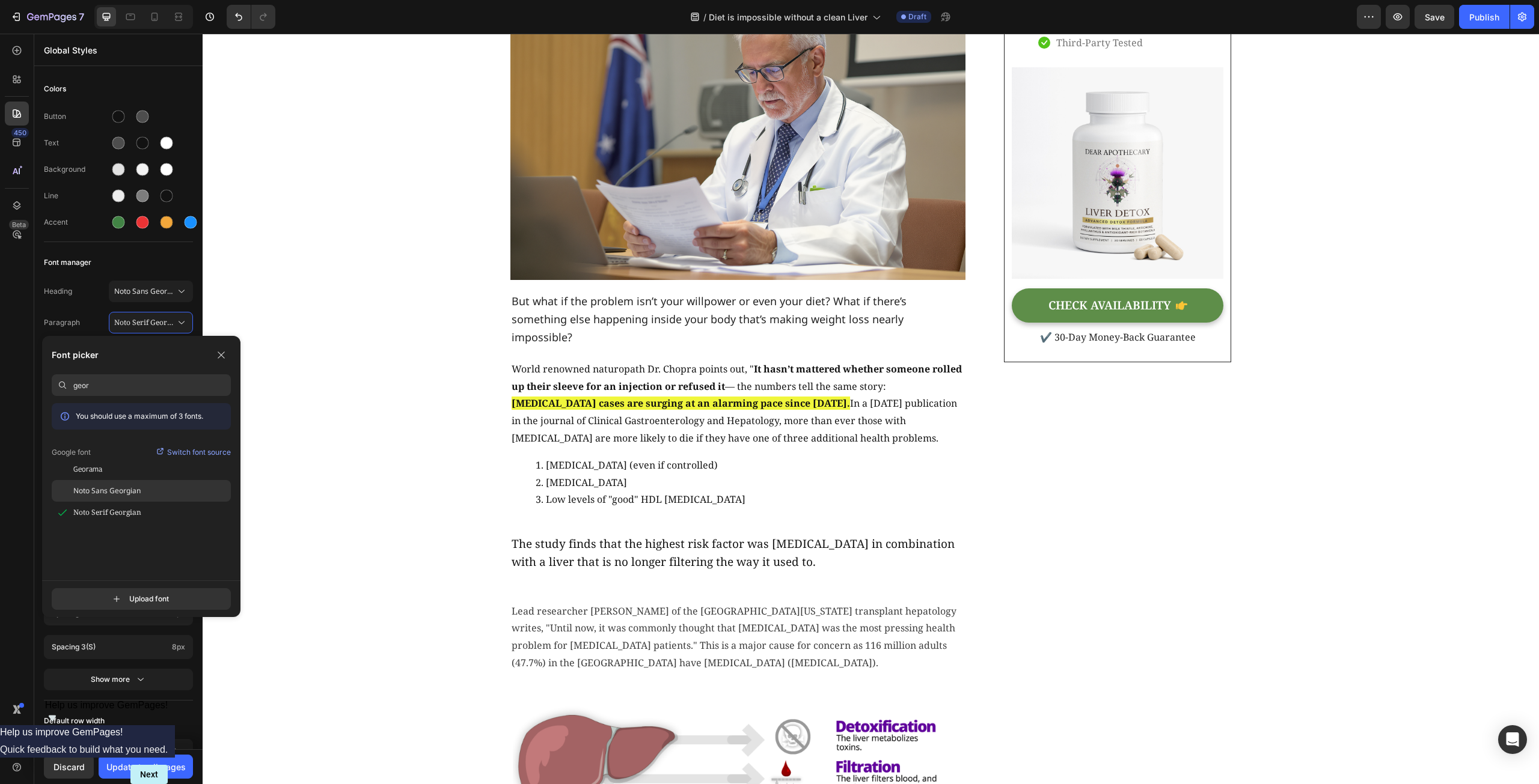
click at [107, 489] on span "Noto Sans Georgian" at bounding box center [107, 490] width 67 height 11
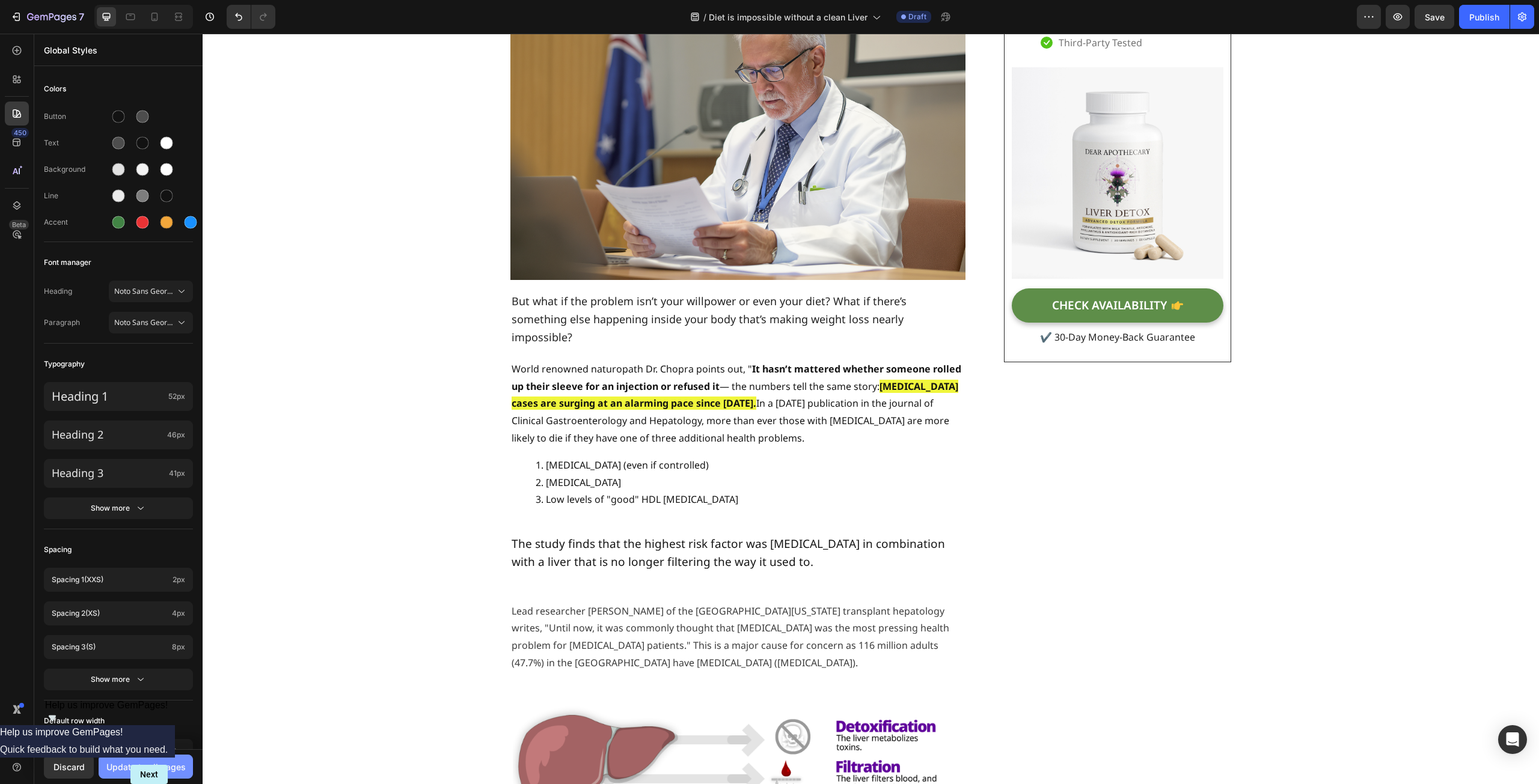
click at [157, 762] on div "Update to all pages" at bounding box center [146, 767] width 79 height 12
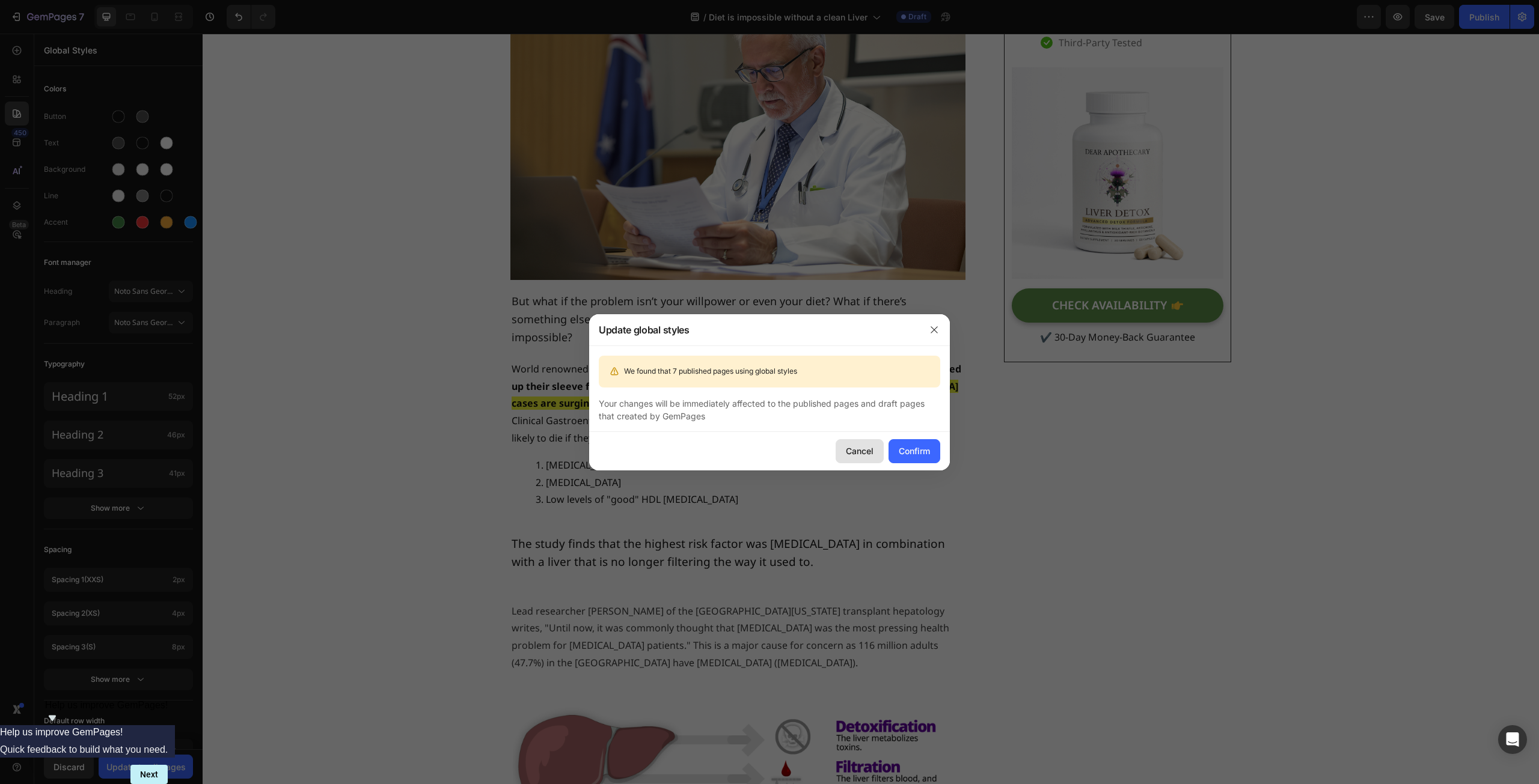
click at [850, 453] on div "Cancel" at bounding box center [859, 451] width 27 height 12
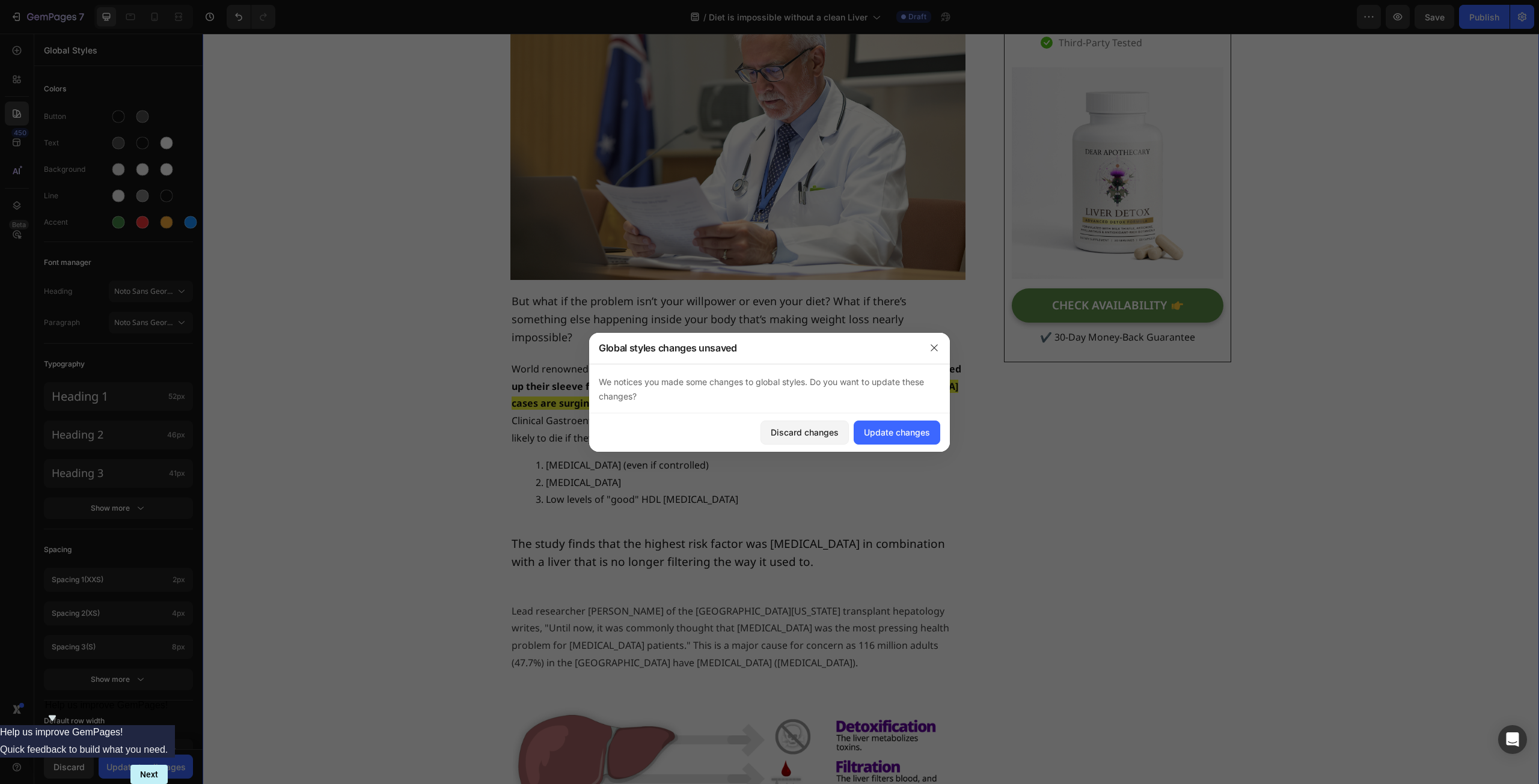
click at [792, 436] on div "Discard changes" at bounding box center [804, 432] width 68 height 12
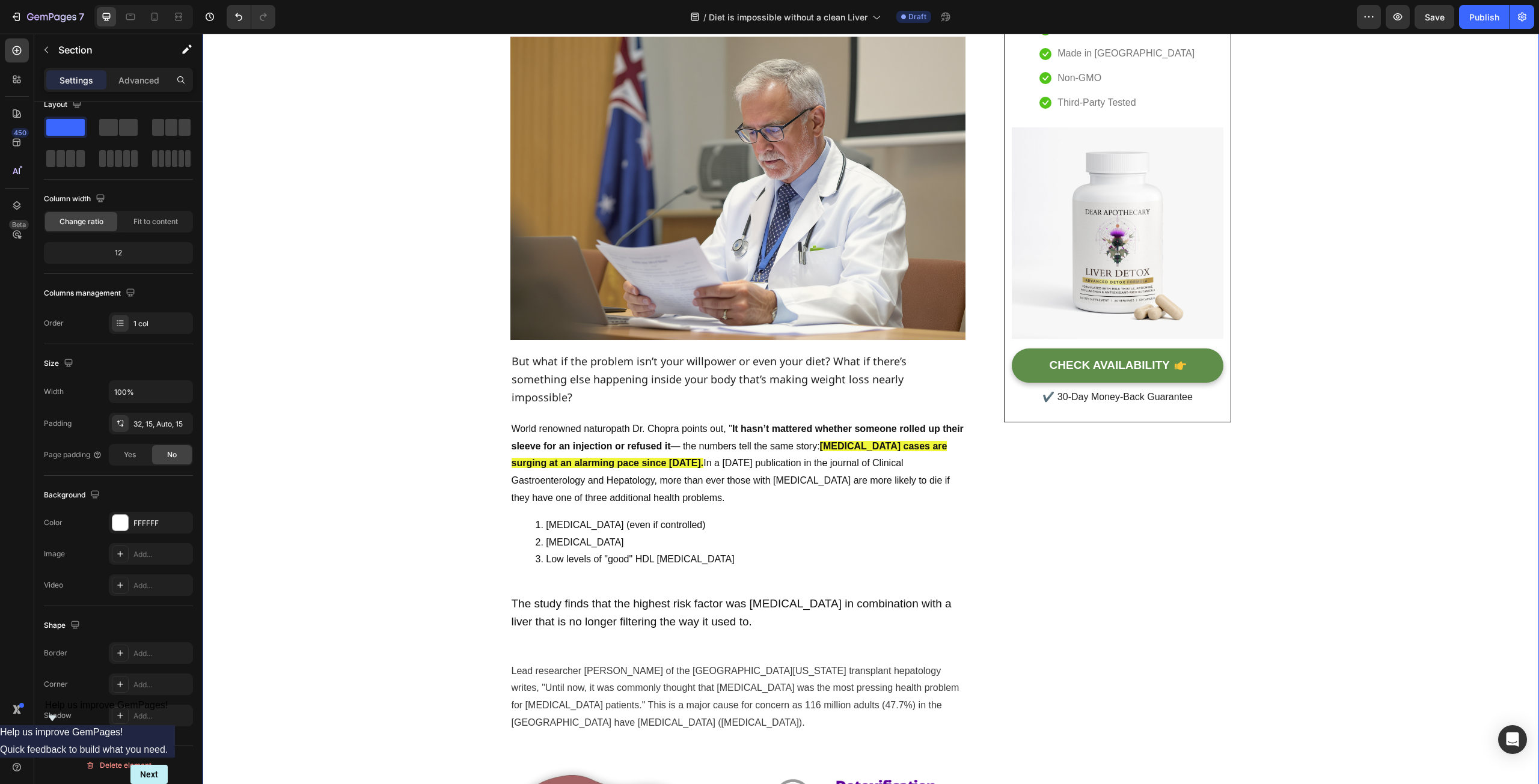
scroll to position [0, 0]
